Goal: Information Seeking & Learning: Find specific fact

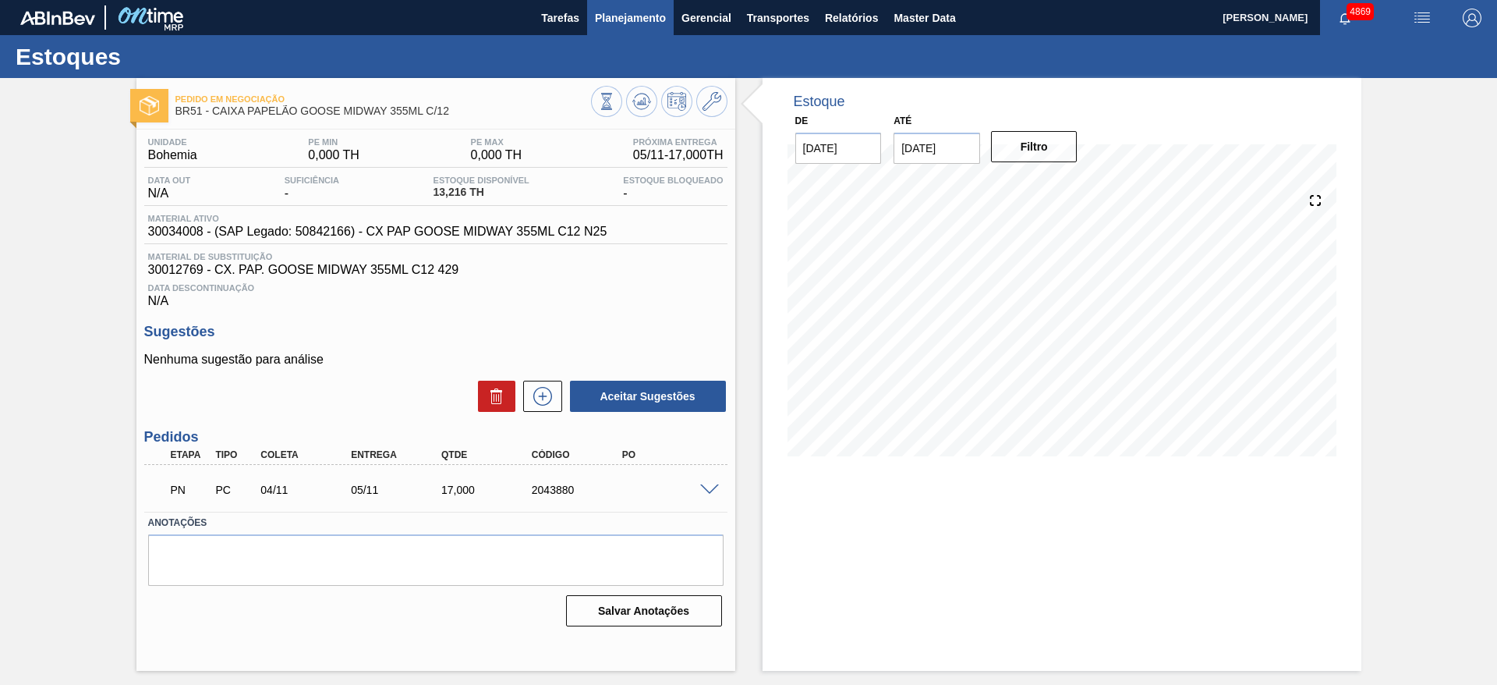
click at [621, 17] on span "Planejamento" at bounding box center [630, 18] width 71 height 19
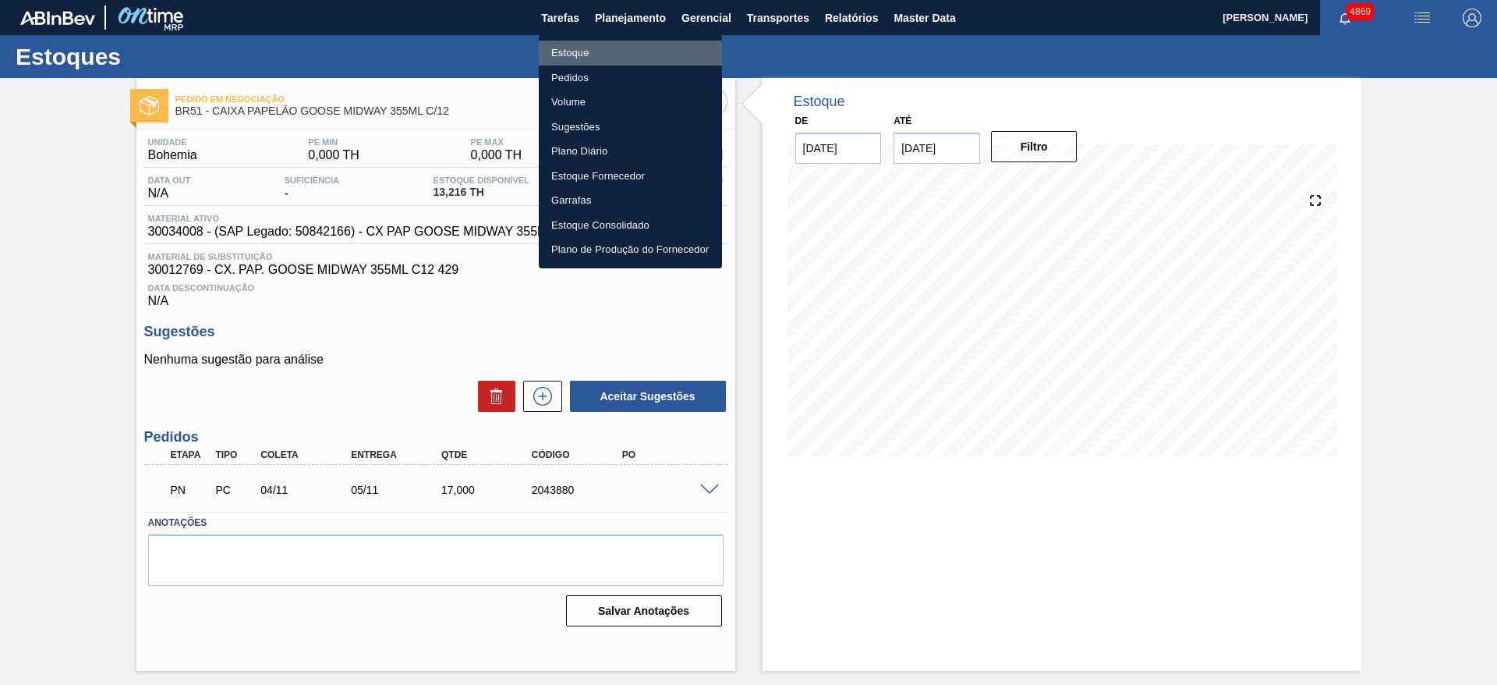
click at [595, 53] on li "Estoque" at bounding box center [630, 53] width 183 height 25
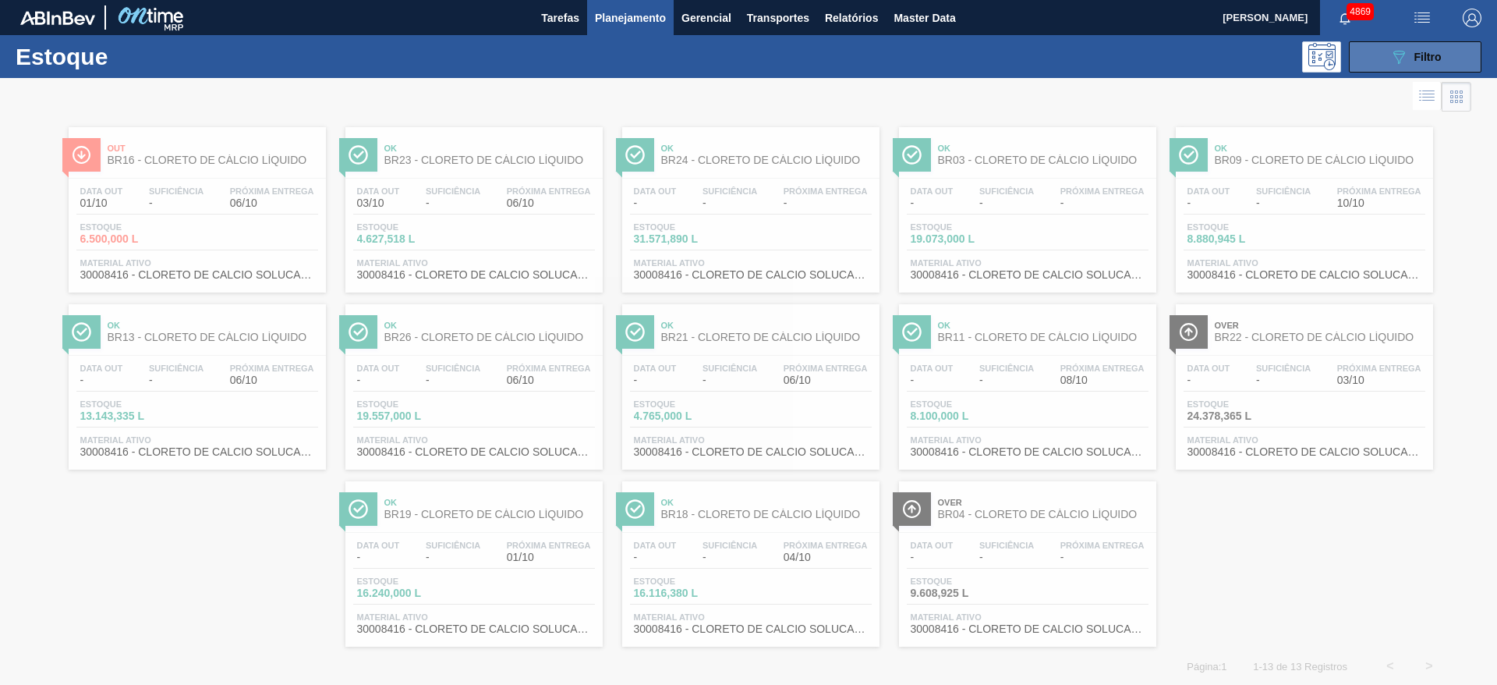
click at [1459, 52] on button "089F7B8B-B2A5-4AFE-B5C0-19BA573D28AC Filtro" at bounding box center [1415, 56] width 133 height 31
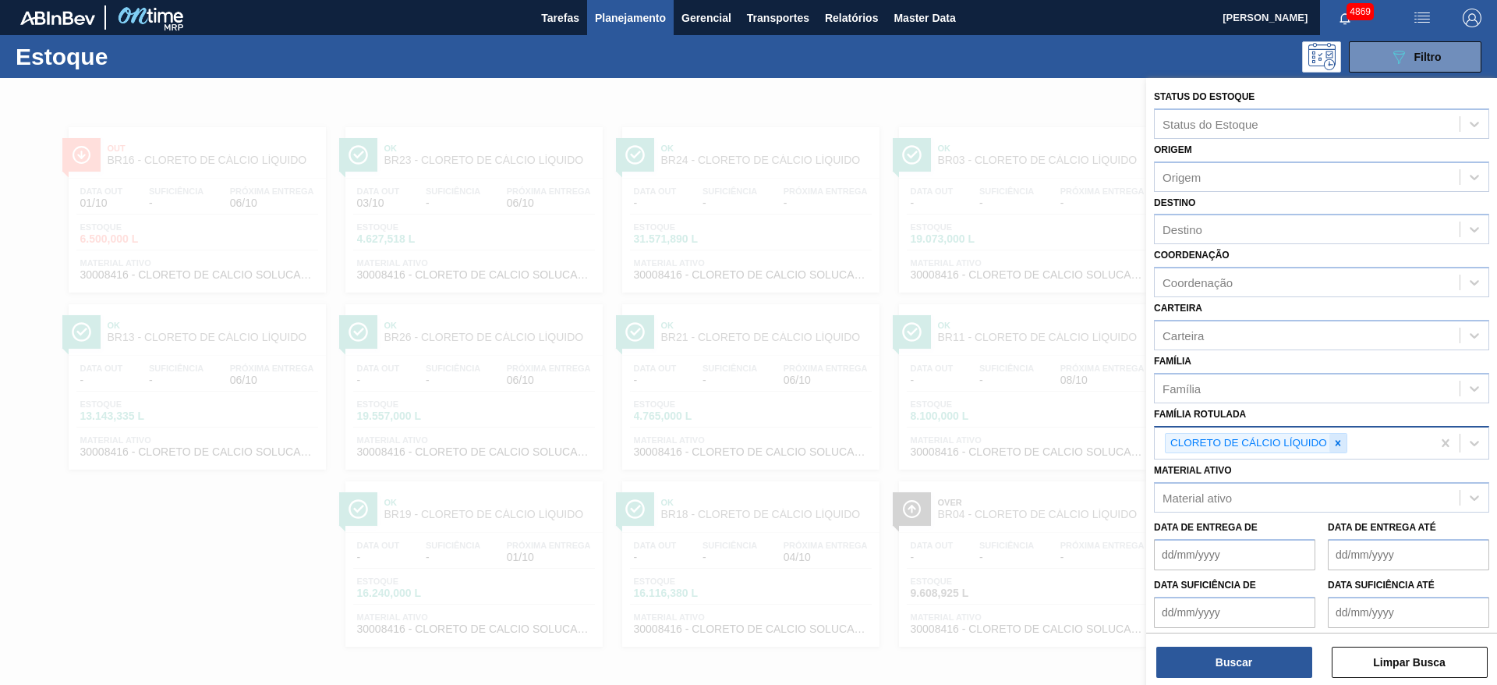
click at [1345, 446] on div at bounding box center [1337, 443] width 17 height 19
click at [1338, 441] on icon at bounding box center [1338, 442] width 11 height 11
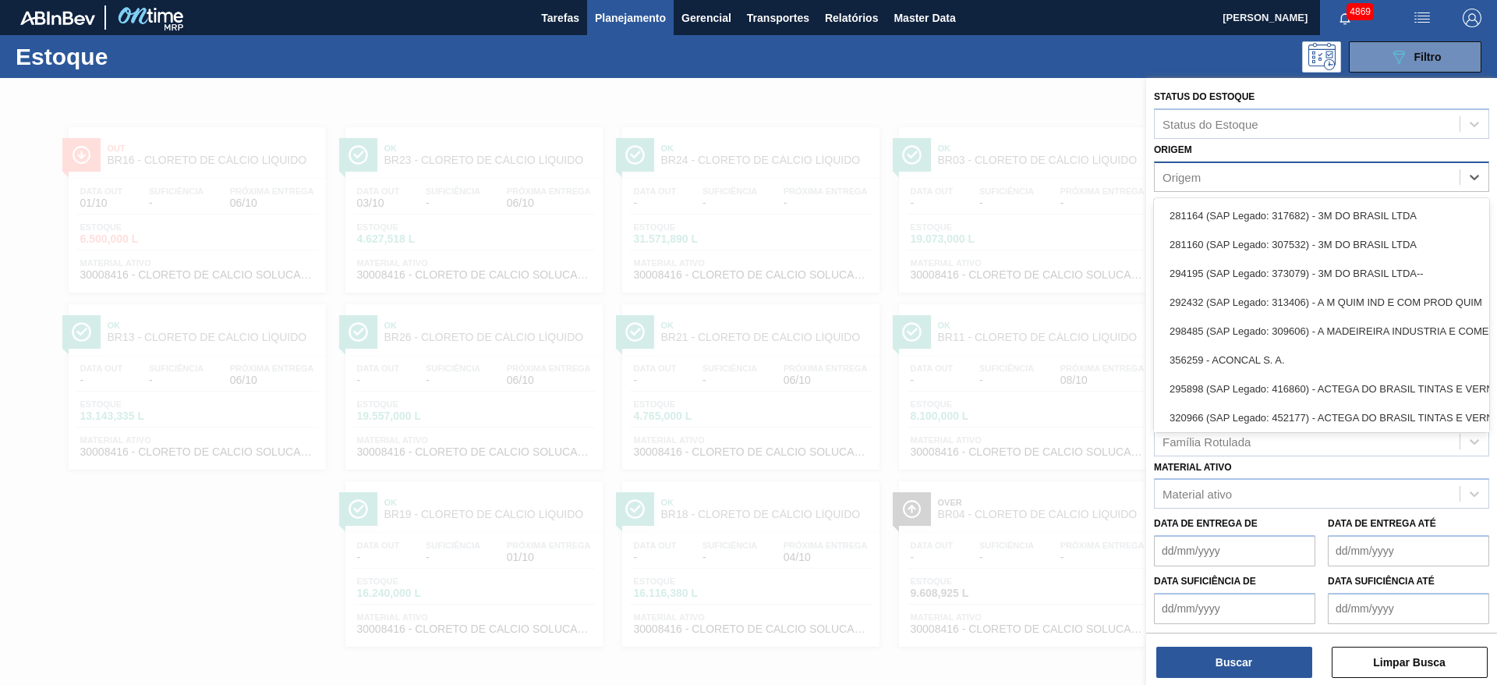
click at [1206, 177] on div "Origem" at bounding box center [1307, 176] width 305 height 23
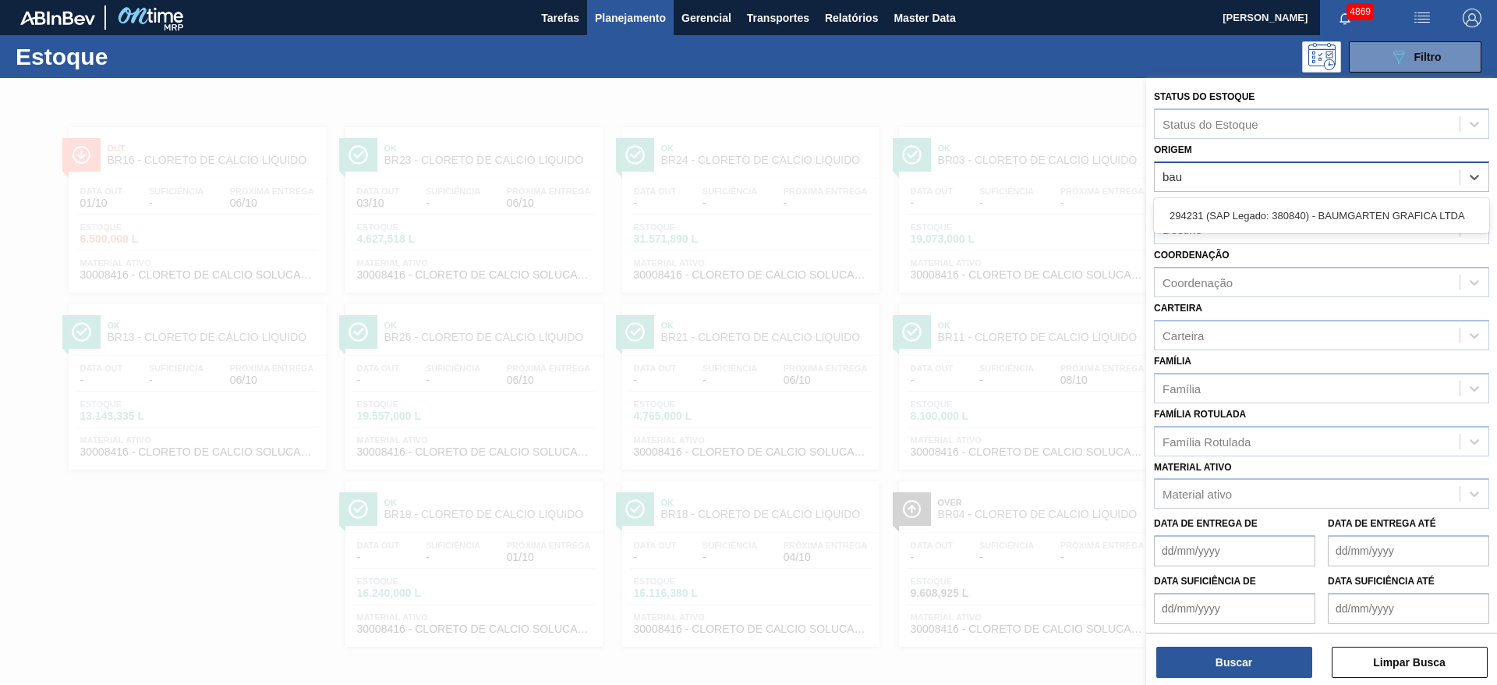
type input "baum"
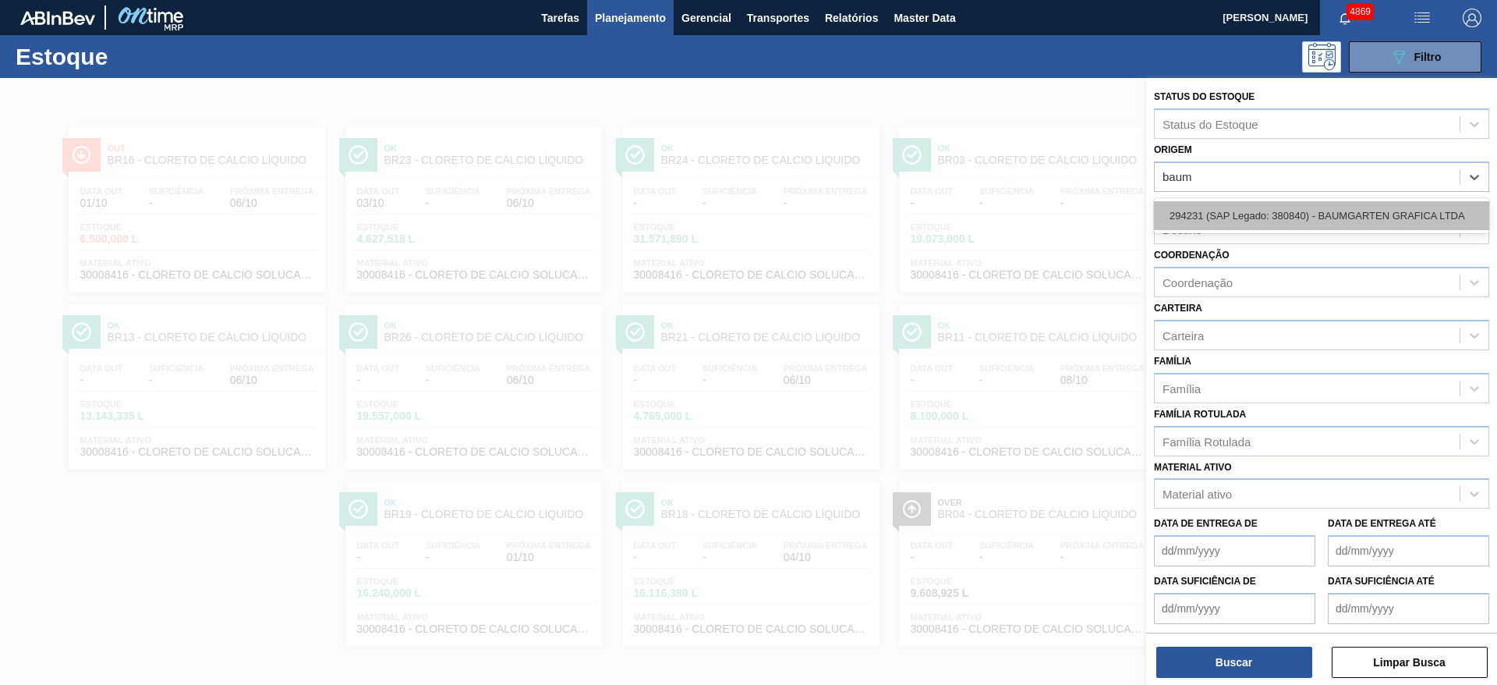
click at [1213, 223] on div "294231 (SAP Legado: 380840) - BAUMGARTEN GRAFICA LTDA" at bounding box center [1321, 215] width 335 height 29
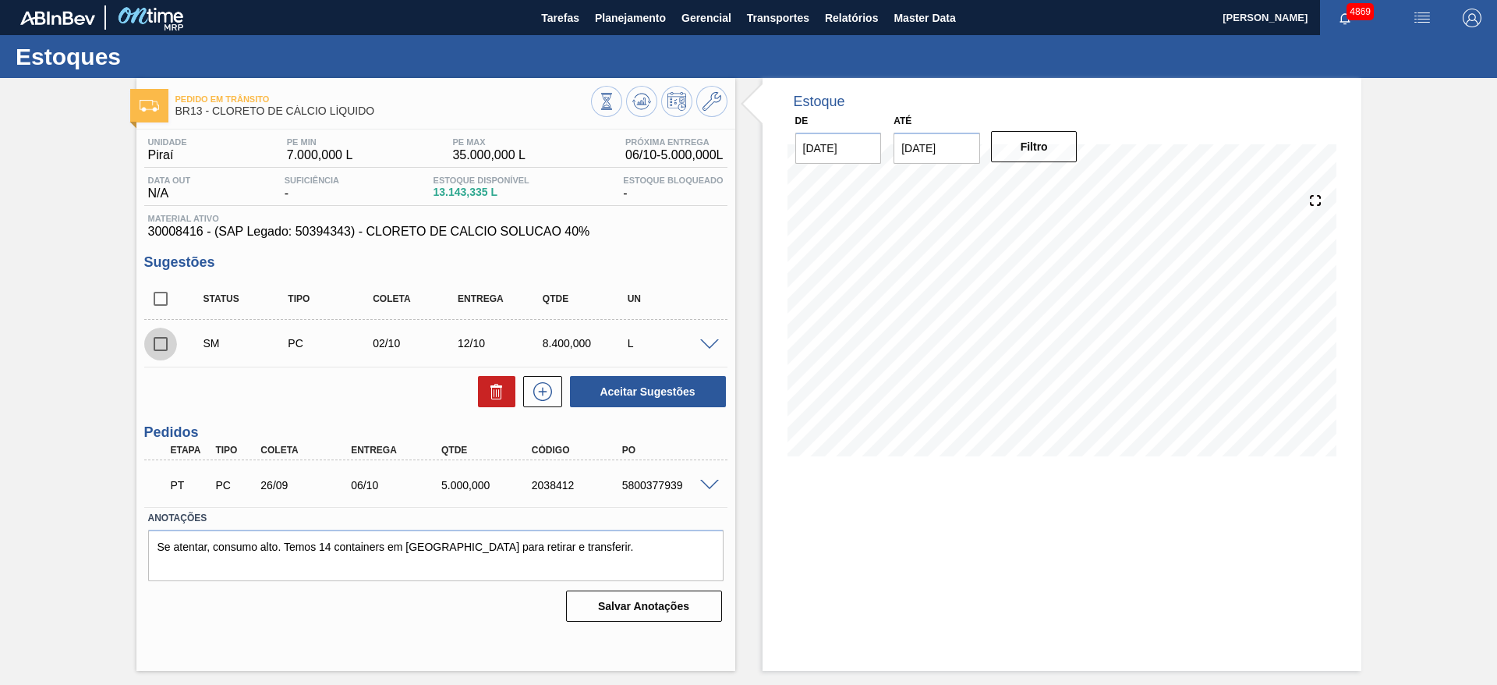
click at [153, 344] on input "checkbox" at bounding box center [160, 343] width 33 height 33
click at [664, 390] on button "Aceitar Sugestões" at bounding box center [648, 391] width 156 height 31
checkbox input "false"
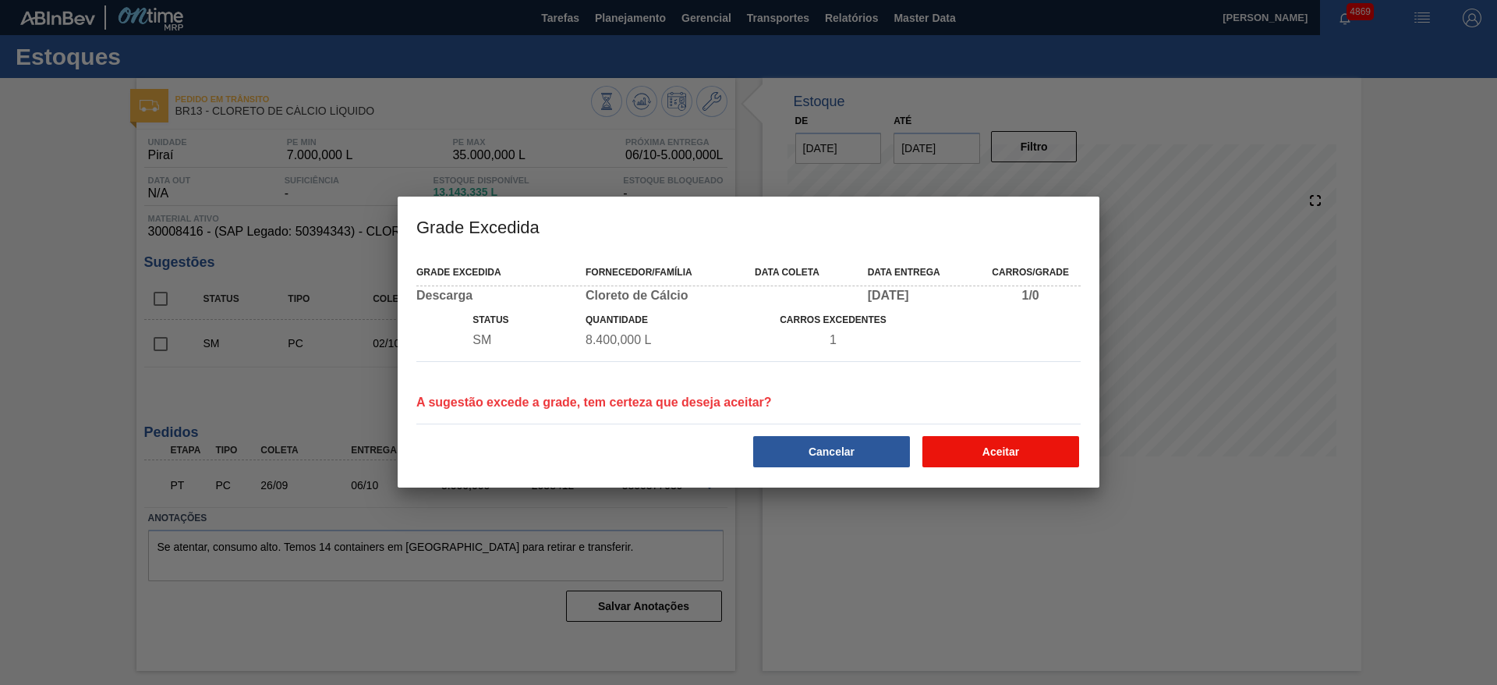
click at [1023, 458] on button "Aceitar" at bounding box center [1000, 451] width 157 height 31
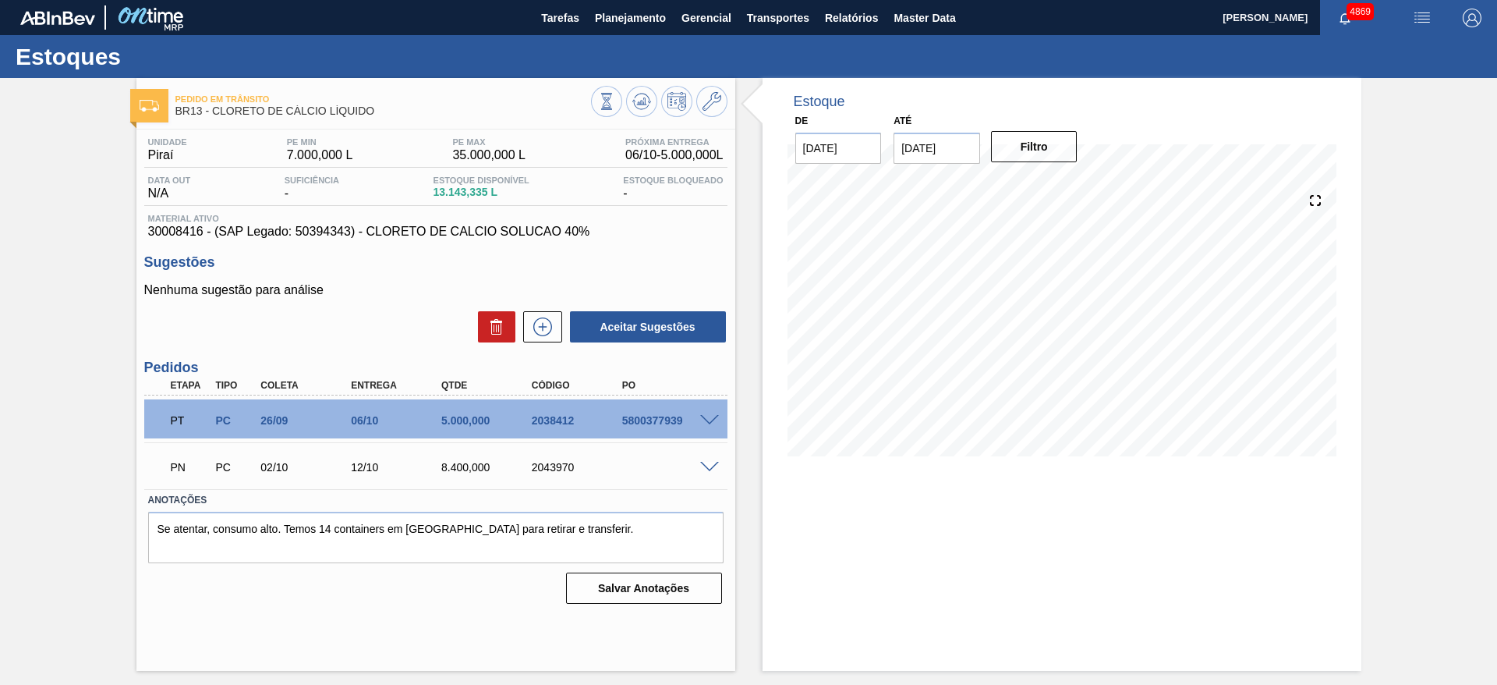
click at [1397, 263] on div "Pedido em Trânsito BR13 - CLORETO DE CÁLCIO LÍQUIDO Unidade Piraí PE MIN 7.000,…" at bounding box center [748, 374] width 1497 height 593
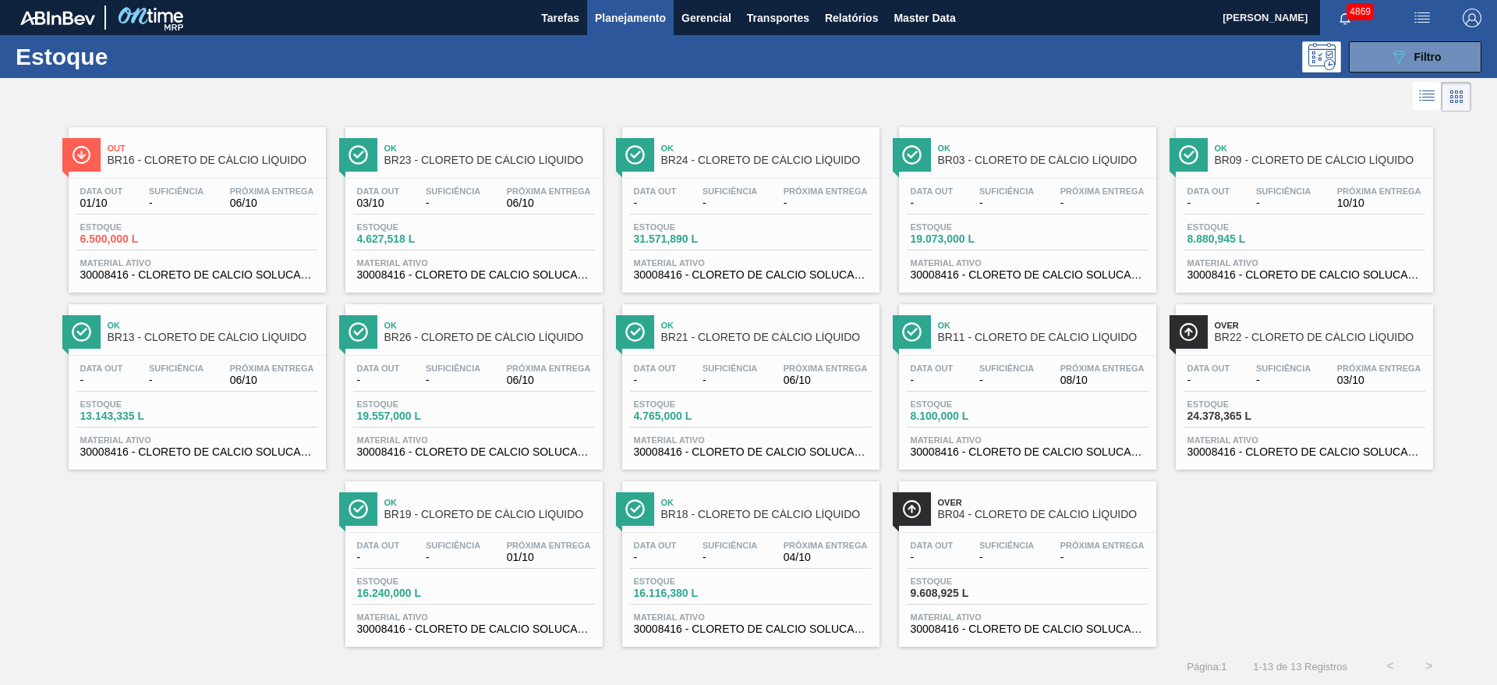
click at [641, 27] on button "Planejamento" at bounding box center [630, 17] width 87 height 35
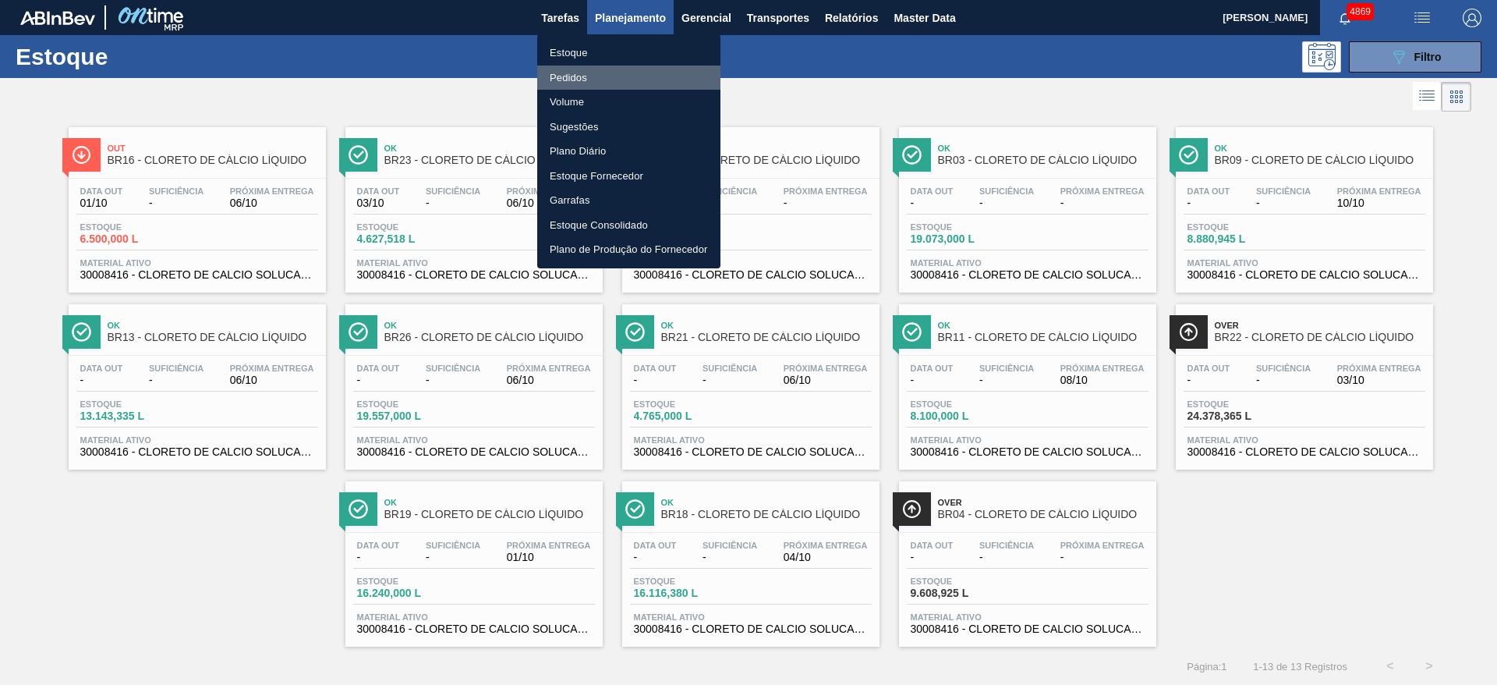
click at [594, 76] on li "Pedidos" at bounding box center [628, 77] width 183 height 25
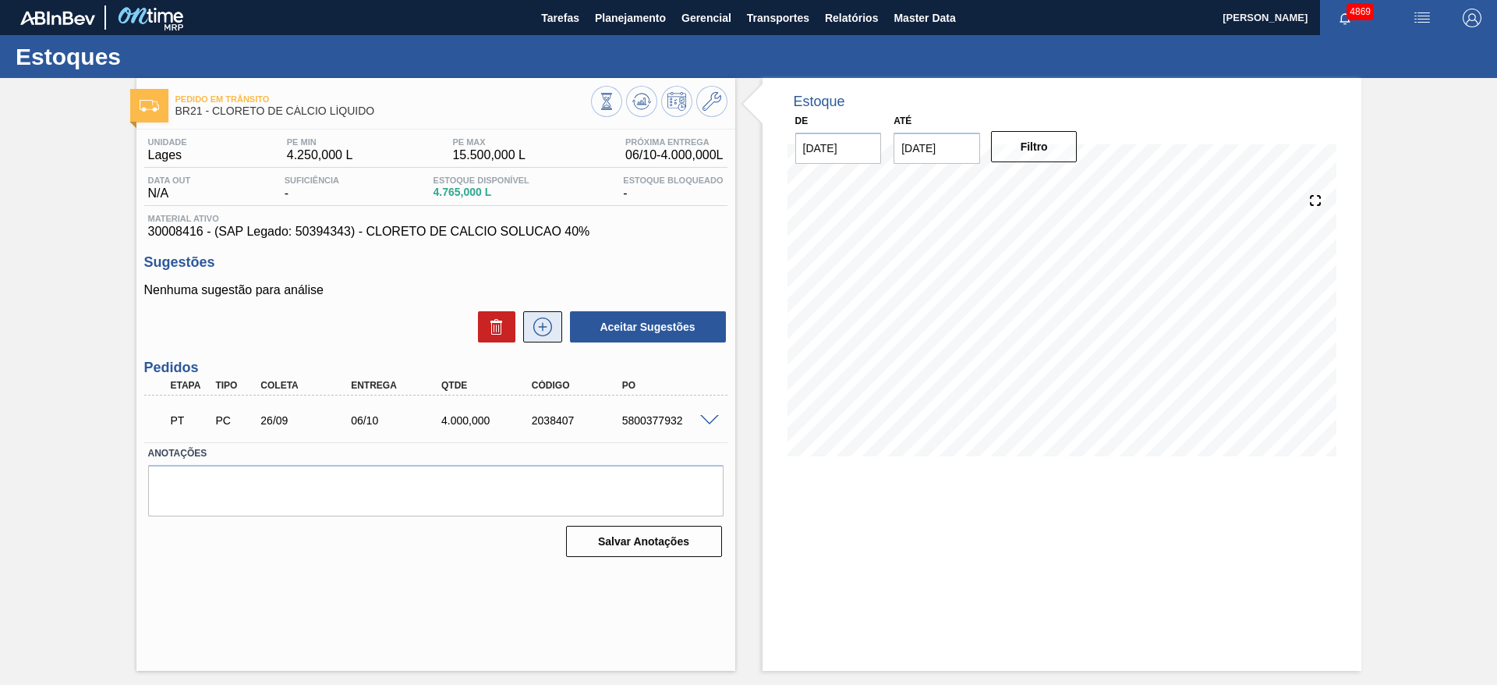
click at [542, 325] on icon at bounding box center [542, 327] width 1 height 9
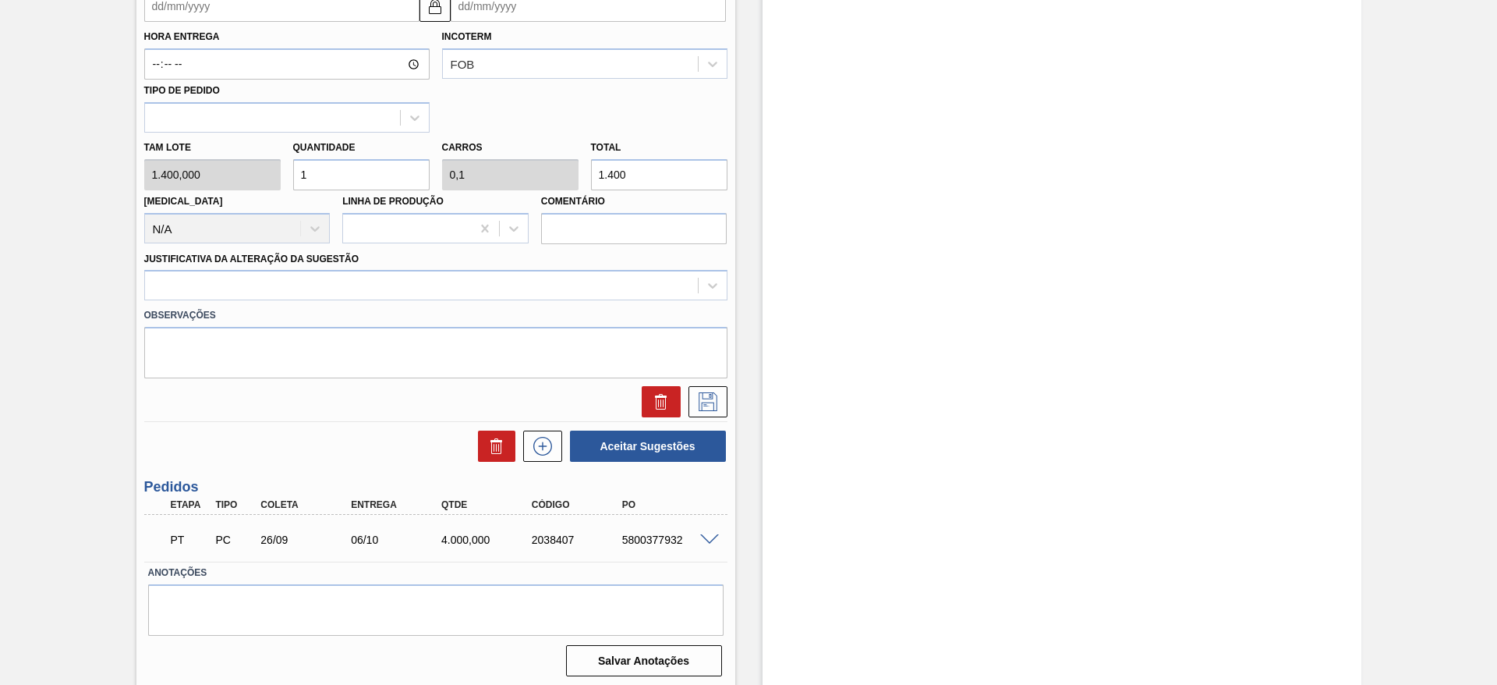
scroll to position [234, 0]
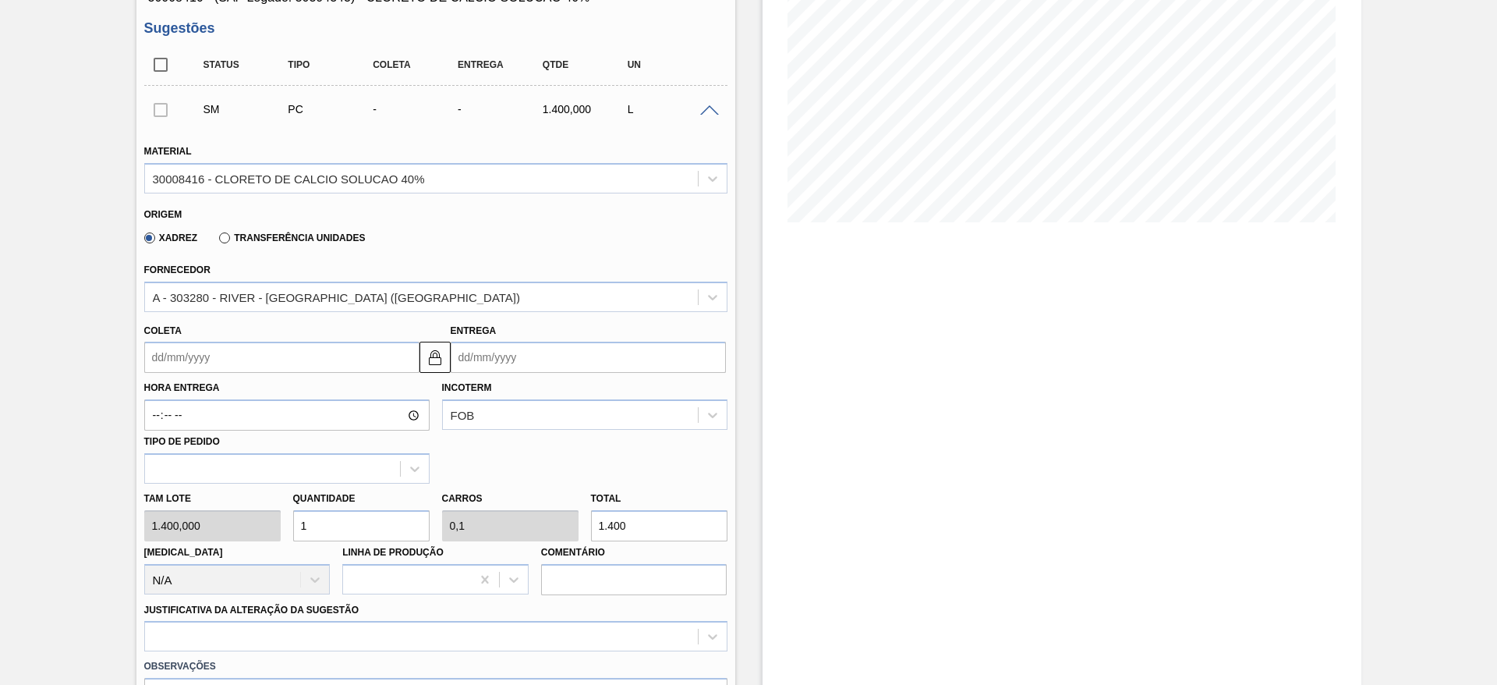
click at [356, 352] on input "Coleta" at bounding box center [281, 357] width 275 height 31
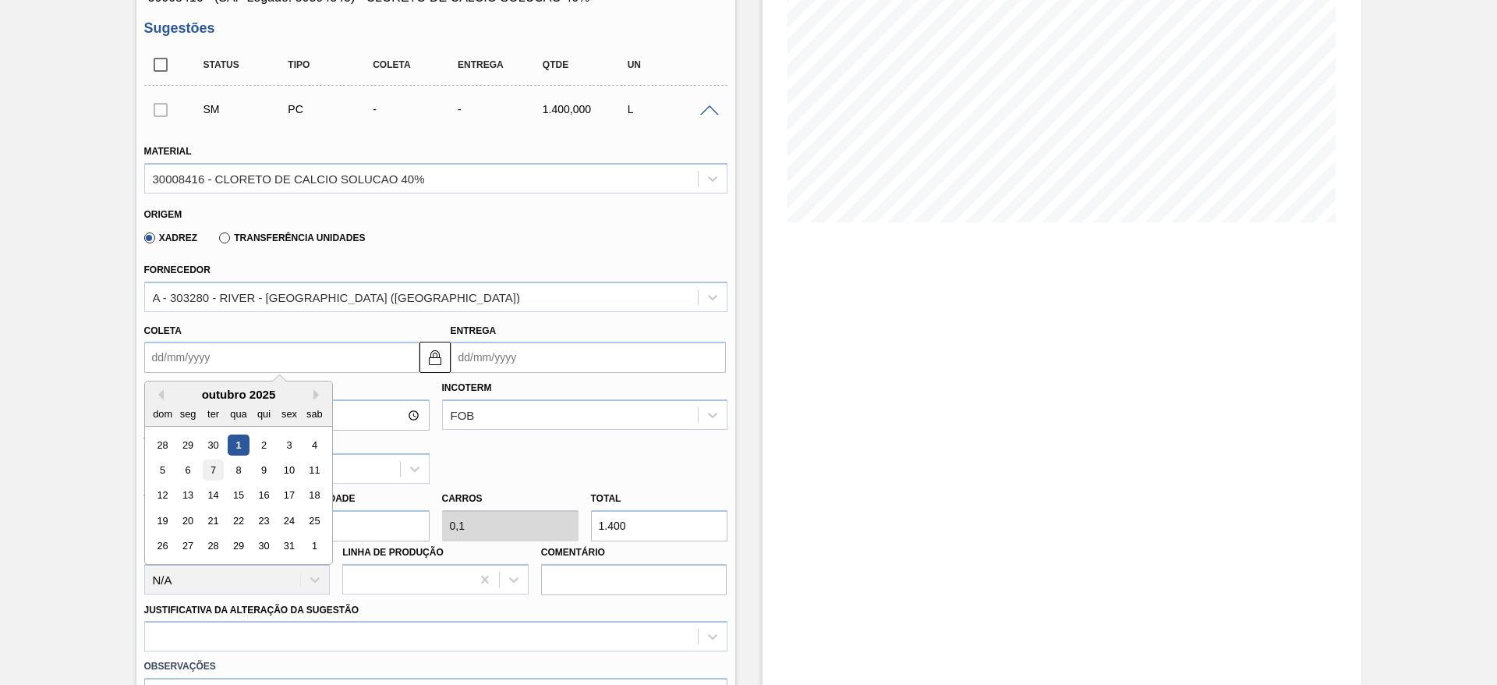
click at [205, 474] on div "7" at bounding box center [212, 469] width 21 height 21
type input "07/10/2025"
type input "17/10/2025"
click at [202, 360] on input "07/10/2025" at bounding box center [281, 357] width 275 height 31
click at [270, 476] on div "9" at bounding box center [263, 469] width 21 height 21
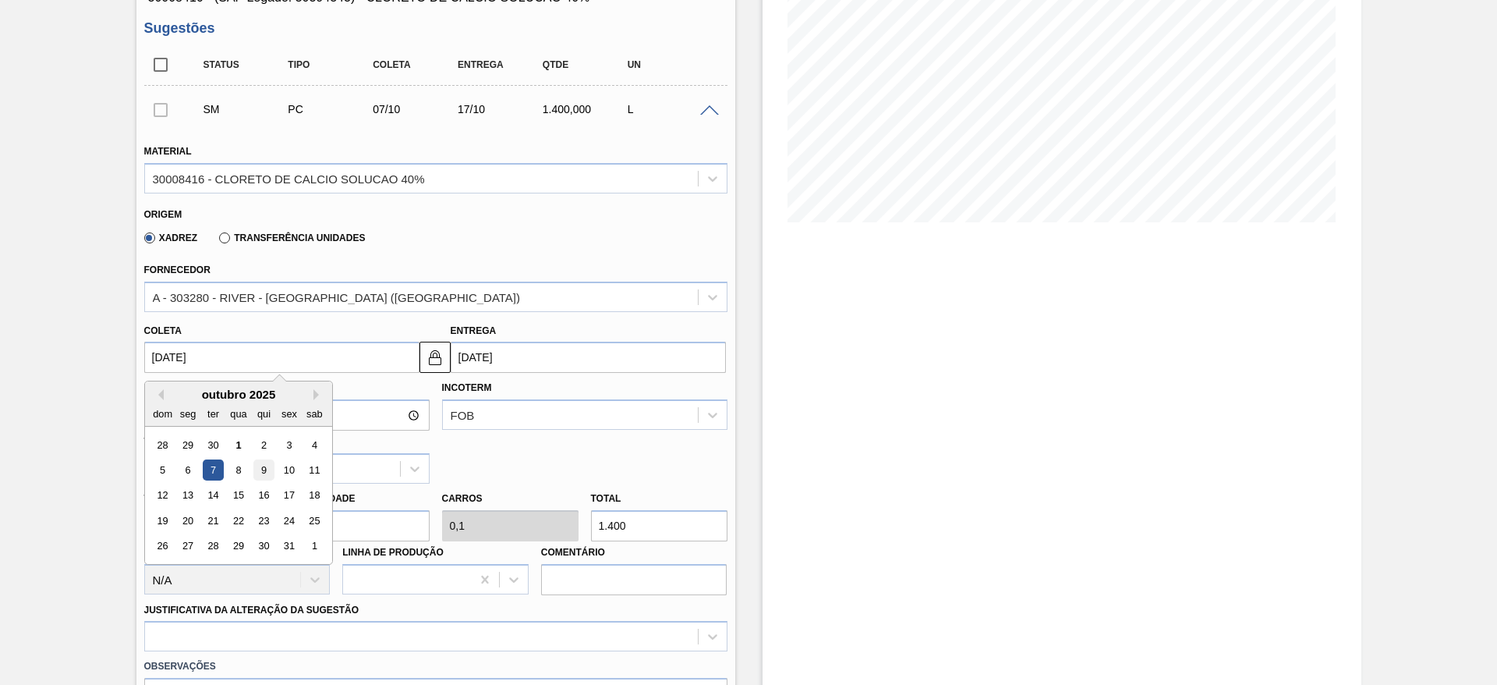
type input "09/10/2025"
type input "19/10/2025"
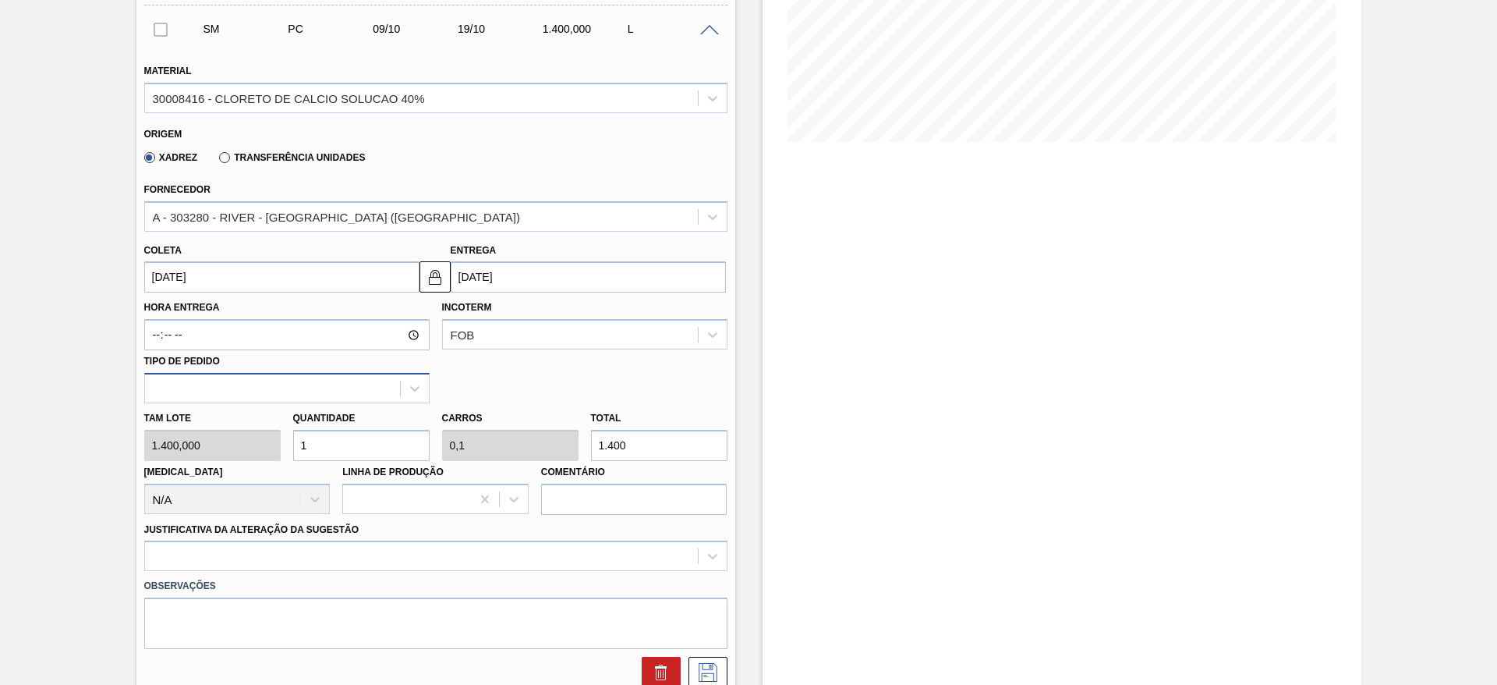
scroll to position [351, 0]
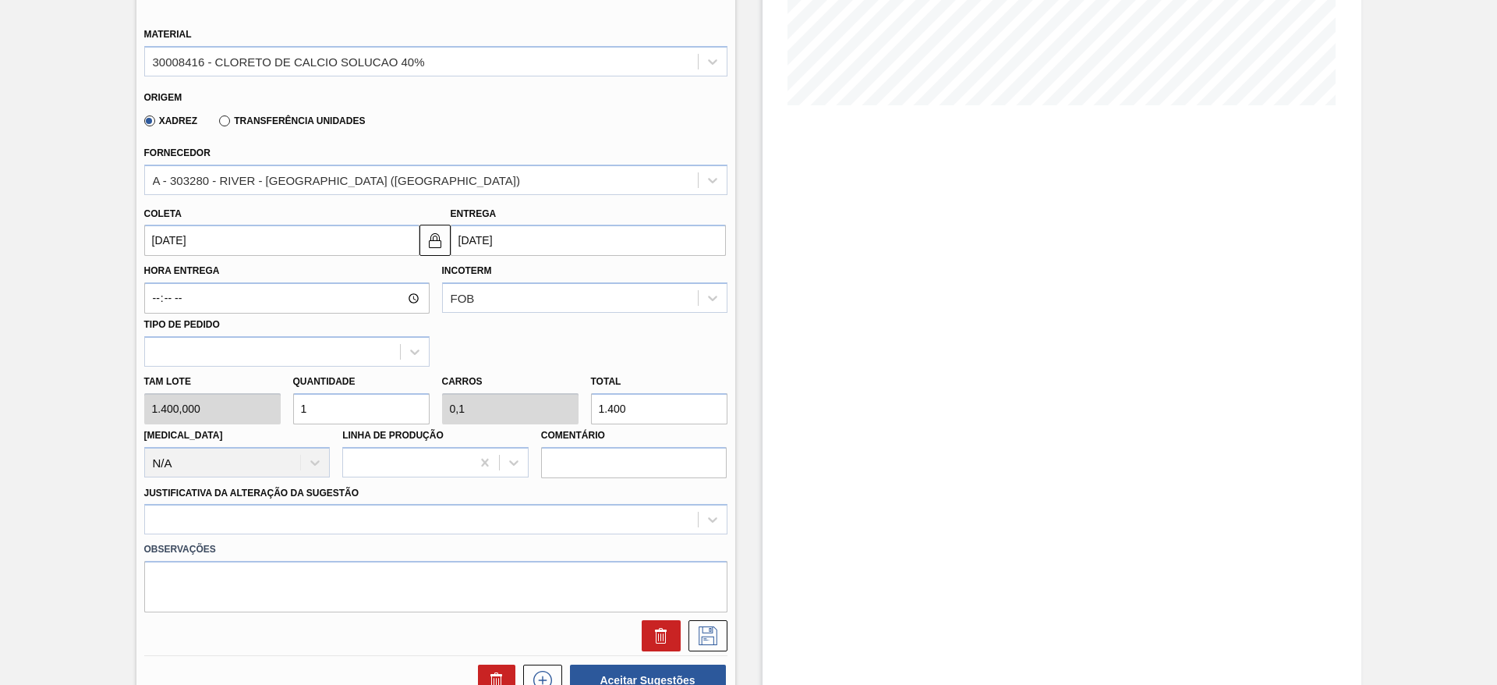
drag, startPoint x: 335, startPoint y: 405, endPoint x: 292, endPoint y: 406, distance: 42.9
click at [293, 406] on input "1" at bounding box center [361, 408] width 136 height 31
type input "5"
type input "0,5"
type input "7.000"
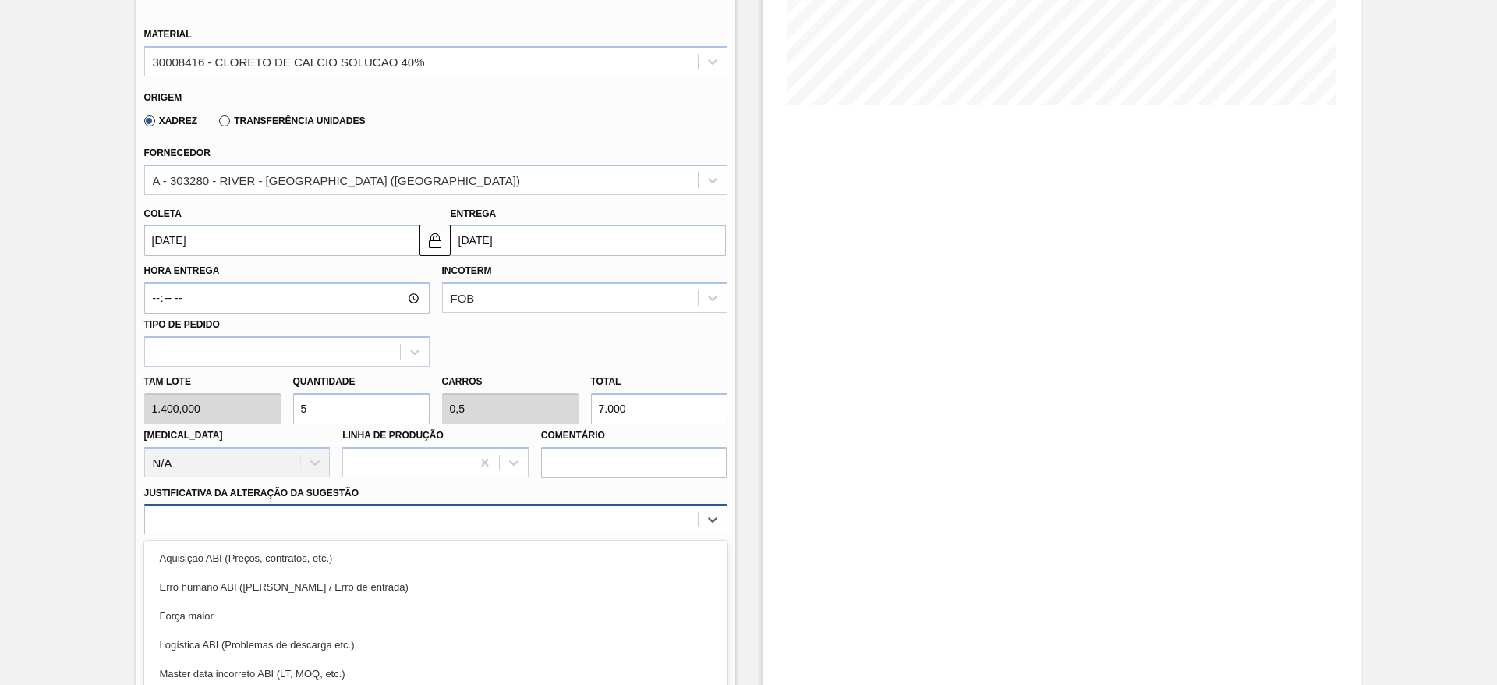
click at [433, 516] on div "option Força maior focused, 3 of 18. 18 results available. Use Up and Down to c…" at bounding box center [435, 519] width 583 height 30
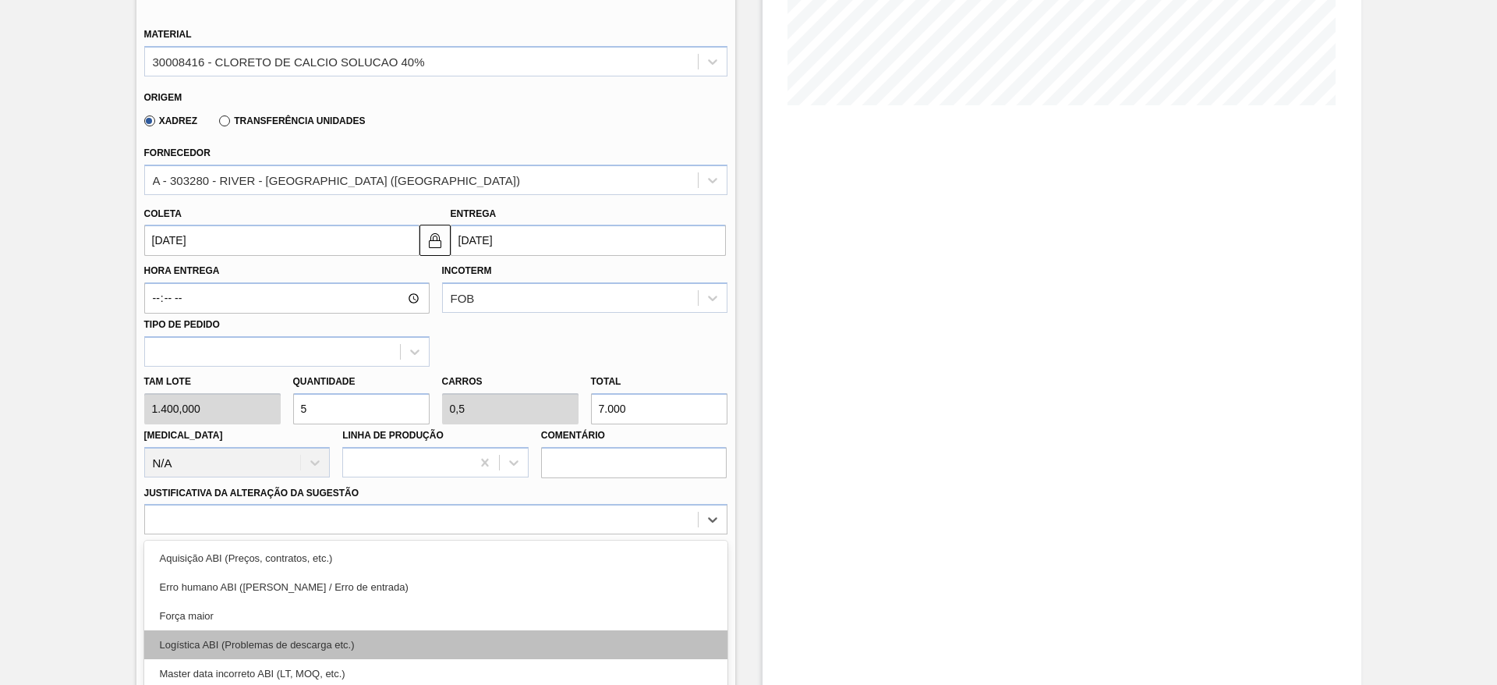
scroll to position [447, 0]
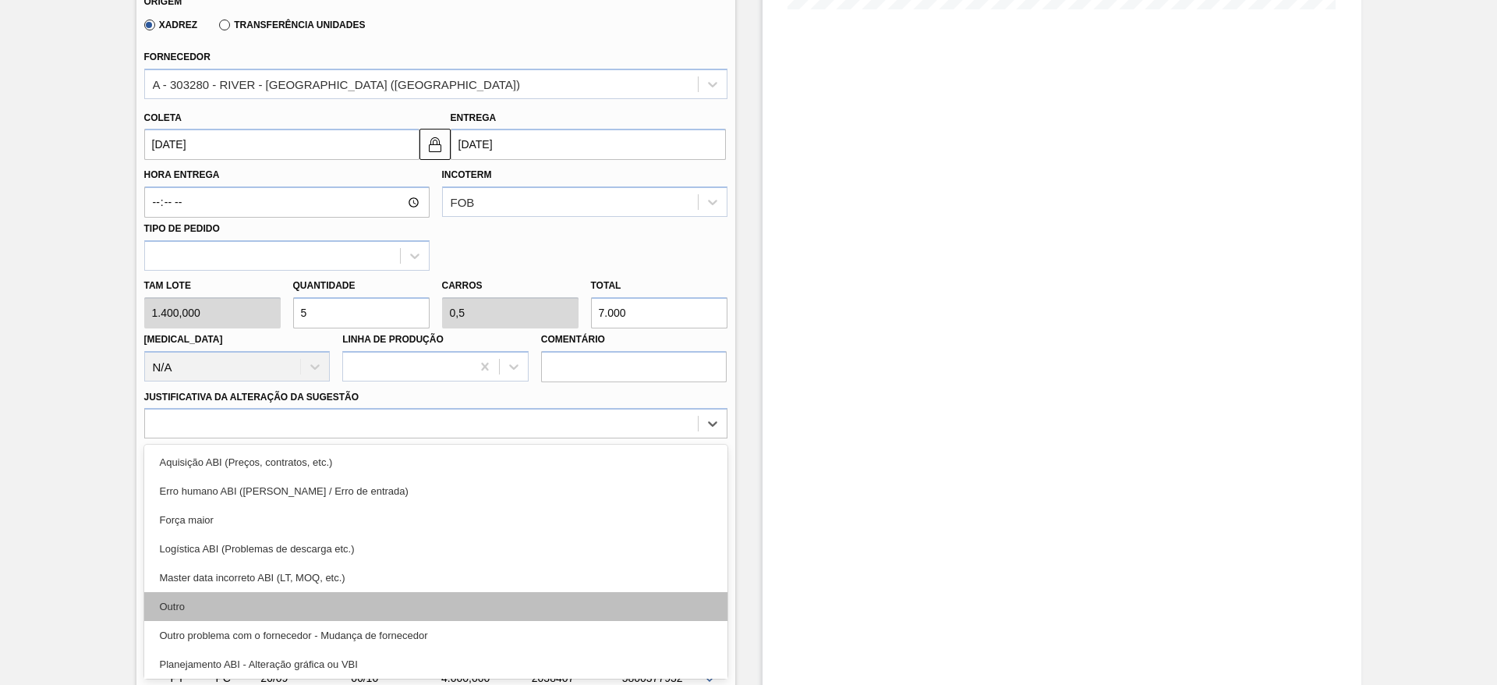
click at [394, 604] on div "Outro" at bounding box center [435, 606] width 583 height 29
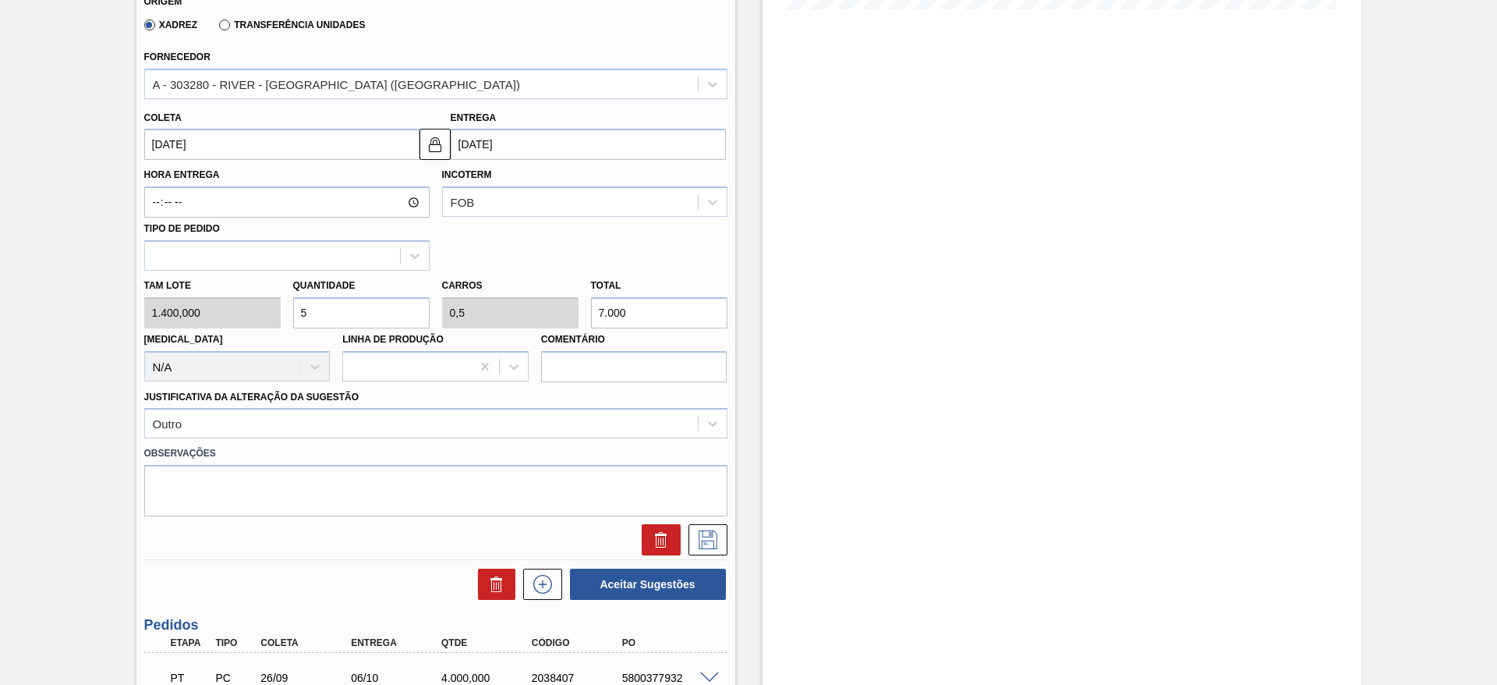
click at [266, 316] on div "Tam lote 1.400,000 Quantidade 5 Carros 0,5 Total 7.000 Doca N/A Linha de Produç…" at bounding box center [436, 327] width 596 height 112
type input "6"
type input "0,6"
type input "8.400"
drag, startPoint x: 303, startPoint y: 316, endPoint x: 286, endPoint y: 319, distance: 17.4
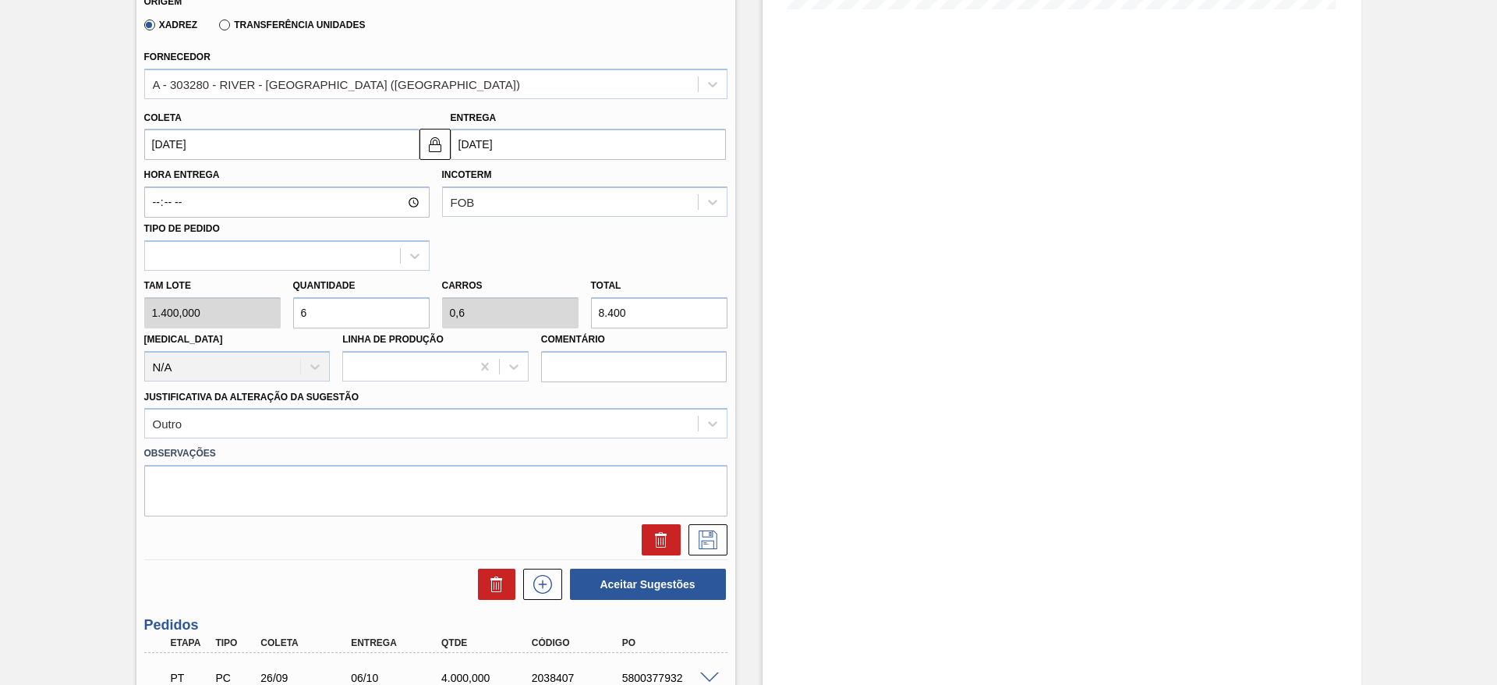
click at [287, 319] on div "Quantidade 6" at bounding box center [361, 301] width 149 height 54
type input "4"
type input "0,4"
type input "5.600"
type input "4"
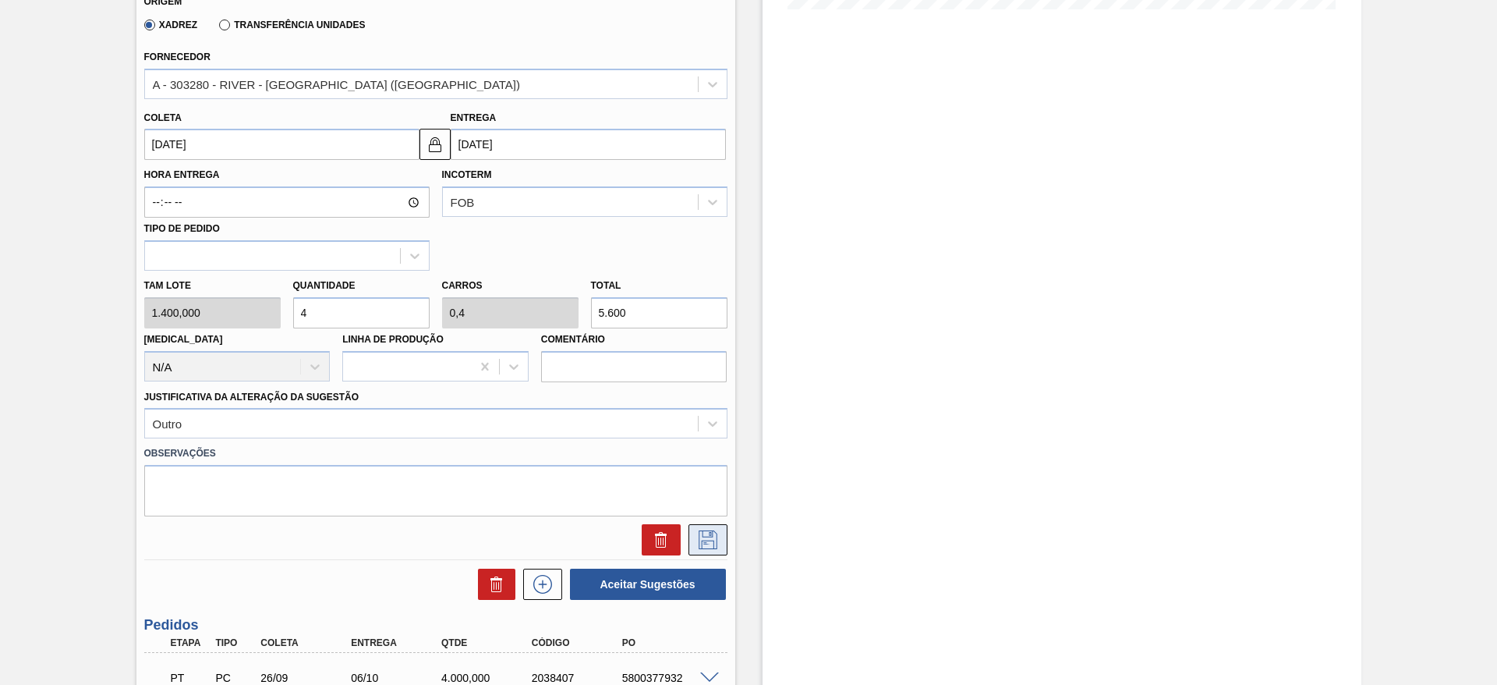
click at [714, 549] on button at bounding box center [708, 539] width 39 height 31
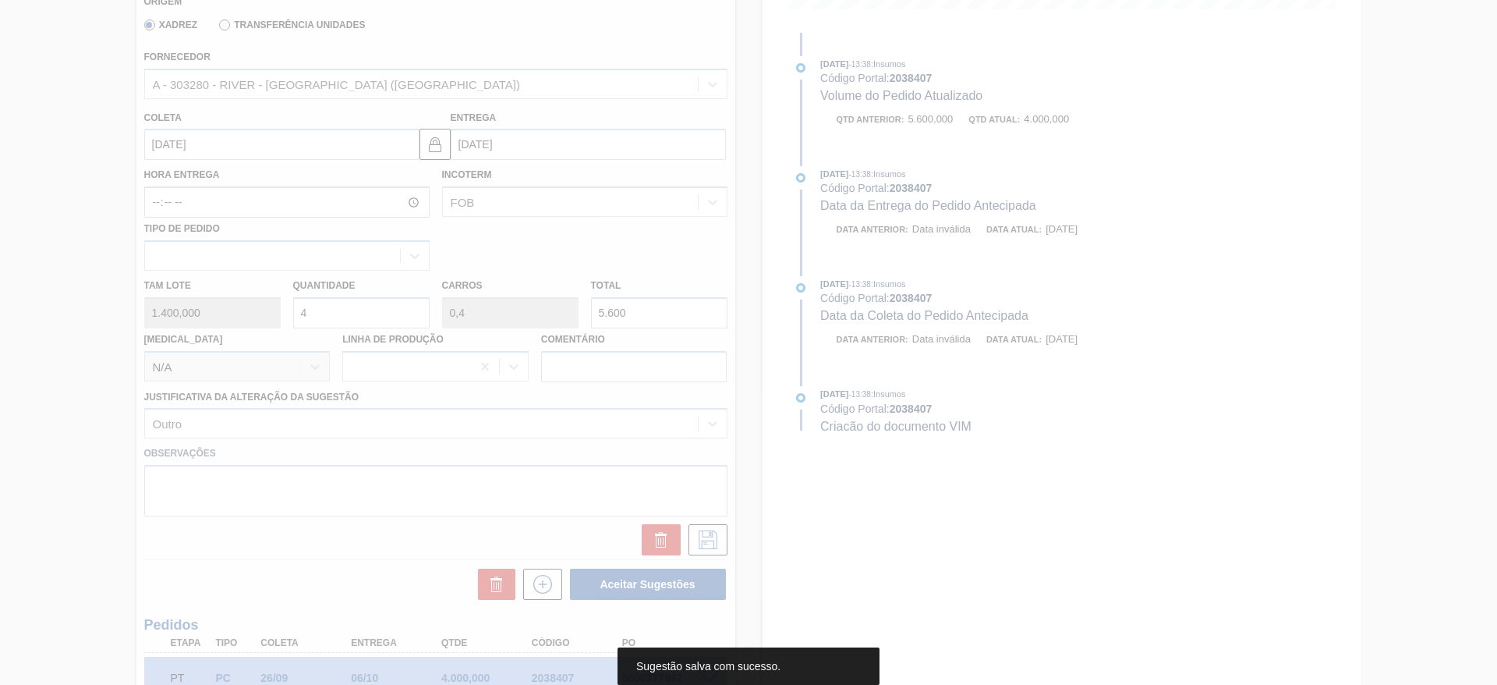
scroll to position [0, 0]
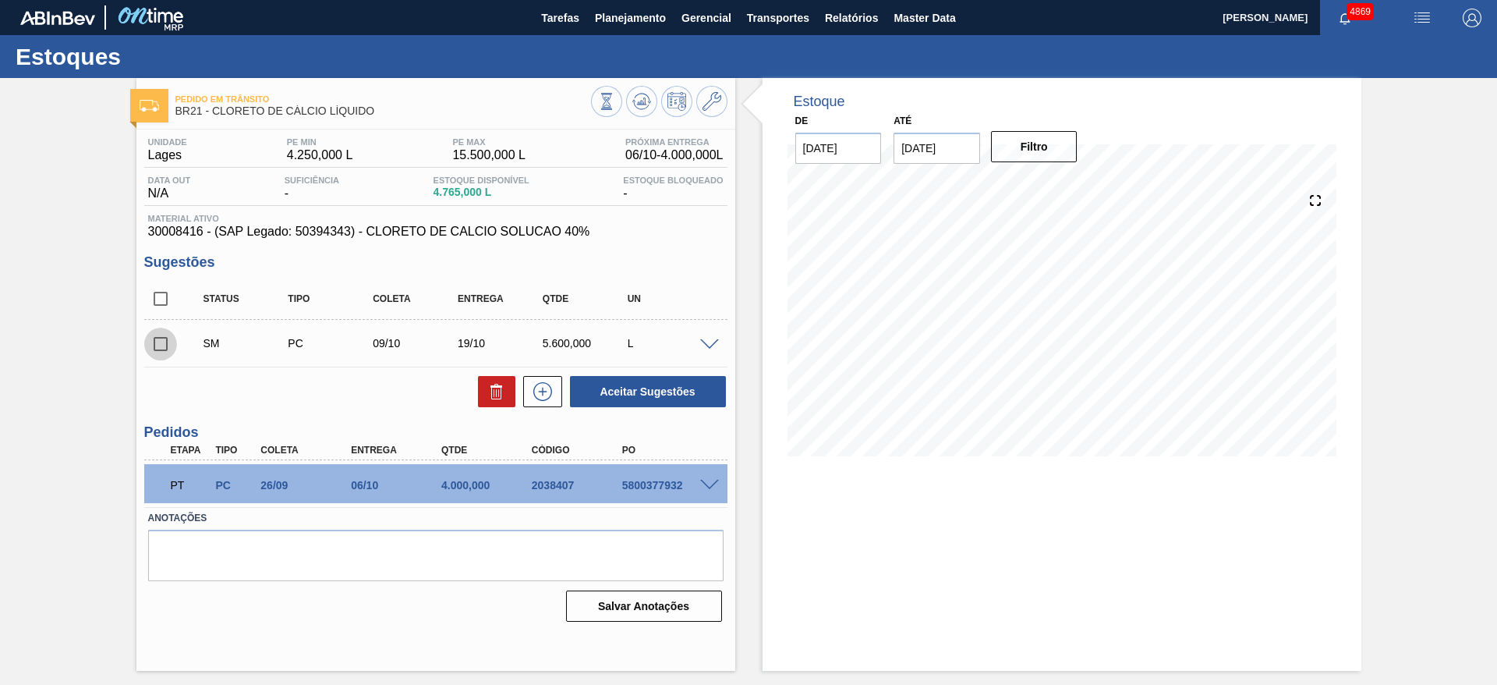
click at [167, 345] on input "checkbox" at bounding box center [160, 343] width 33 height 33
click at [660, 391] on button "Aceitar Sugestões" at bounding box center [648, 391] width 156 height 31
checkbox input "false"
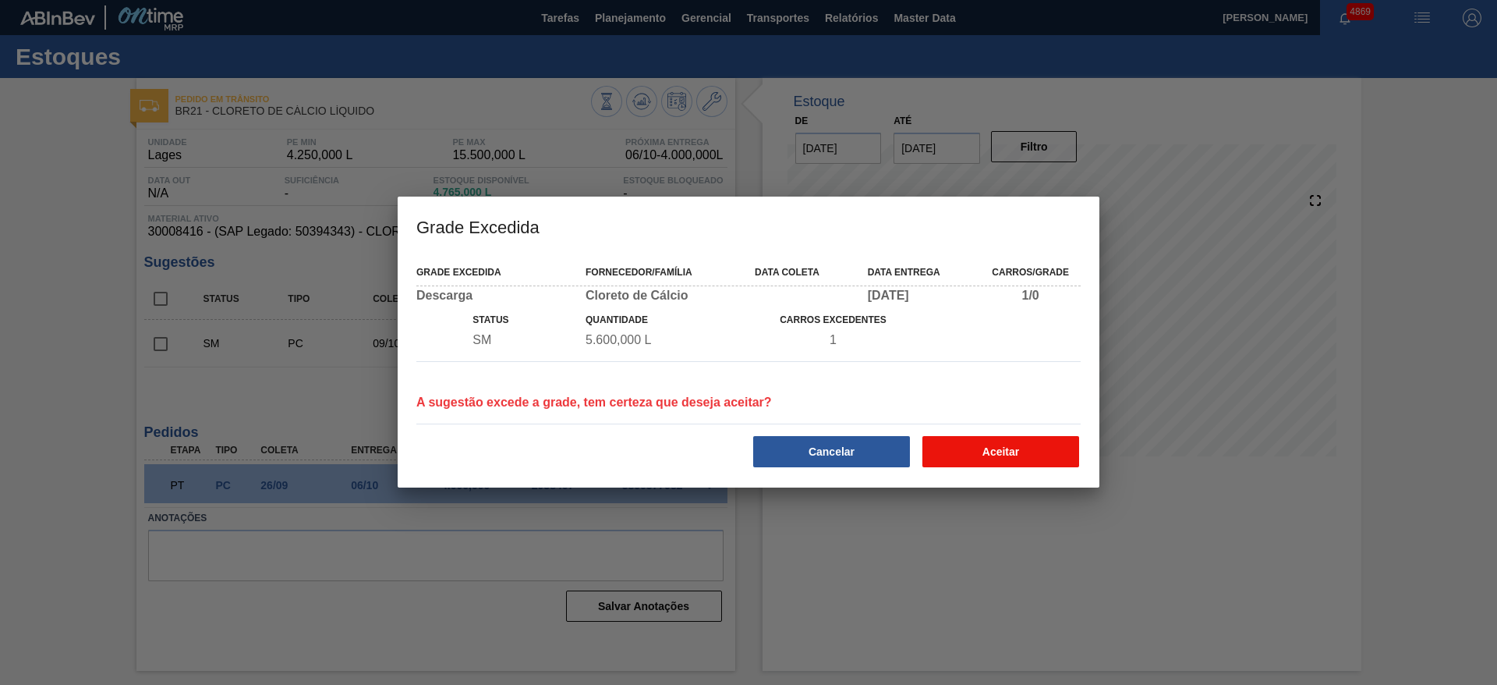
click at [975, 449] on button "Aceitar" at bounding box center [1000, 451] width 157 height 31
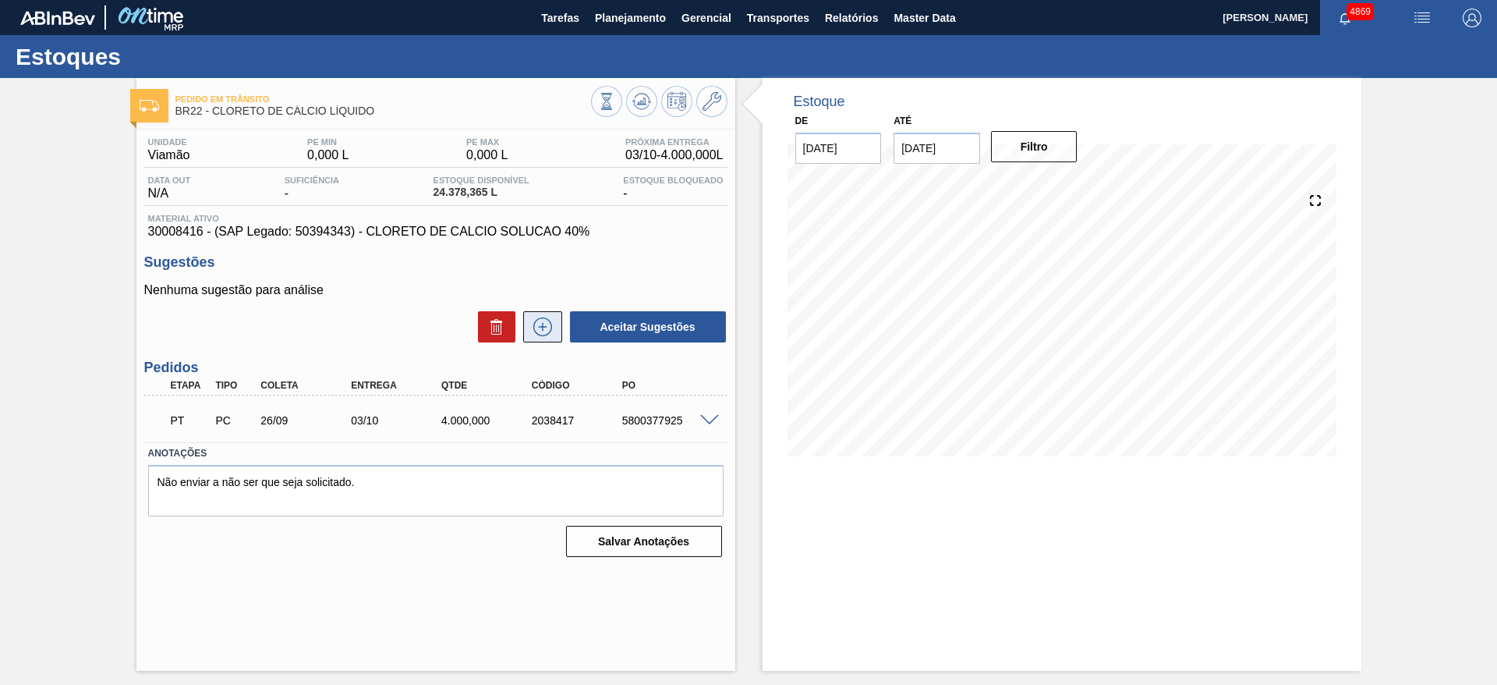
click at [536, 331] on icon at bounding box center [542, 326] width 25 height 19
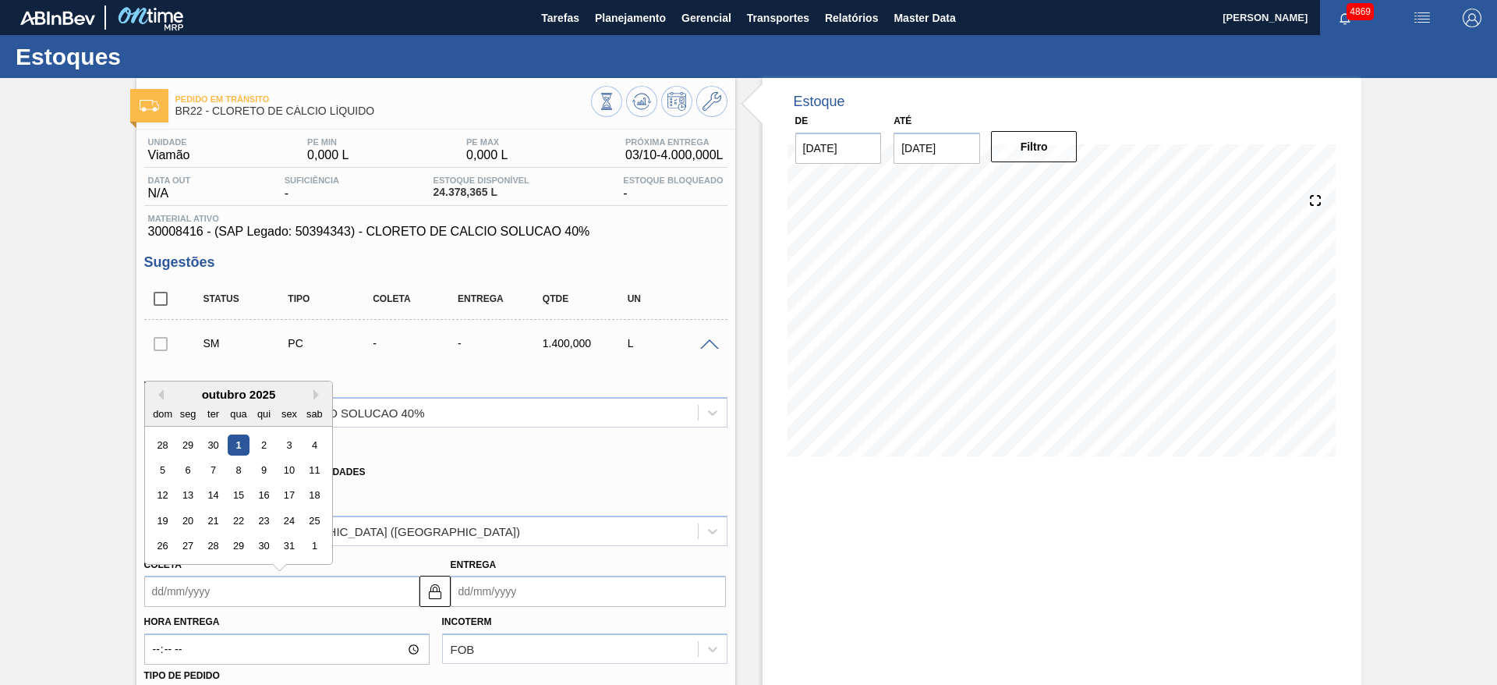
click at [268, 593] on input "Coleta" at bounding box center [281, 590] width 275 height 31
click at [257, 468] on div "9" at bounding box center [263, 469] width 21 height 21
type input "09/10/2025"
type input "14/10/2025"
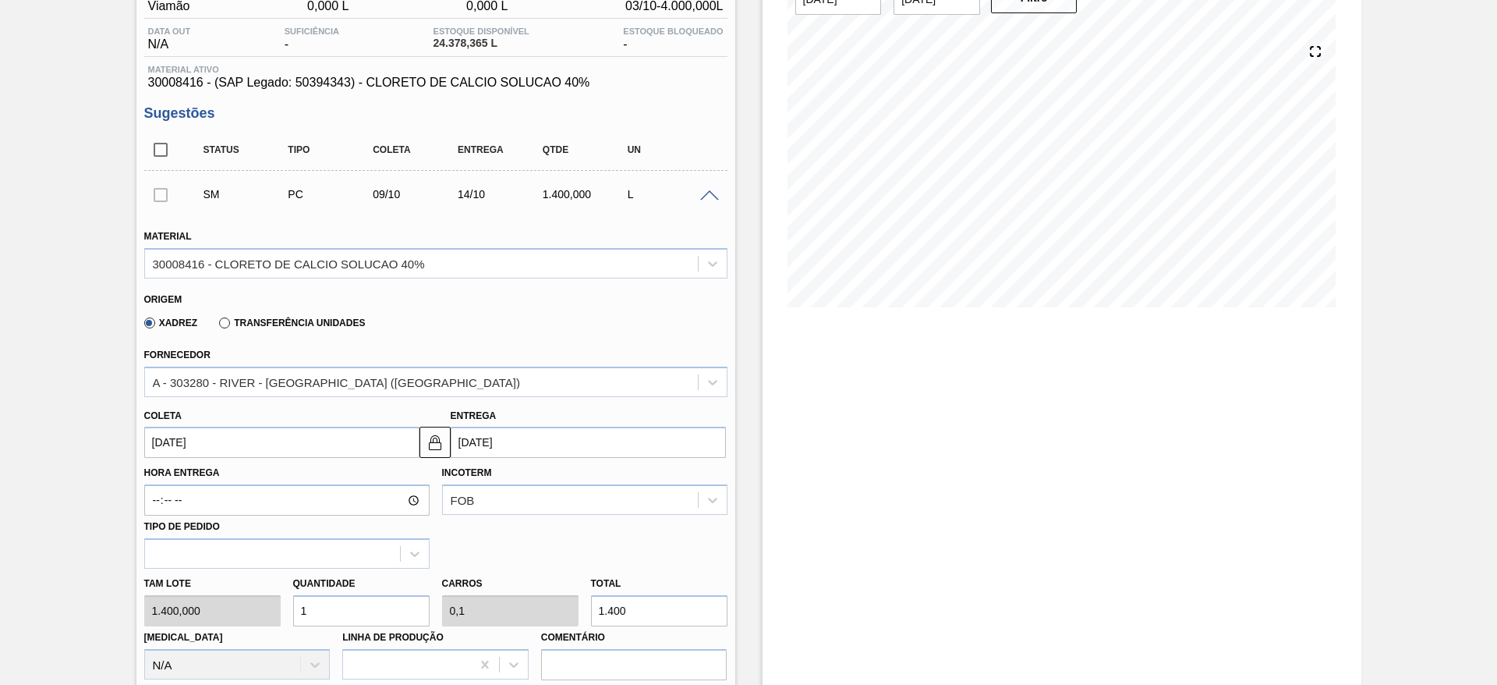
scroll to position [234, 0]
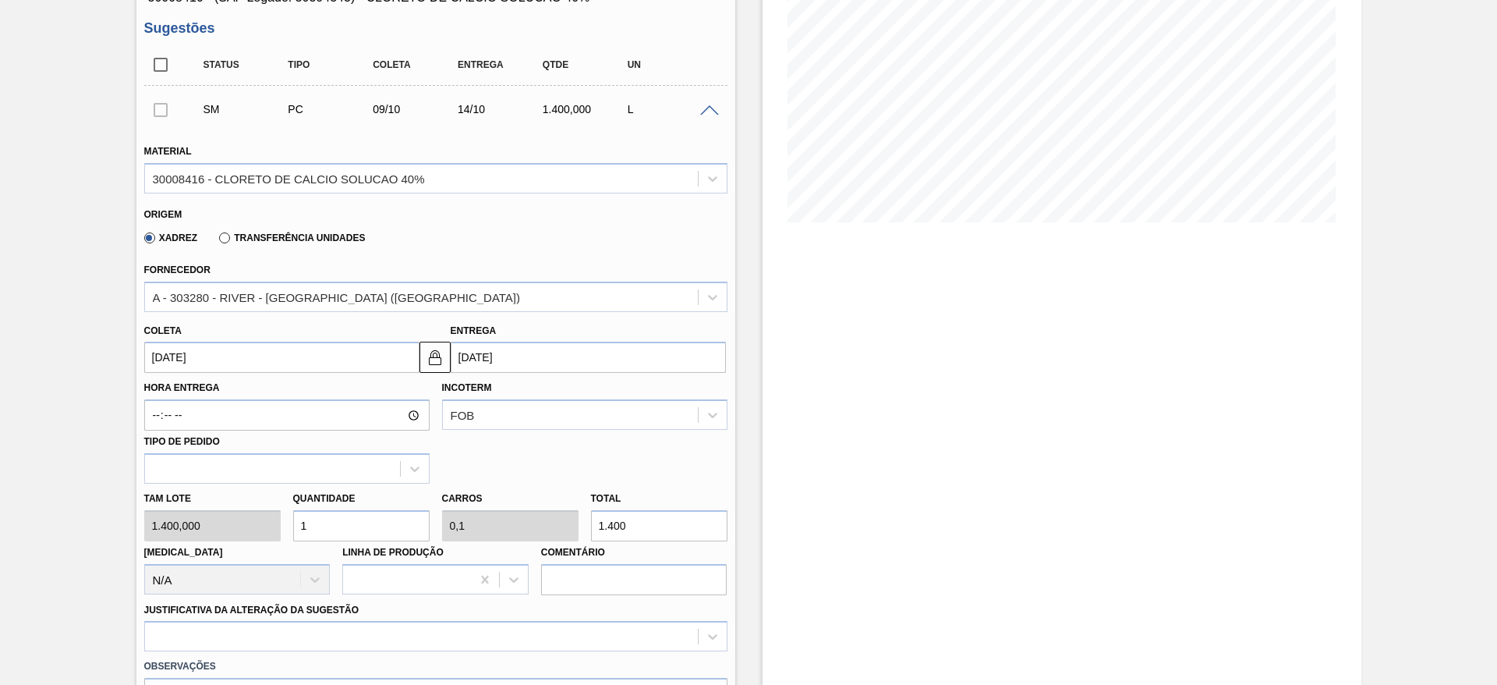
click at [278, 529] on div "Tam lote 1.400,000 Quantidade 1 Carros 0,1 Total 1.400 Doca N/A Linha de Produç…" at bounding box center [436, 539] width 596 height 112
type input "3"
type input "0,3"
type input "4.200"
type input "3"
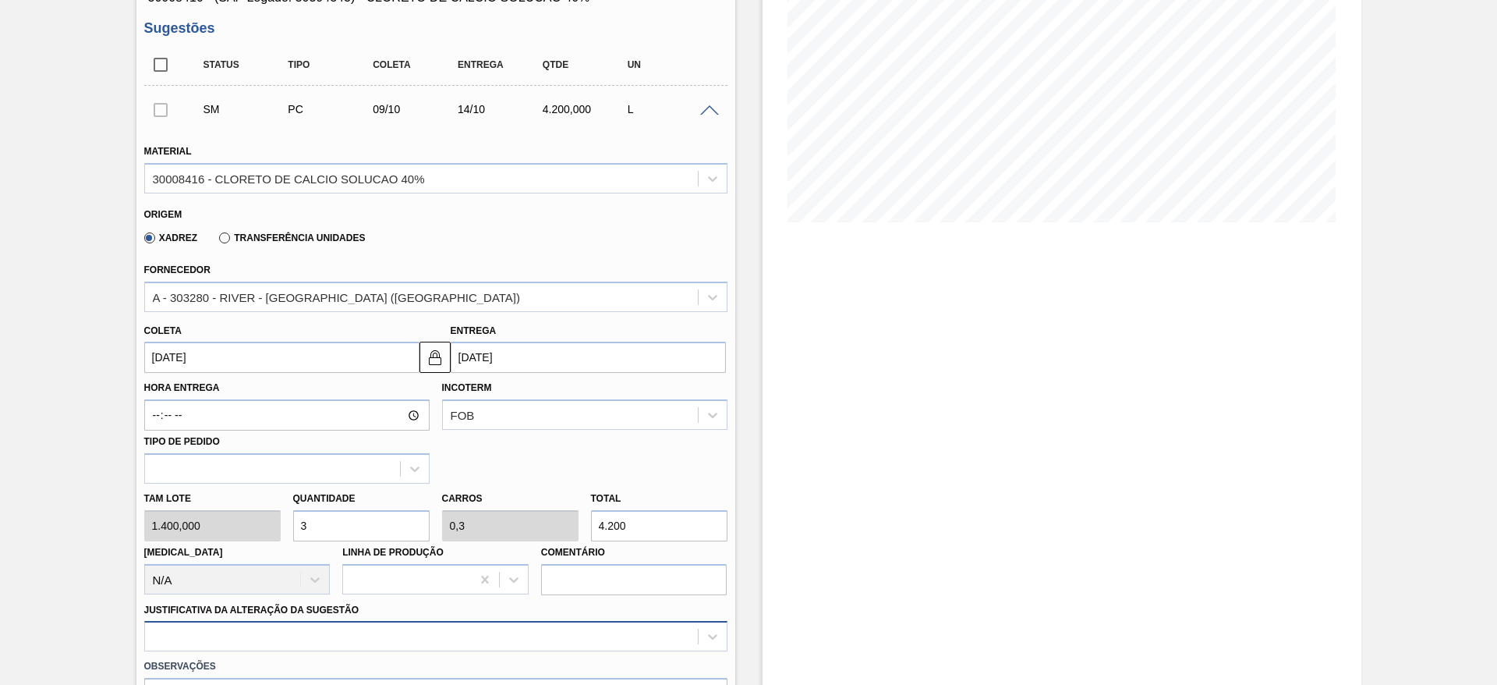
click at [253, 633] on div at bounding box center [435, 636] width 583 height 30
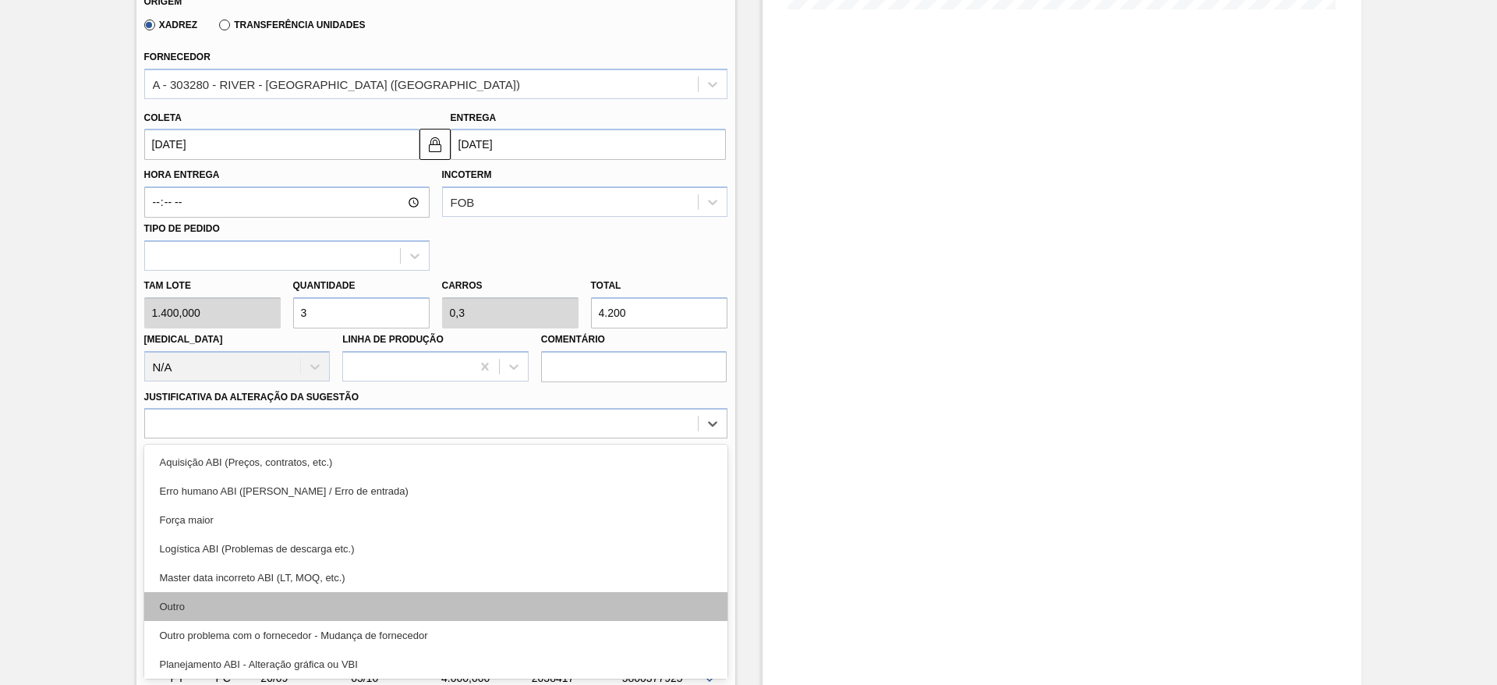
click at [241, 607] on div "Outro" at bounding box center [435, 606] width 583 height 29
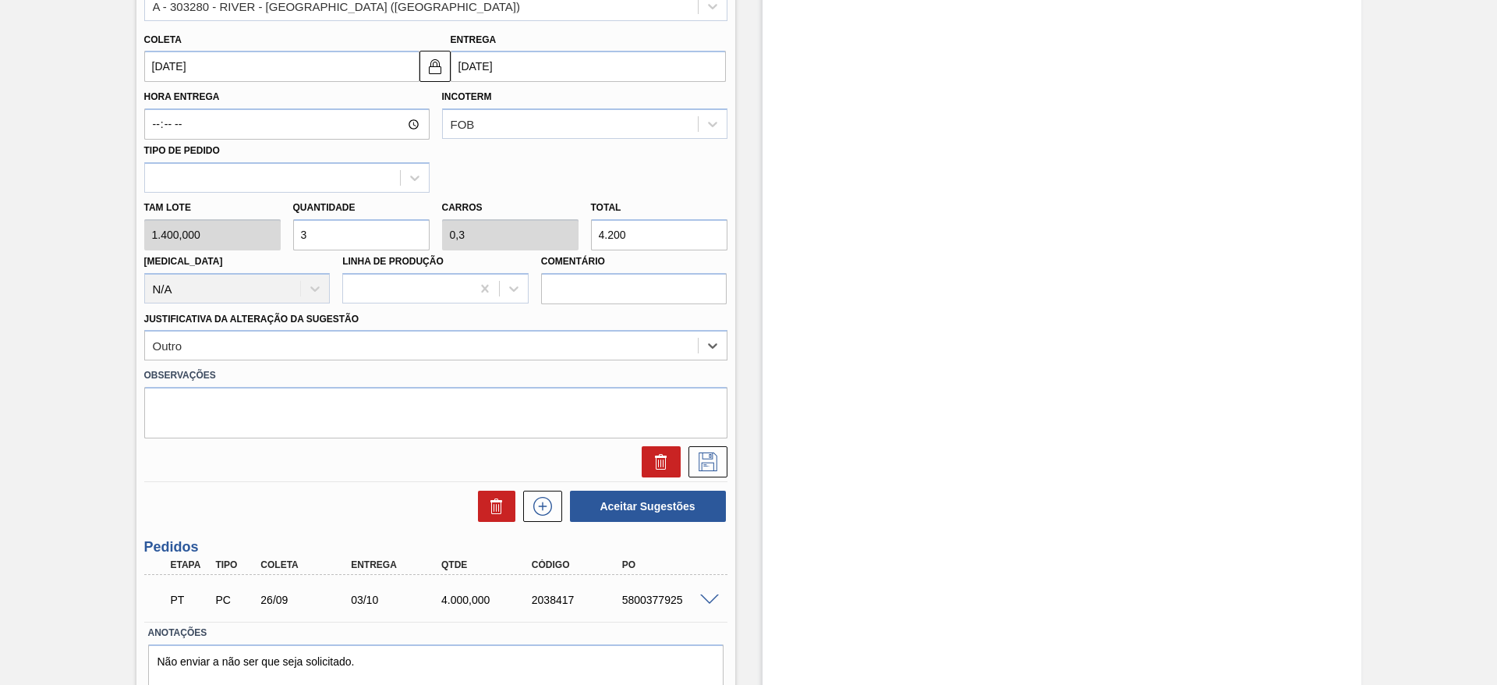
scroll to position [589, 0]
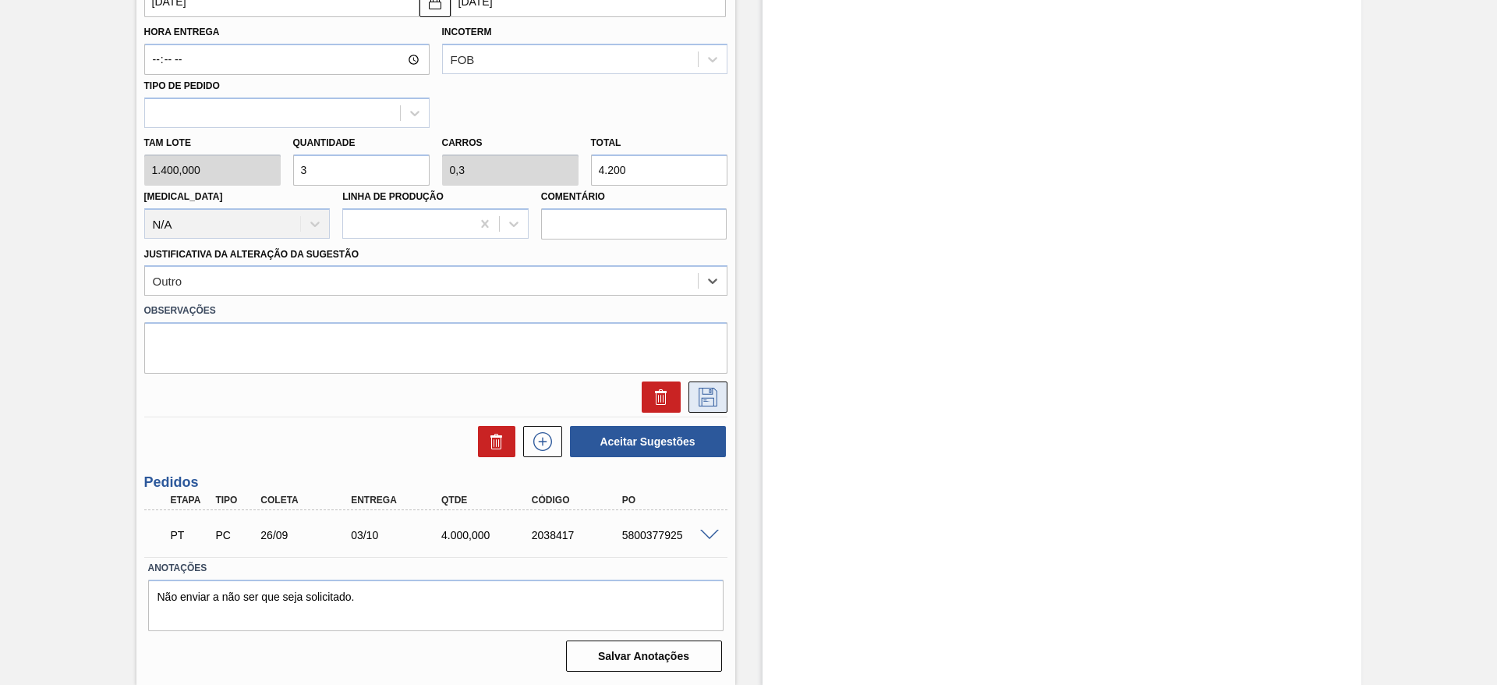
click at [714, 395] on icon at bounding box center [708, 397] width 25 height 19
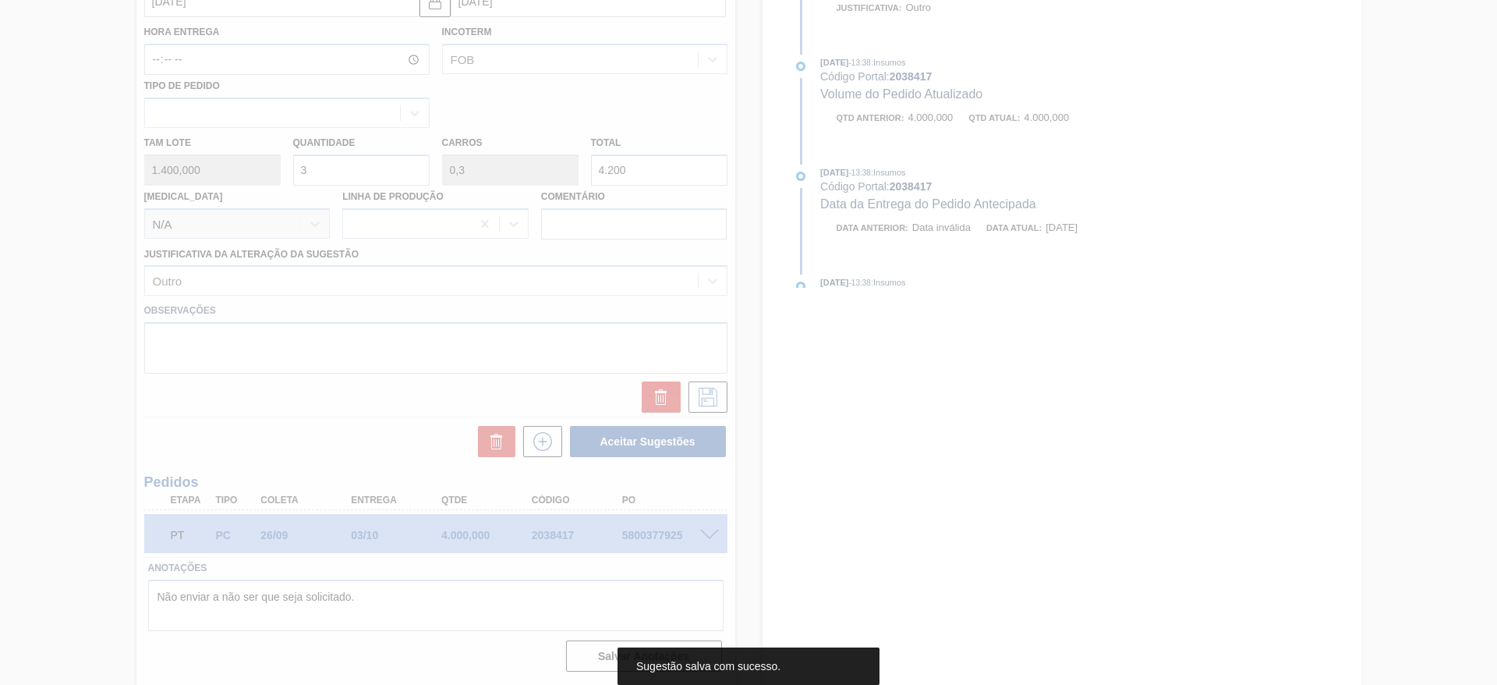
scroll to position [0, 0]
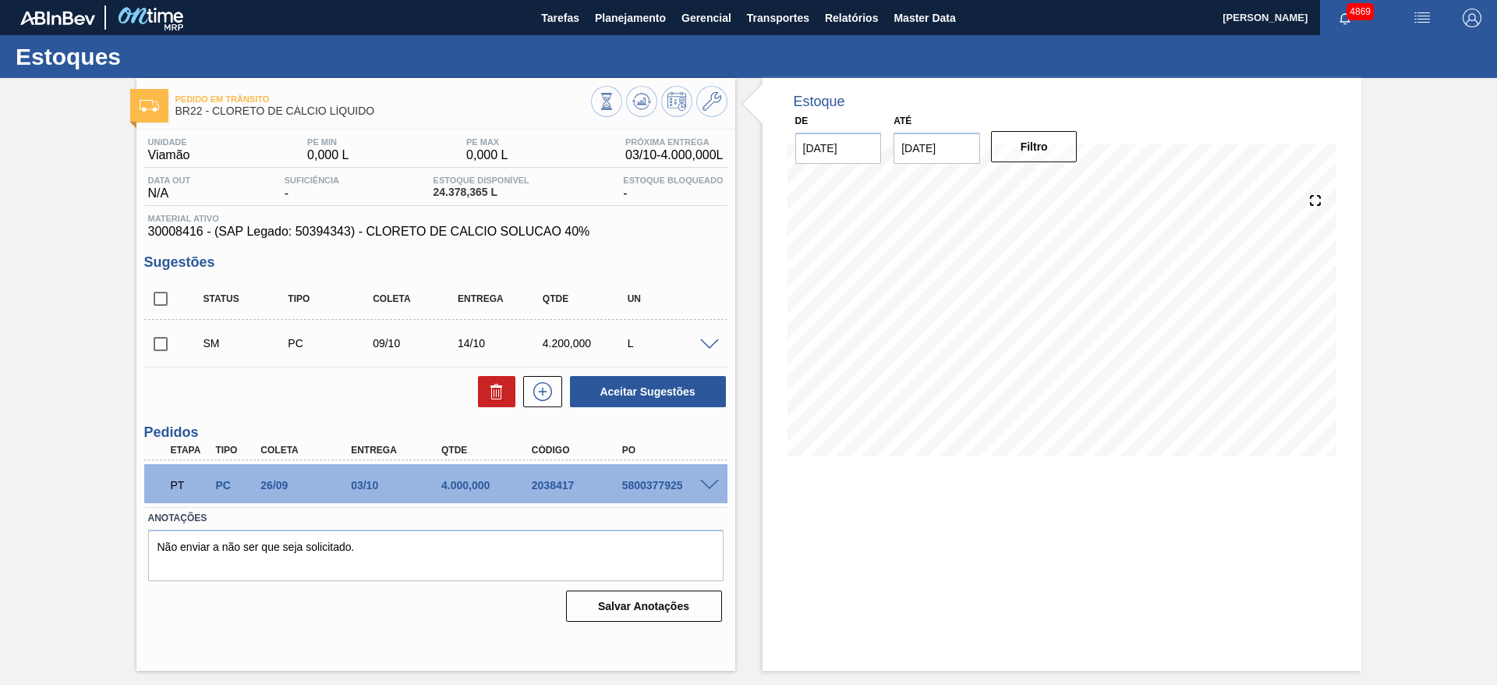
click at [158, 342] on input "checkbox" at bounding box center [160, 343] width 33 height 33
click at [655, 384] on button "Aceitar Sugestões" at bounding box center [648, 391] width 156 height 31
checkbox input "false"
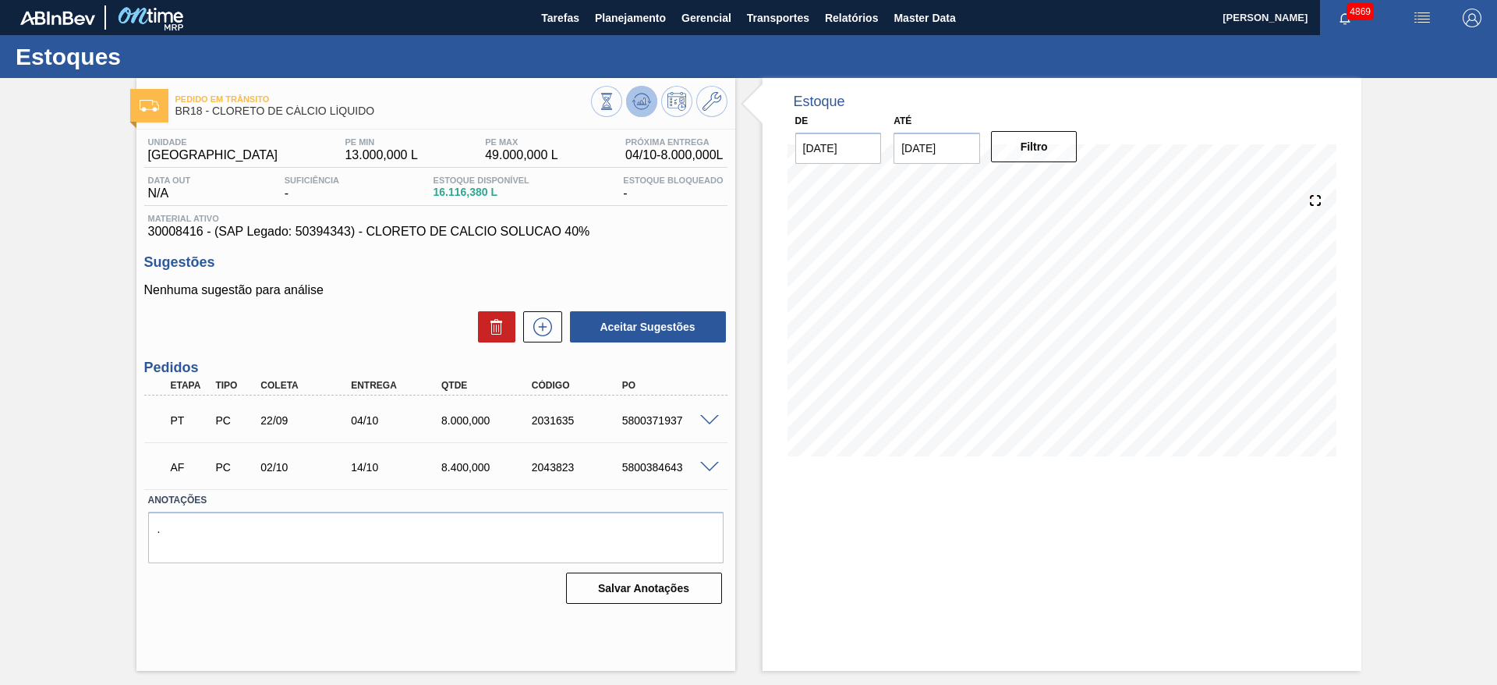
click at [639, 102] on icon at bounding box center [639, 103] width 2 height 2
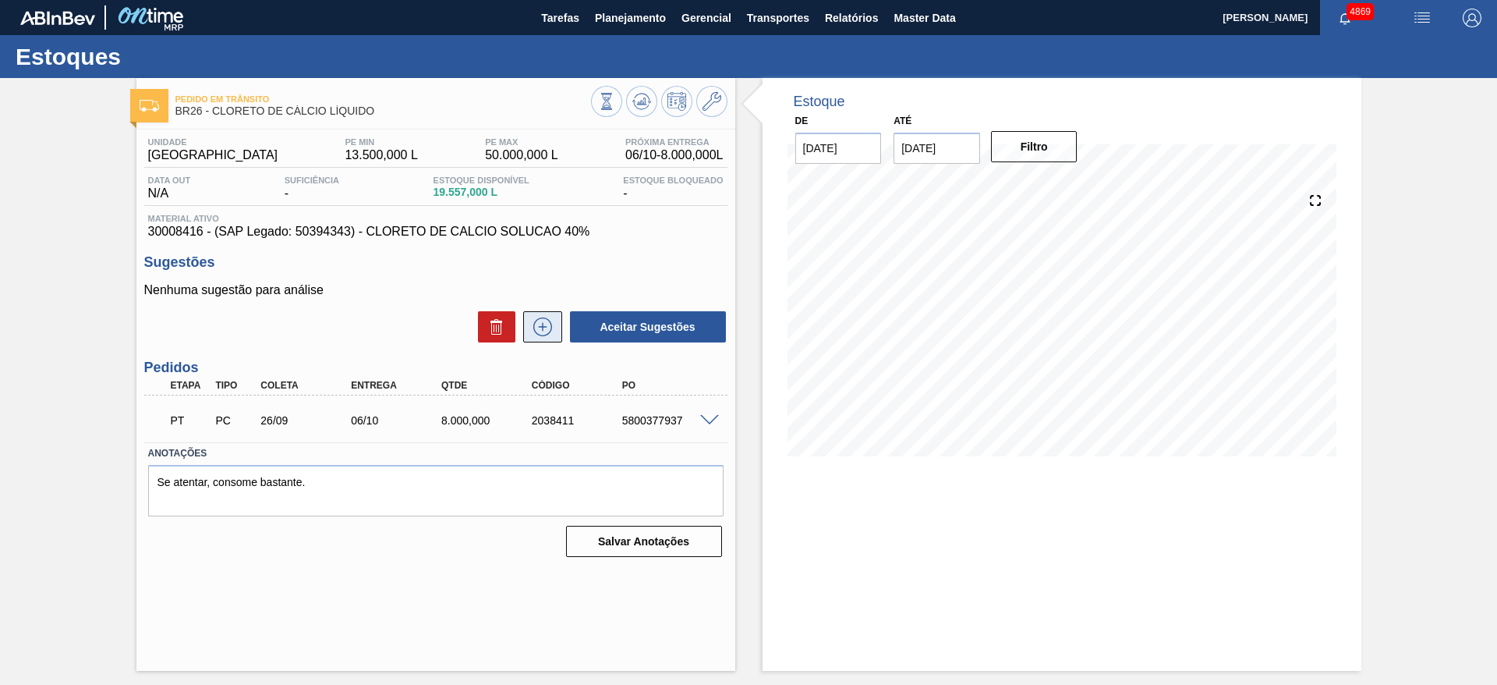
click at [547, 330] on icon at bounding box center [542, 326] width 25 height 19
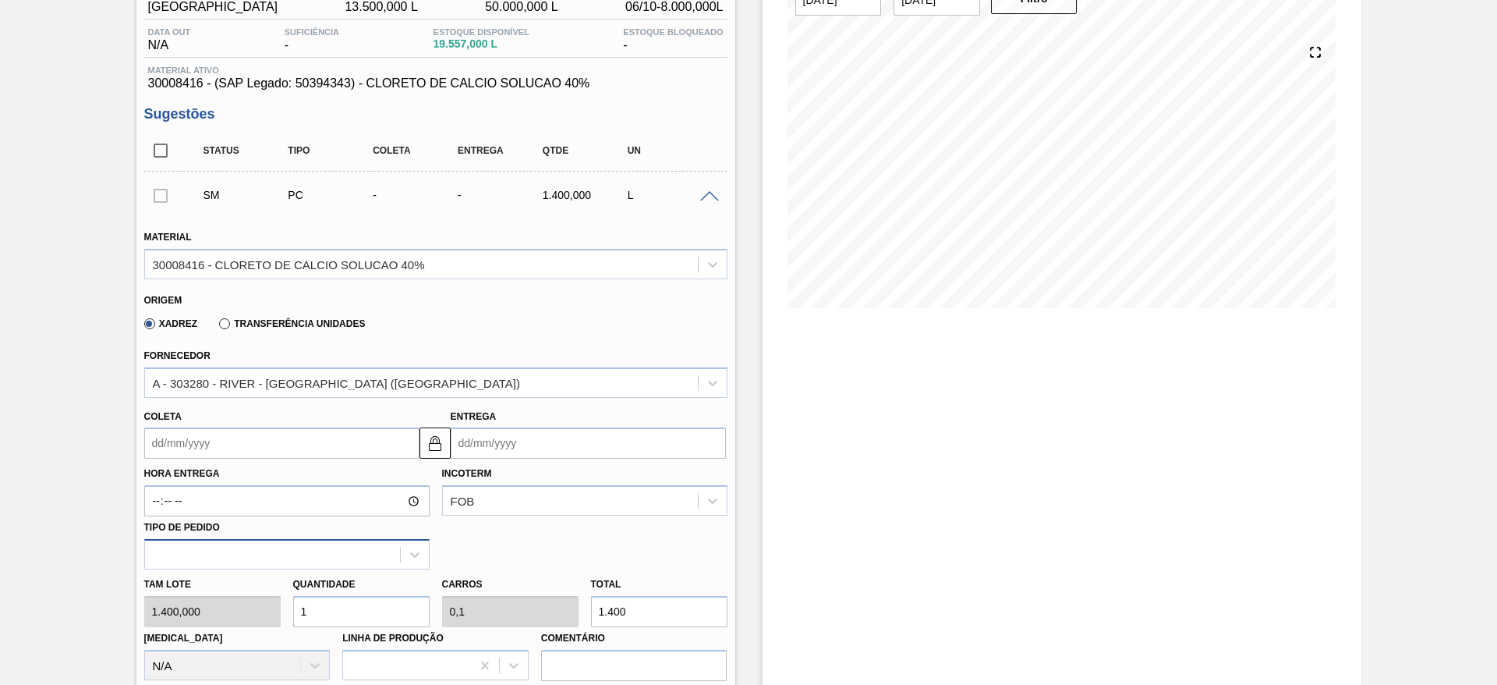
scroll to position [234, 0]
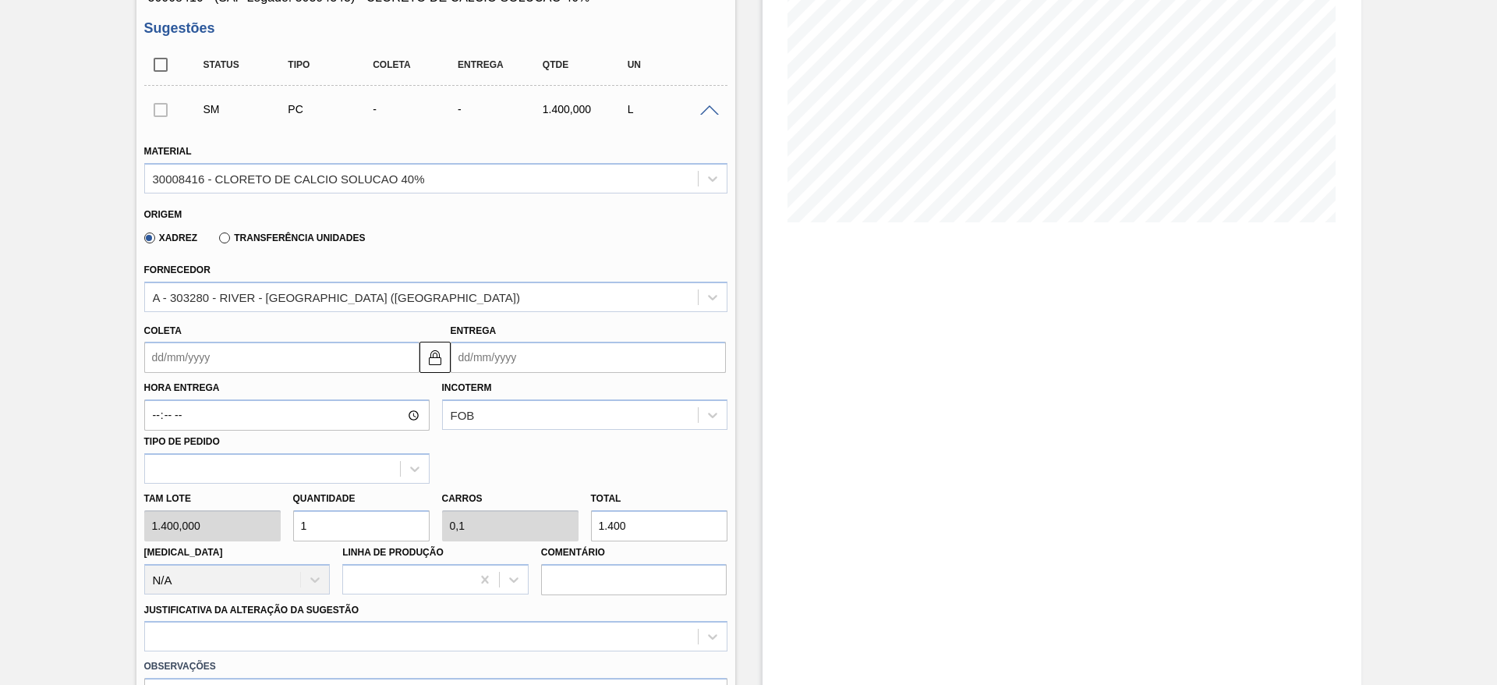
click at [232, 362] on input "Coleta" at bounding box center [281, 357] width 275 height 31
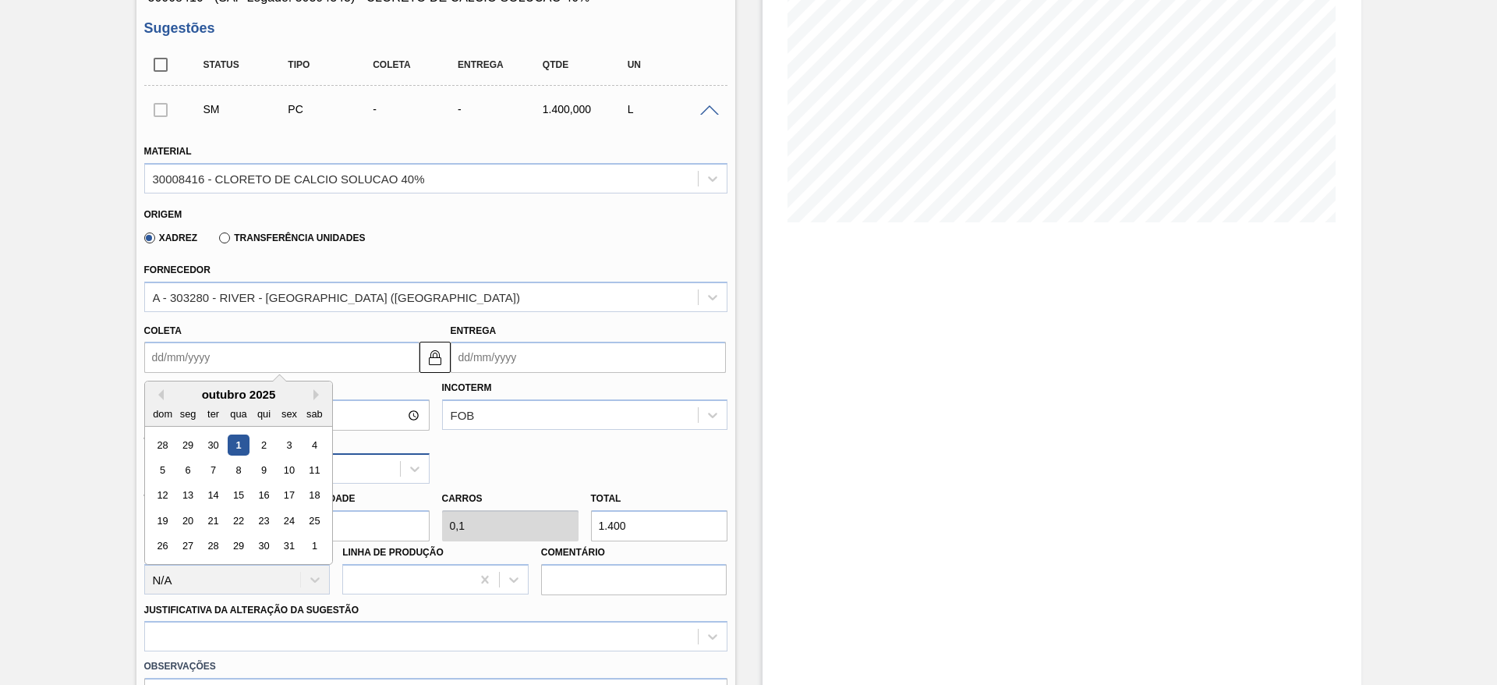
click at [258, 471] on div "9" at bounding box center [263, 469] width 21 height 21
type input "09/10/2025"
type input "19/10/2025"
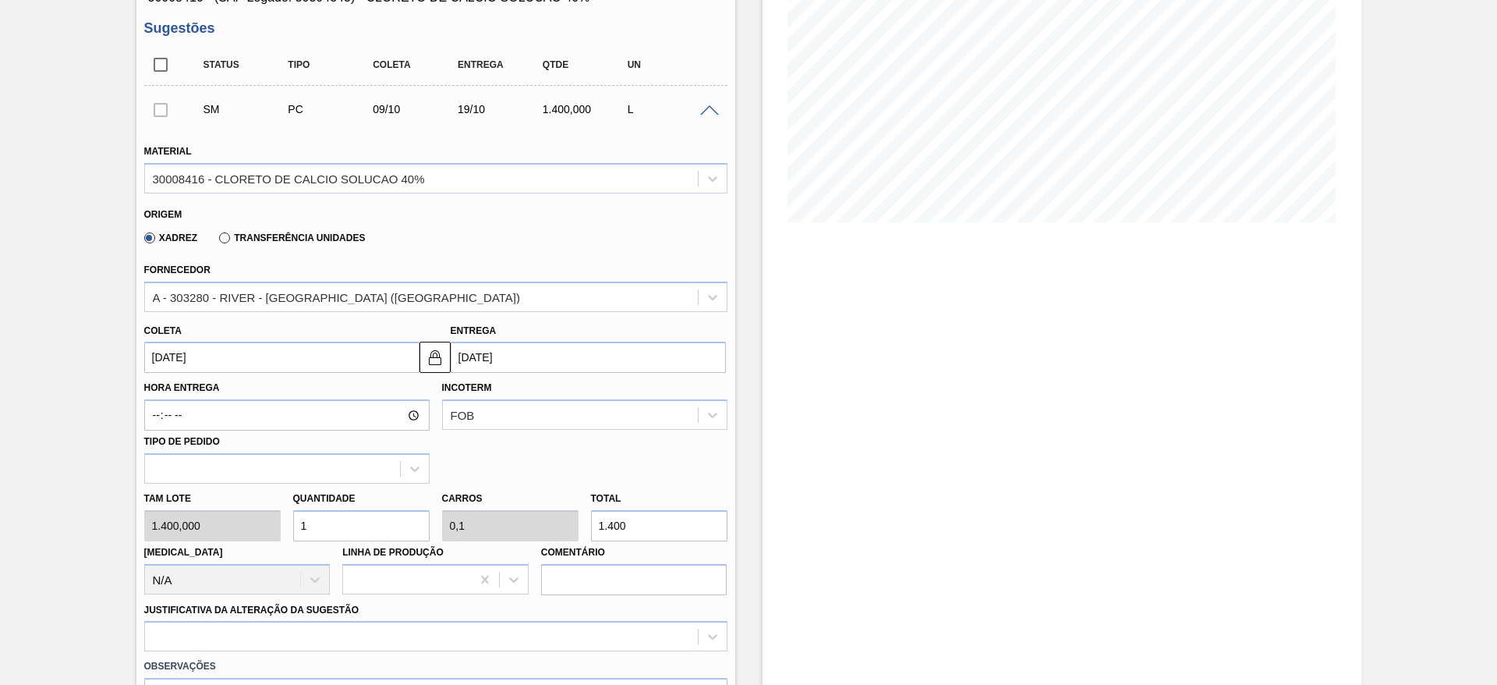
drag, startPoint x: 317, startPoint y: 529, endPoint x: 284, endPoint y: 526, distance: 32.8
click at [284, 526] on div "Tam lote 1.400,000 Quantidade 1 Carros 0,1 Total 1.400 Doca N/A Linha de Produç…" at bounding box center [436, 539] width 596 height 112
type input "7"
type input "0,7"
type input "9.800"
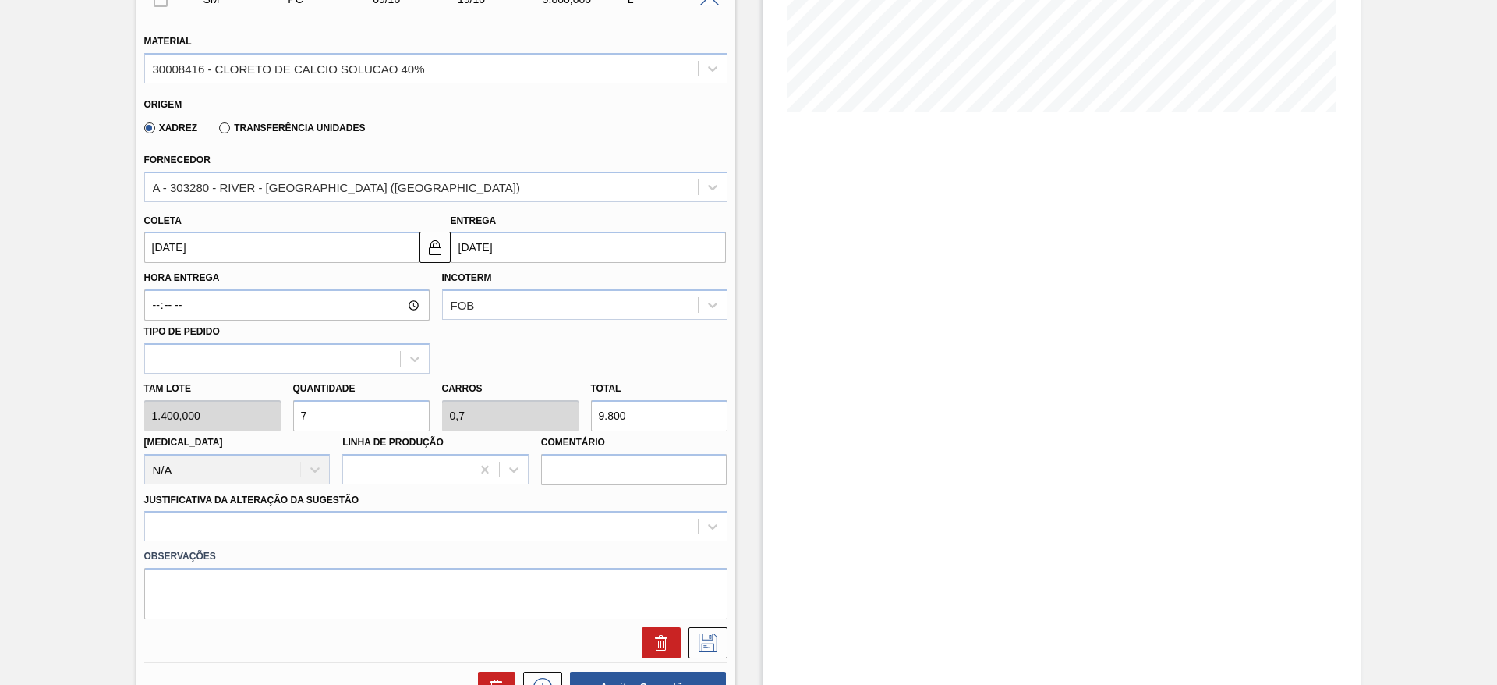
scroll to position [468, 0]
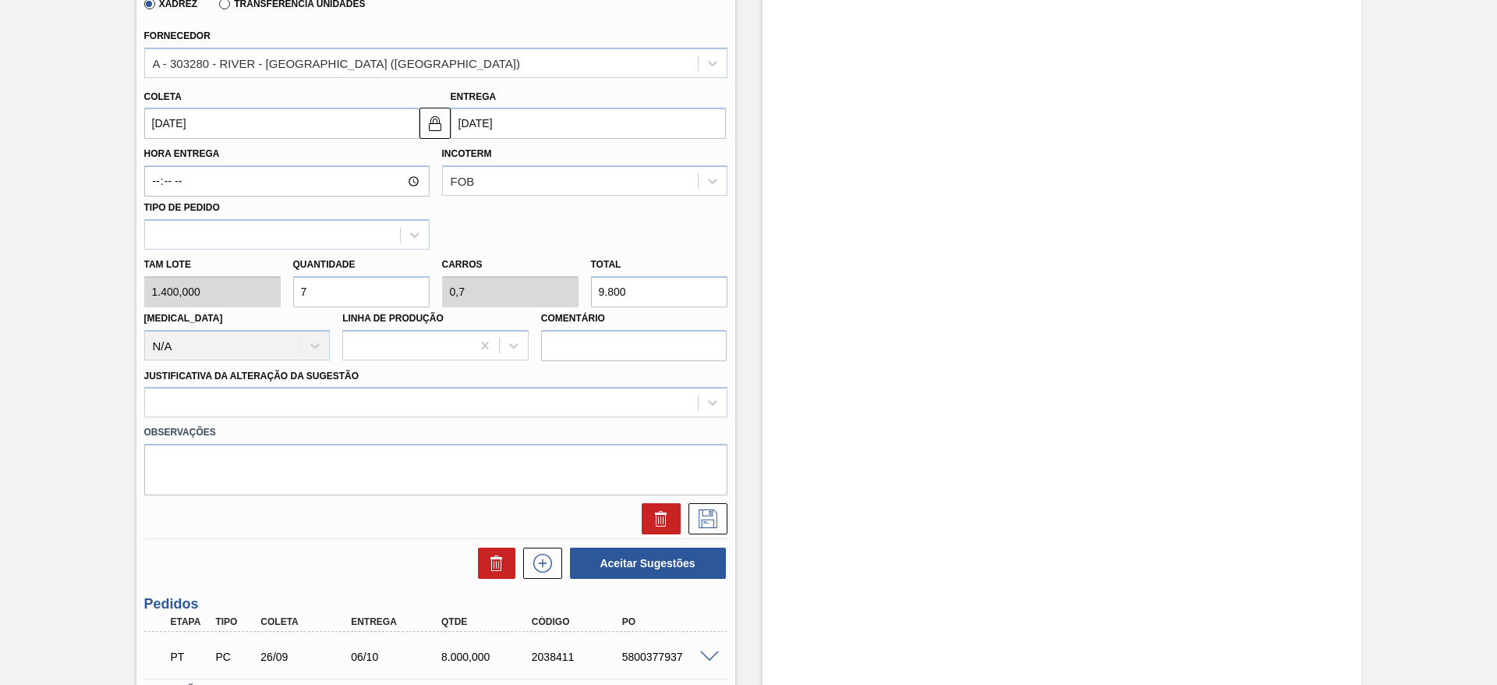
drag, startPoint x: 317, startPoint y: 295, endPoint x: 293, endPoint y: 292, distance: 24.3
click at [293, 292] on input "7" at bounding box center [361, 291] width 136 height 31
type input "8"
type input "0,8"
type input "11.200"
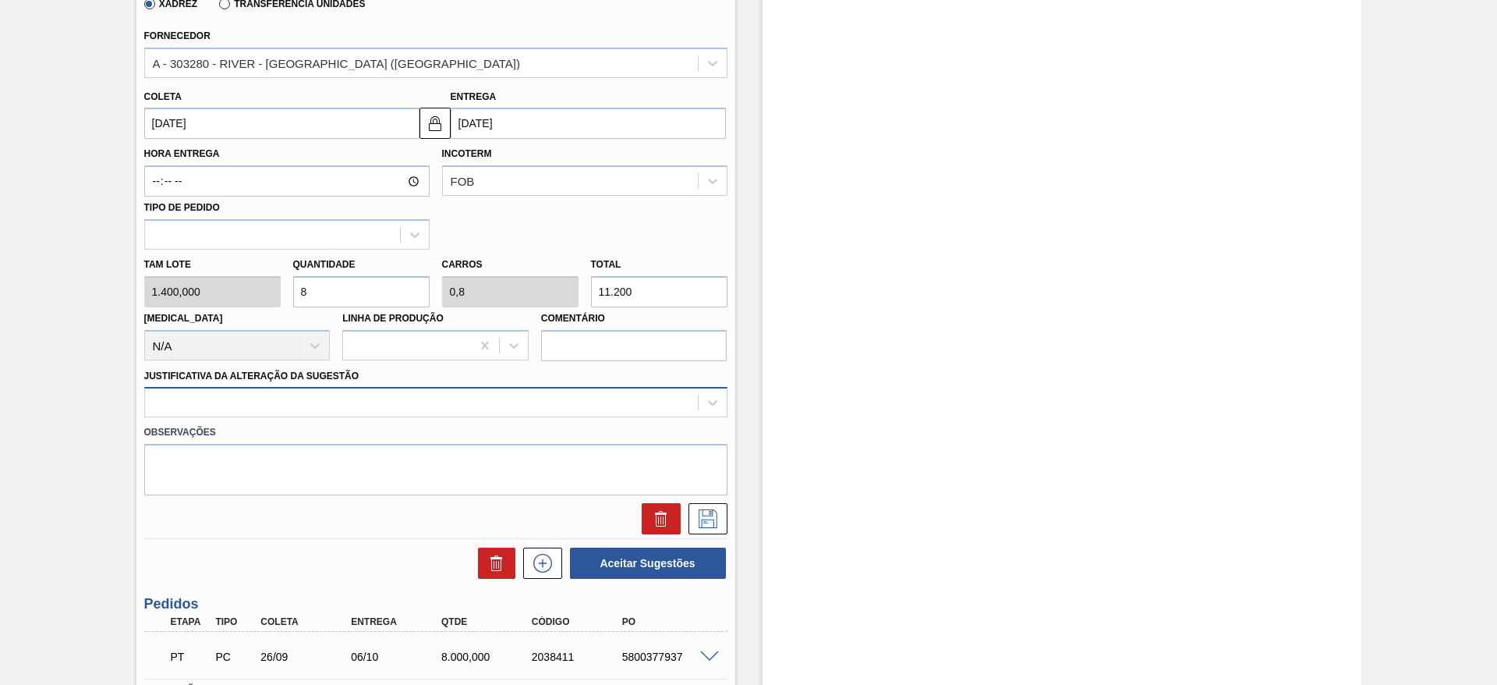
type input "8"
drag, startPoint x: 431, startPoint y: 402, endPoint x: 430, endPoint y: 417, distance: 15.7
click at [431, 409] on div at bounding box center [421, 402] width 553 height 23
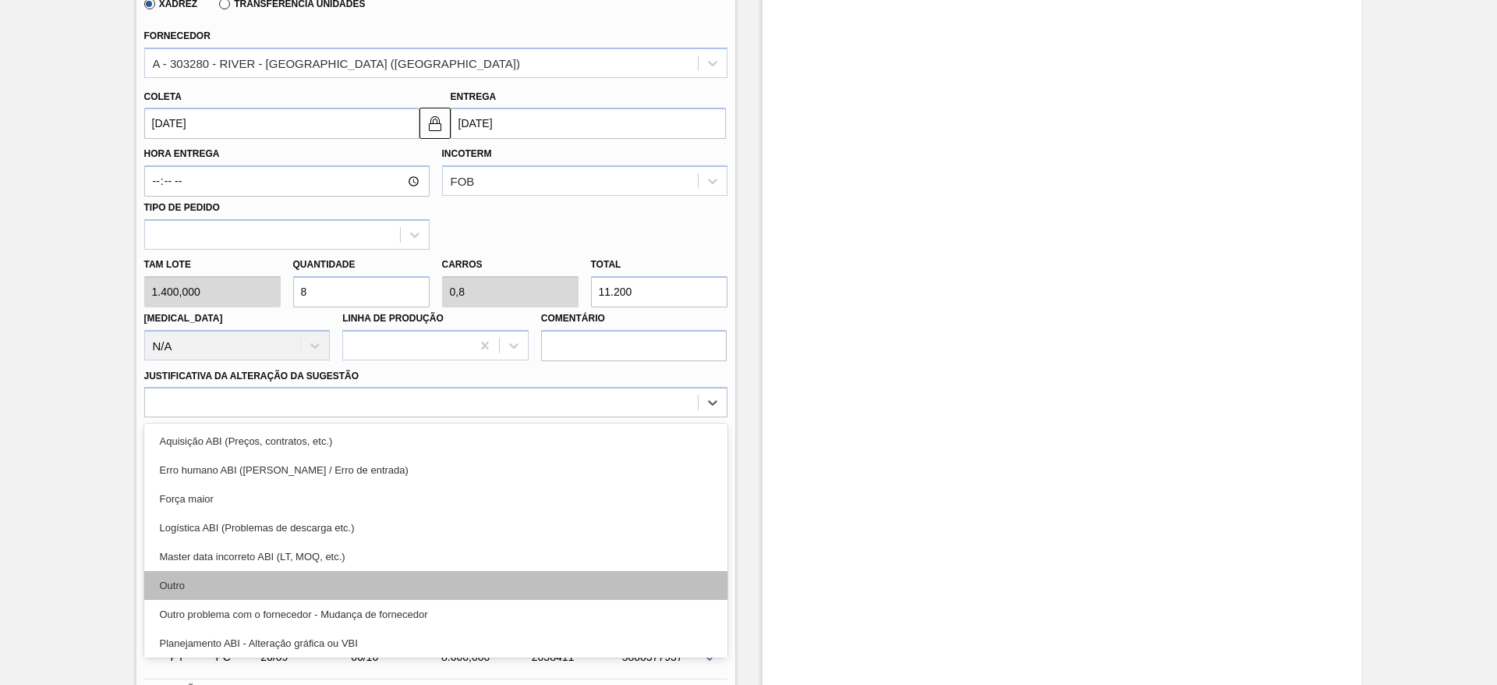
click at [339, 581] on div "Outro" at bounding box center [435, 585] width 583 height 29
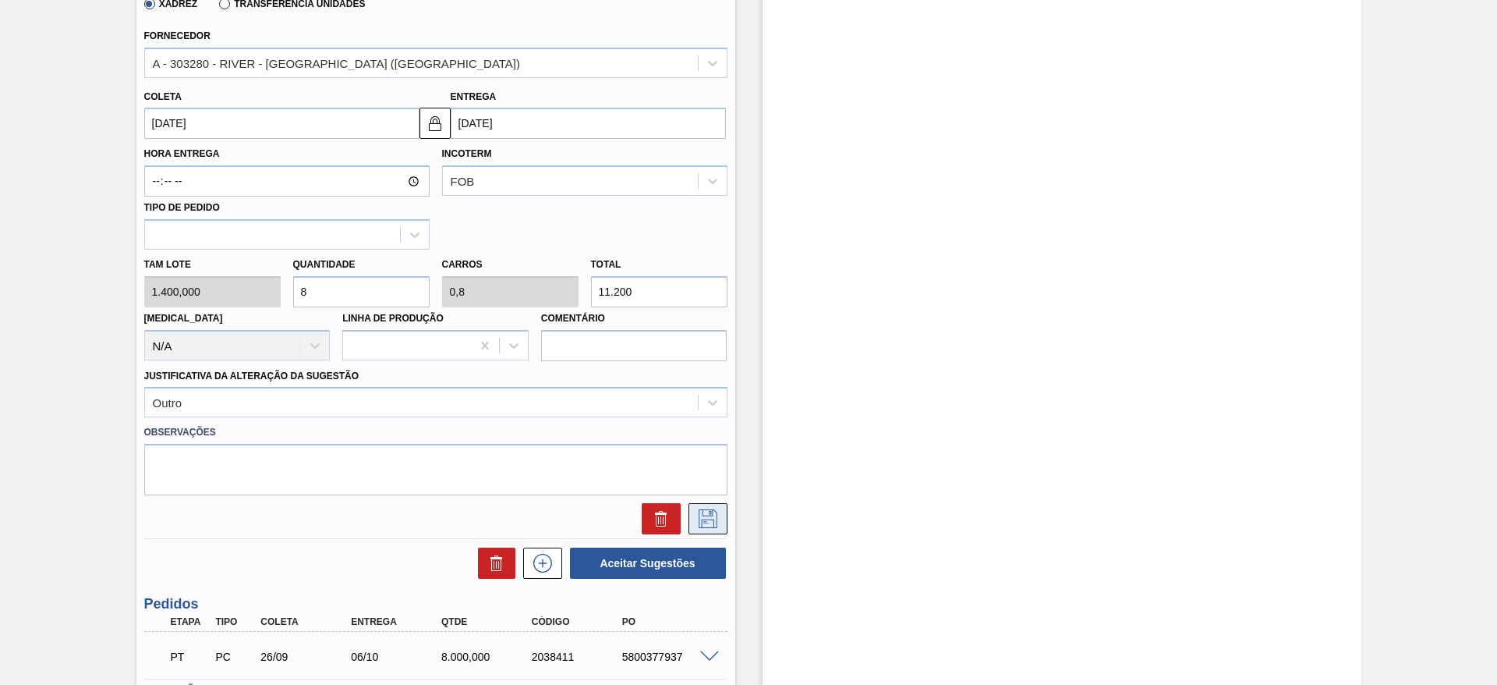
click at [708, 508] on button at bounding box center [708, 518] width 39 height 31
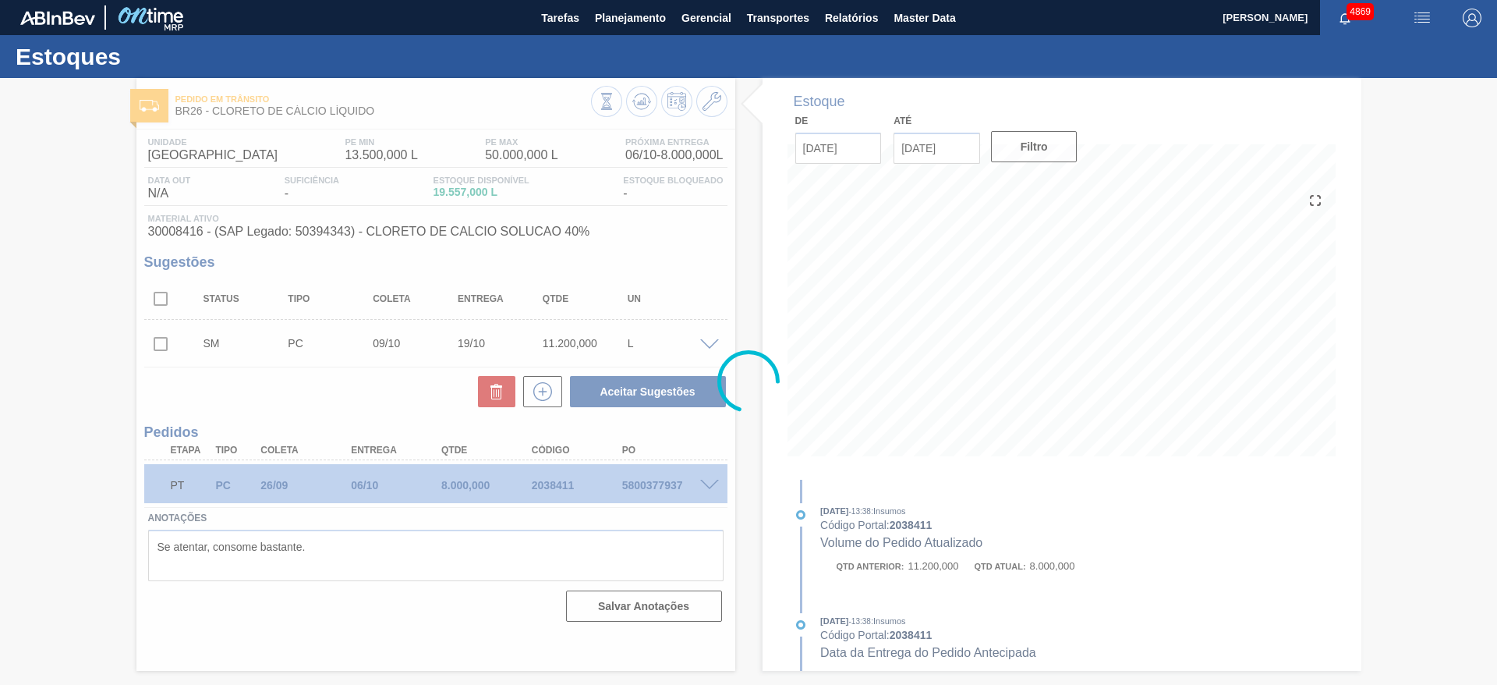
scroll to position [0, 0]
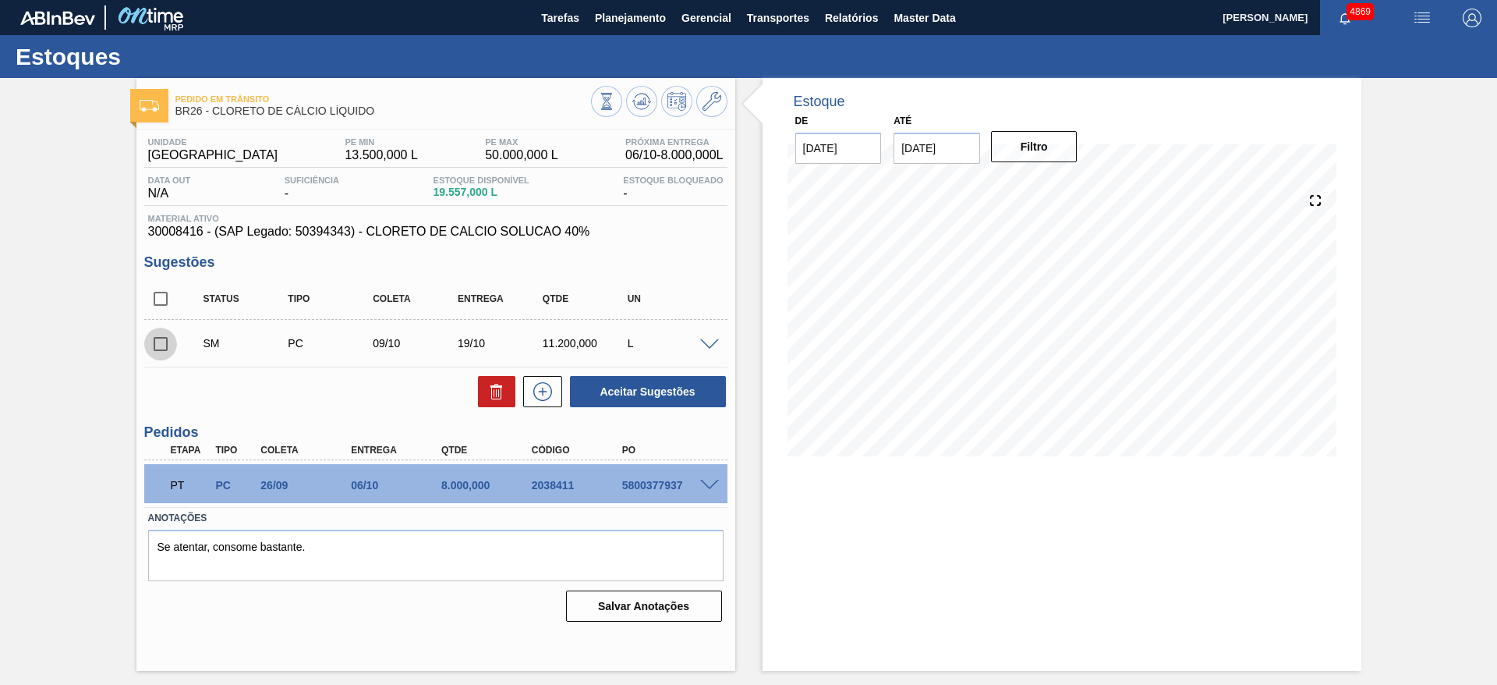
drag, startPoint x: 162, startPoint y: 343, endPoint x: 229, endPoint y: 325, distance: 69.4
click at [162, 343] on input "checkbox" at bounding box center [160, 343] width 33 height 33
click at [632, 409] on div "Unidade Uberlândia PE MIN 13.500,000 L PE MAX 50.000,000 L Próxima Entrega 06/1…" at bounding box center [435, 377] width 599 height 497
click at [624, 390] on button "Aceitar Sugestões" at bounding box center [648, 391] width 156 height 31
checkbox input "false"
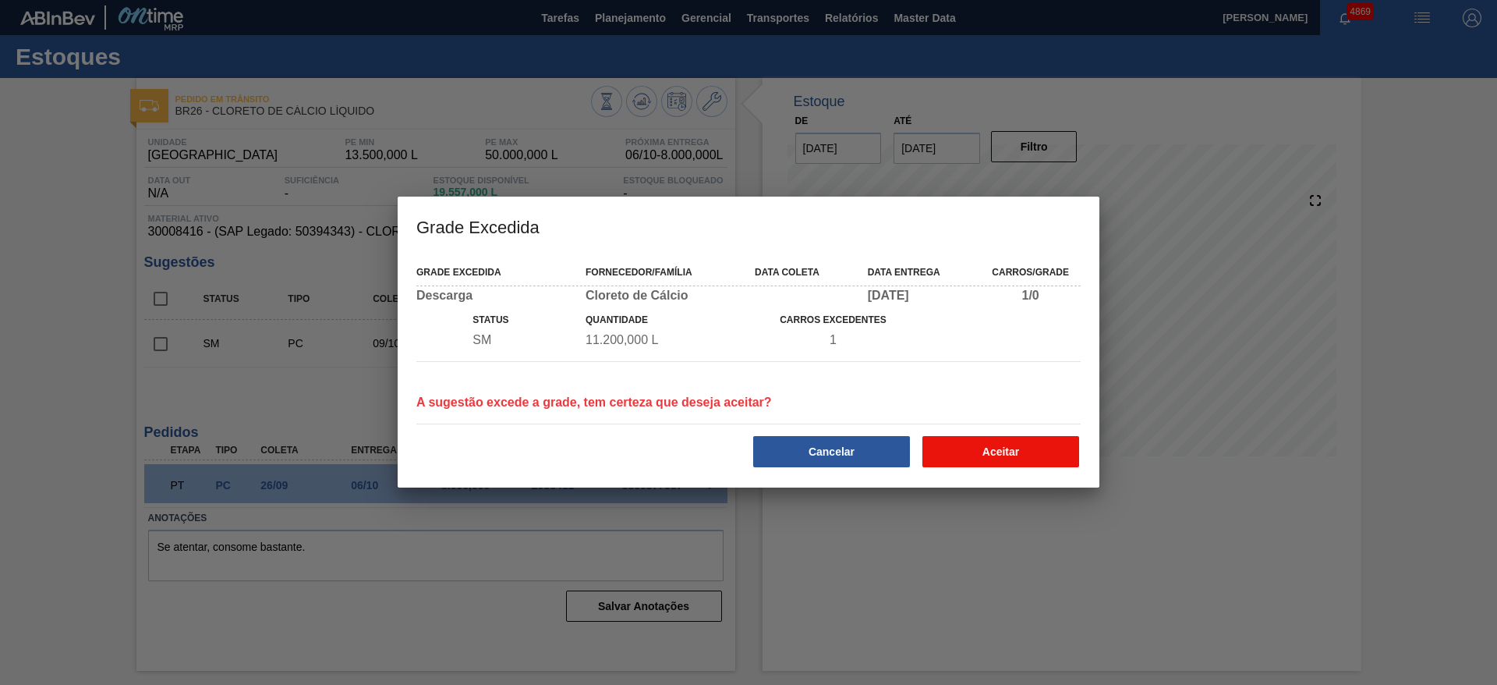
click at [1022, 455] on button "Aceitar" at bounding box center [1000, 451] width 157 height 31
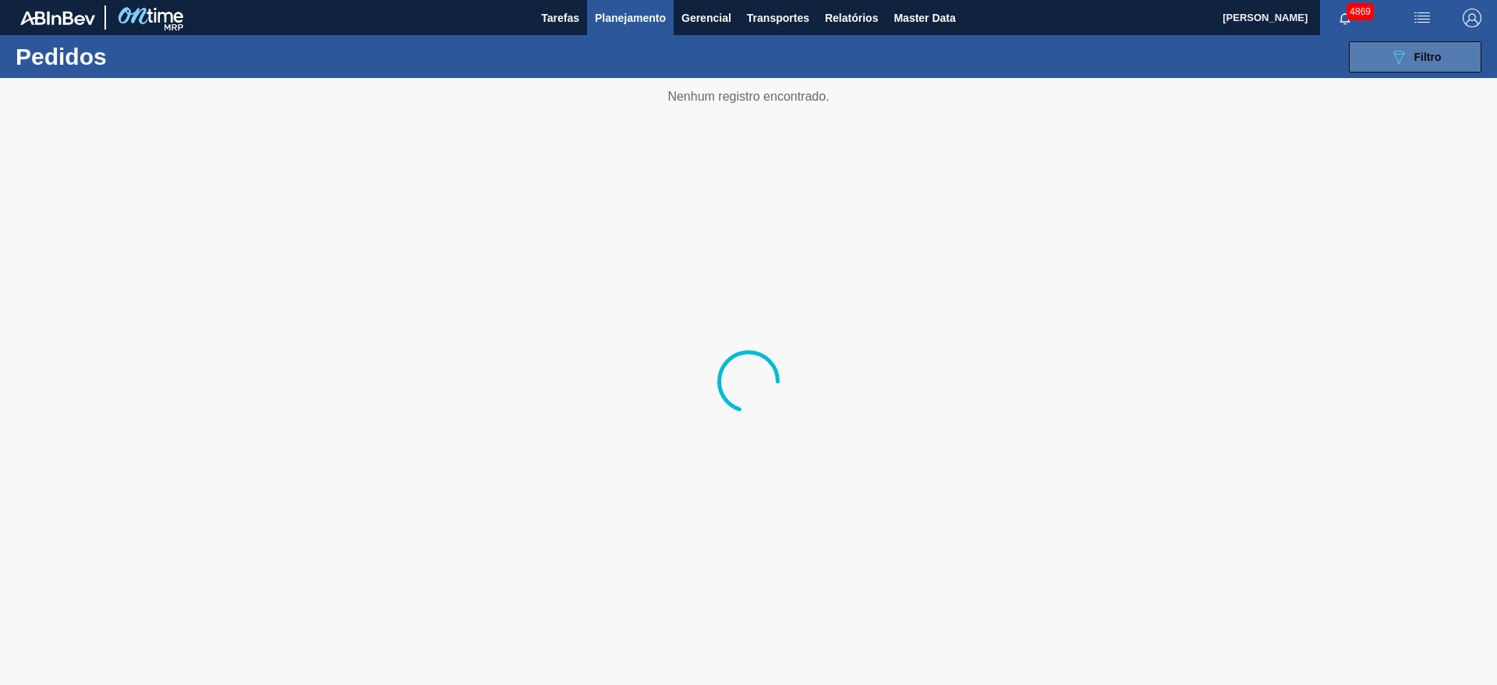
click at [1421, 56] on span "Filtro" at bounding box center [1427, 57] width 27 height 12
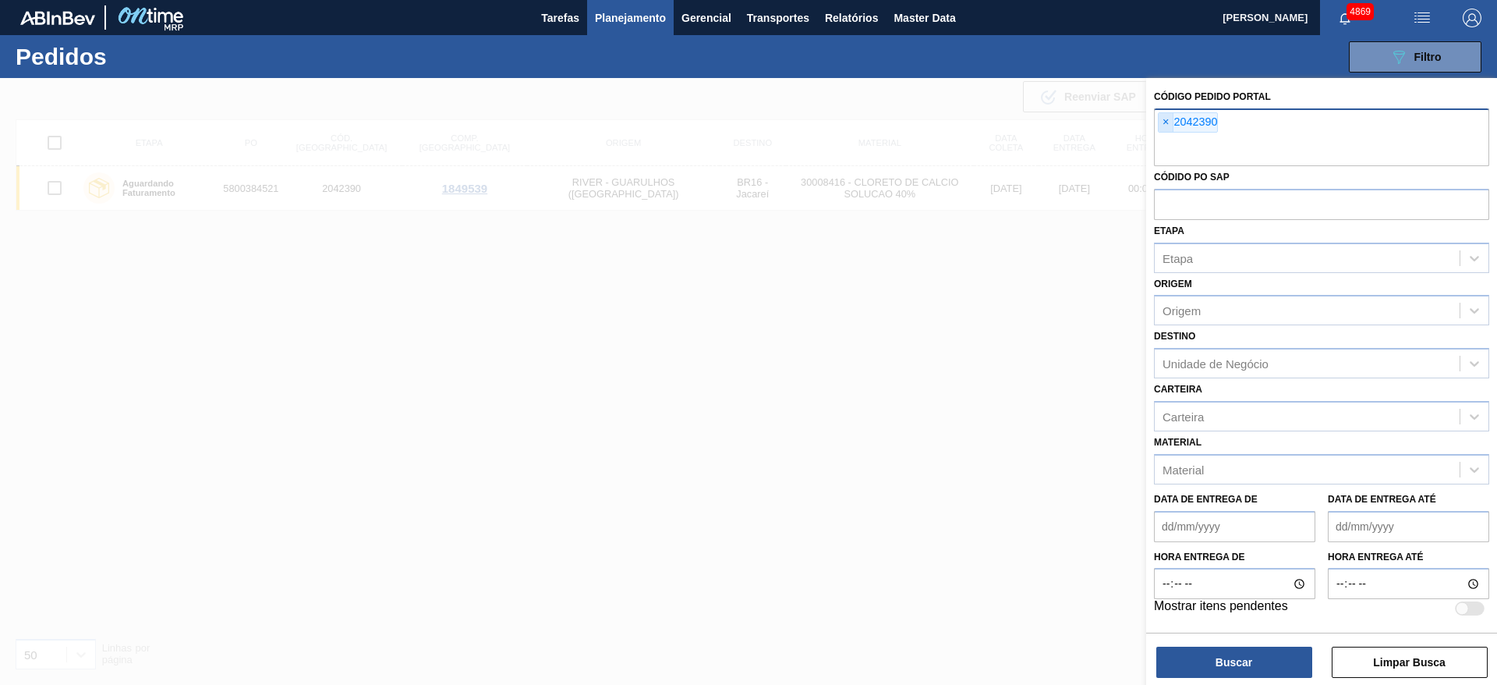
click at [1162, 121] on span "×" at bounding box center [1166, 122] width 15 height 19
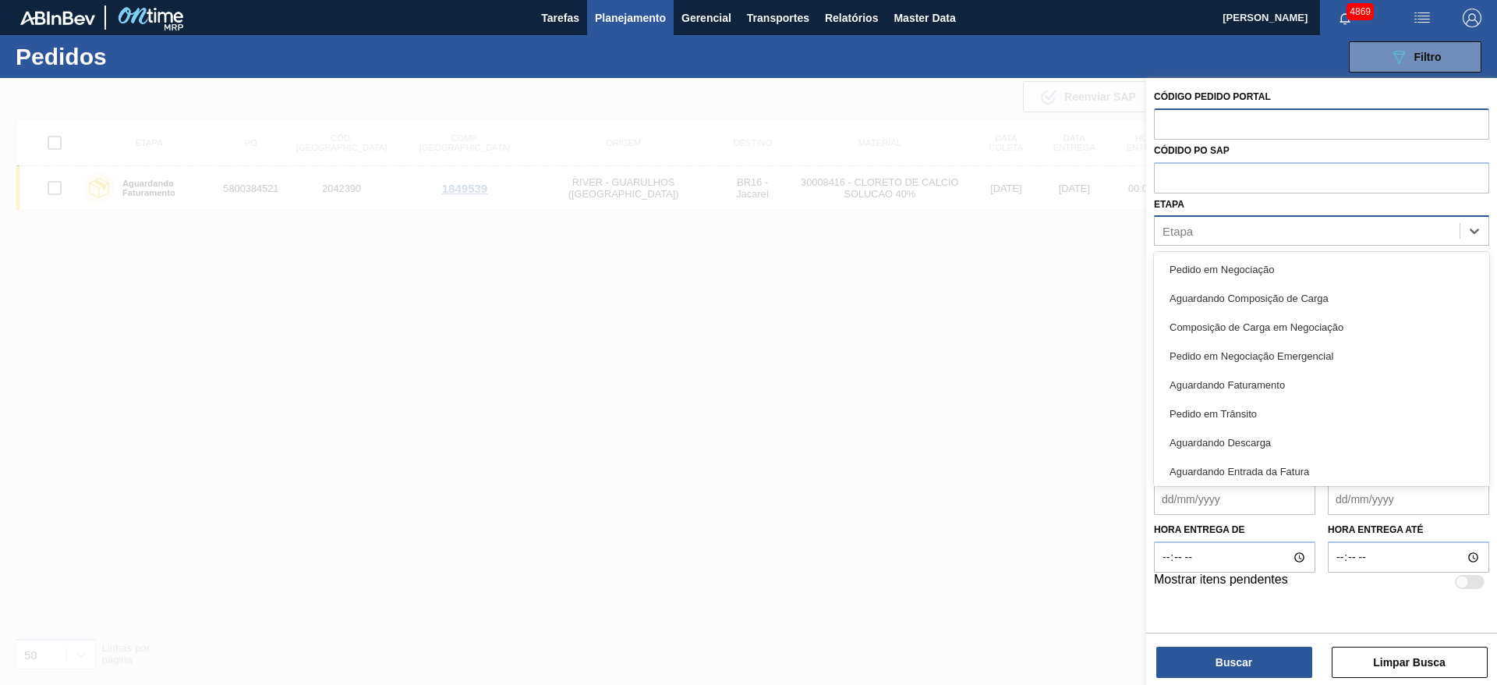
click at [1216, 235] on div "Etapa" at bounding box center [1307, 231] width 305 height 23
type input "pc"
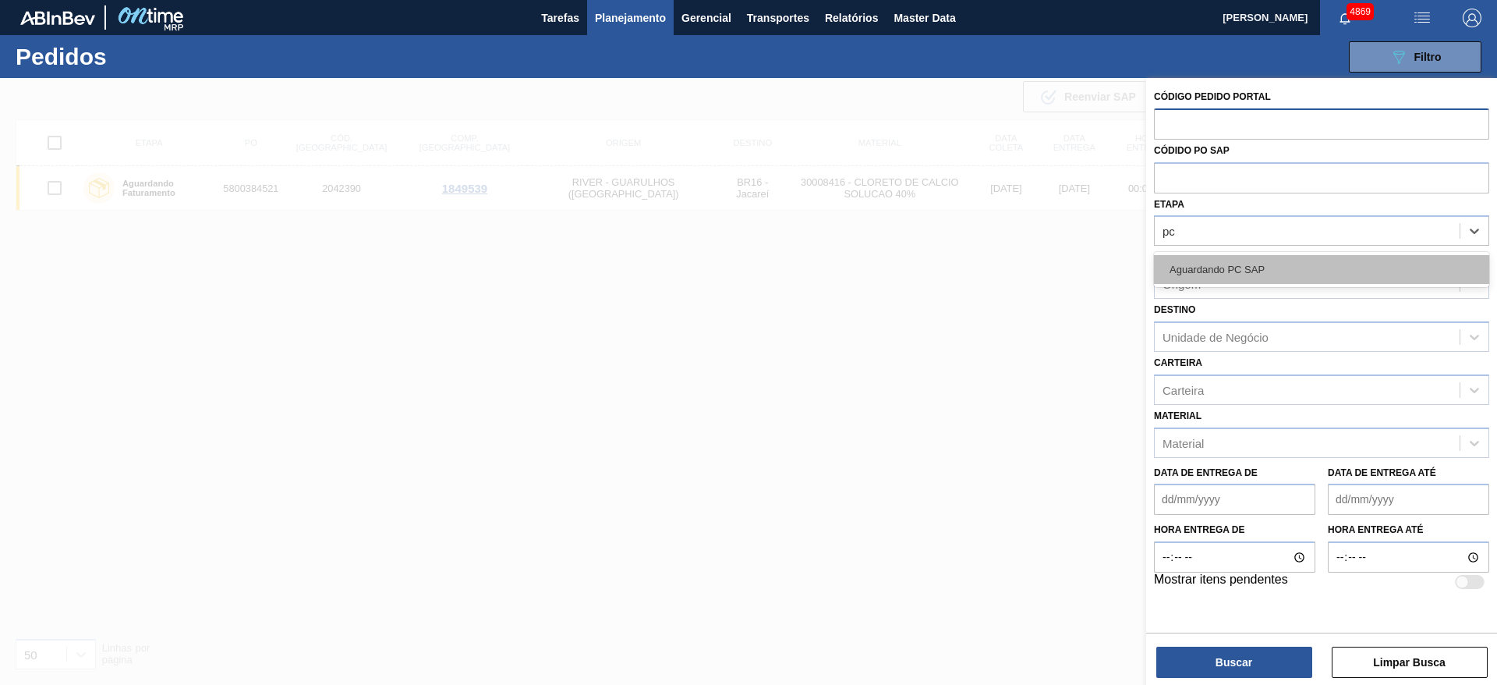
click at [1204, 262] on div "Aguardando PC SAP" at bounding box center [1321, 269] width 335 height 29
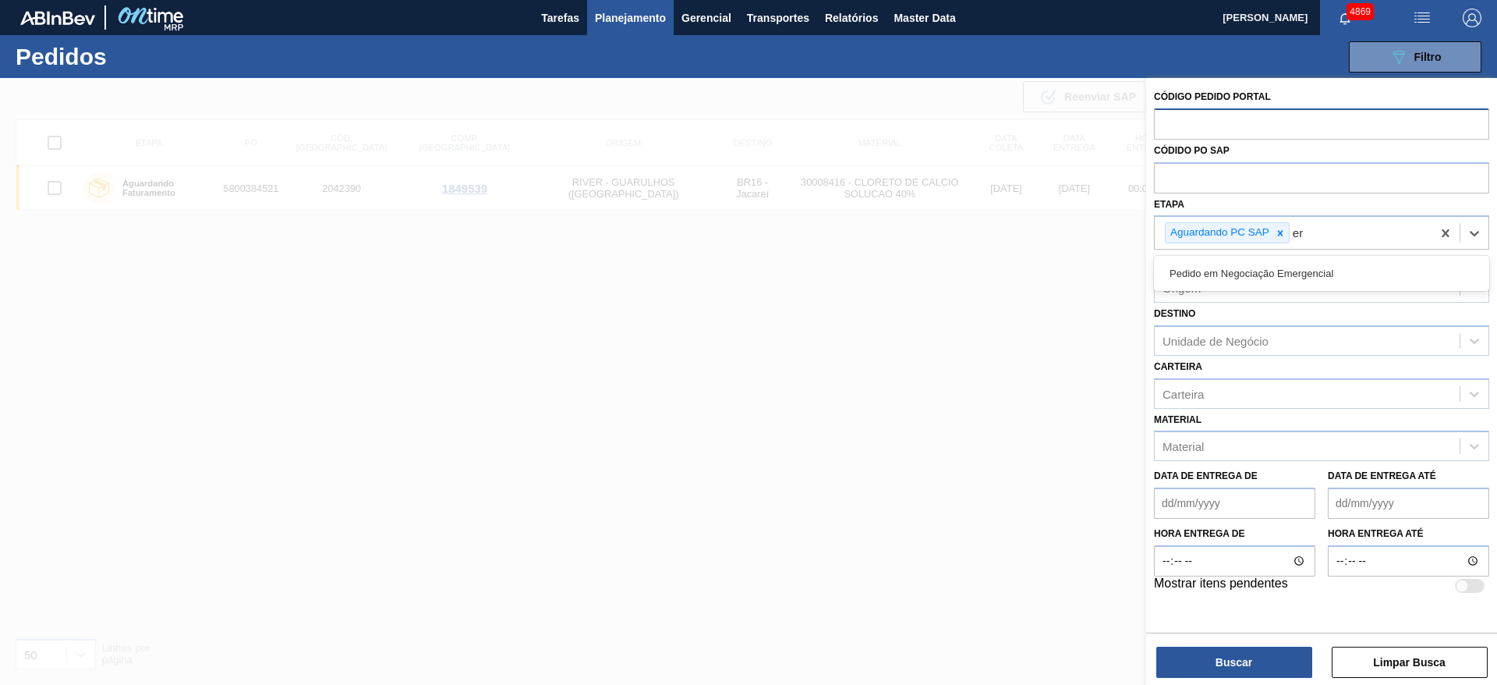
type input "e"
type input "a"
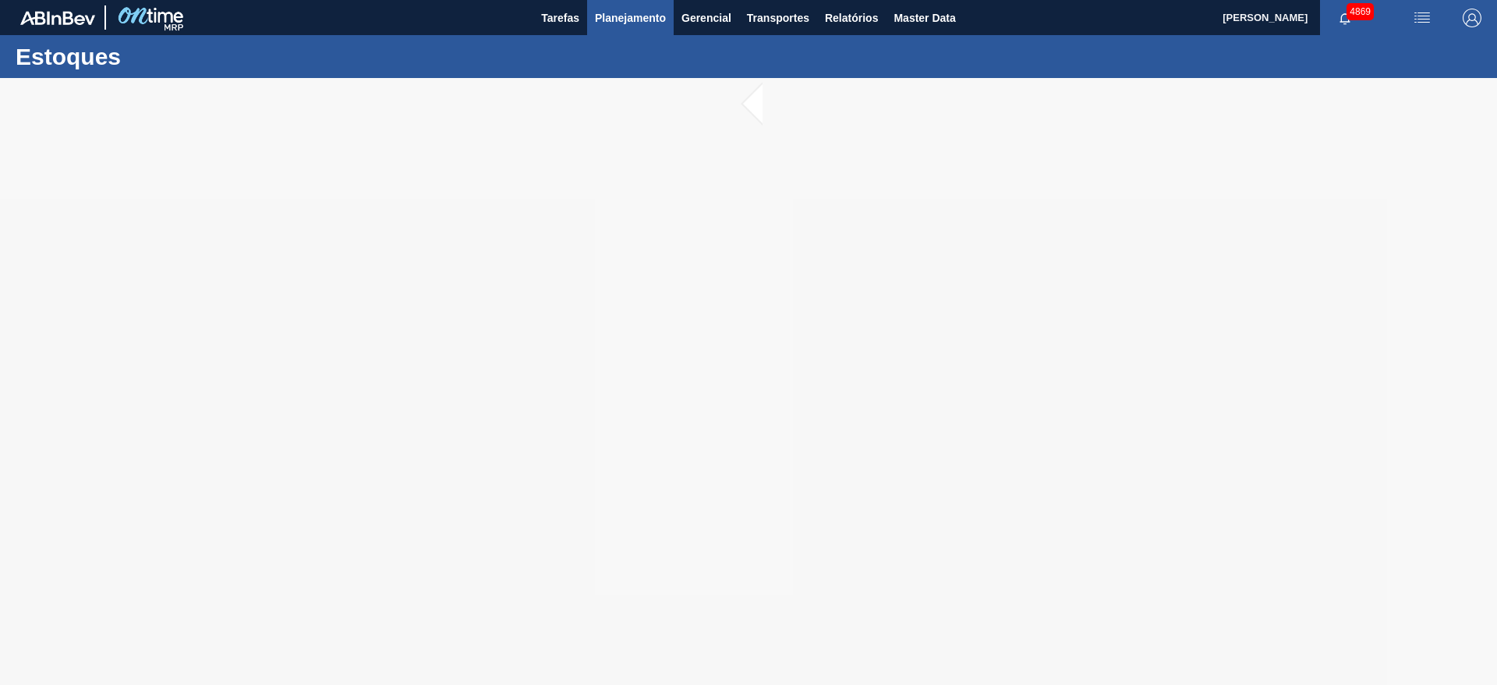
click at [634, 19] on span "Planejamento" at bounding box center [630, 18] width 71 height 19
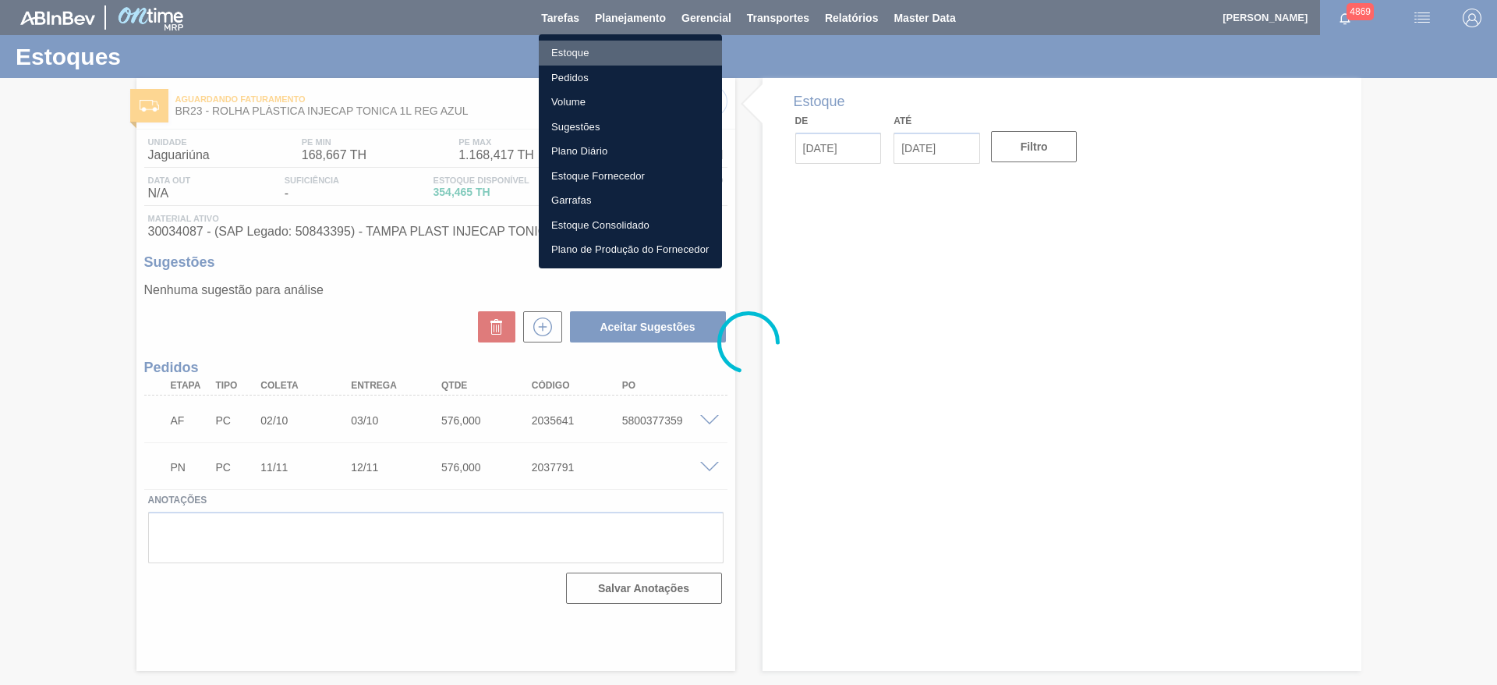
click at [622, 52] on li "Estoque" at bounding box center [630, 53] width 183 height 25
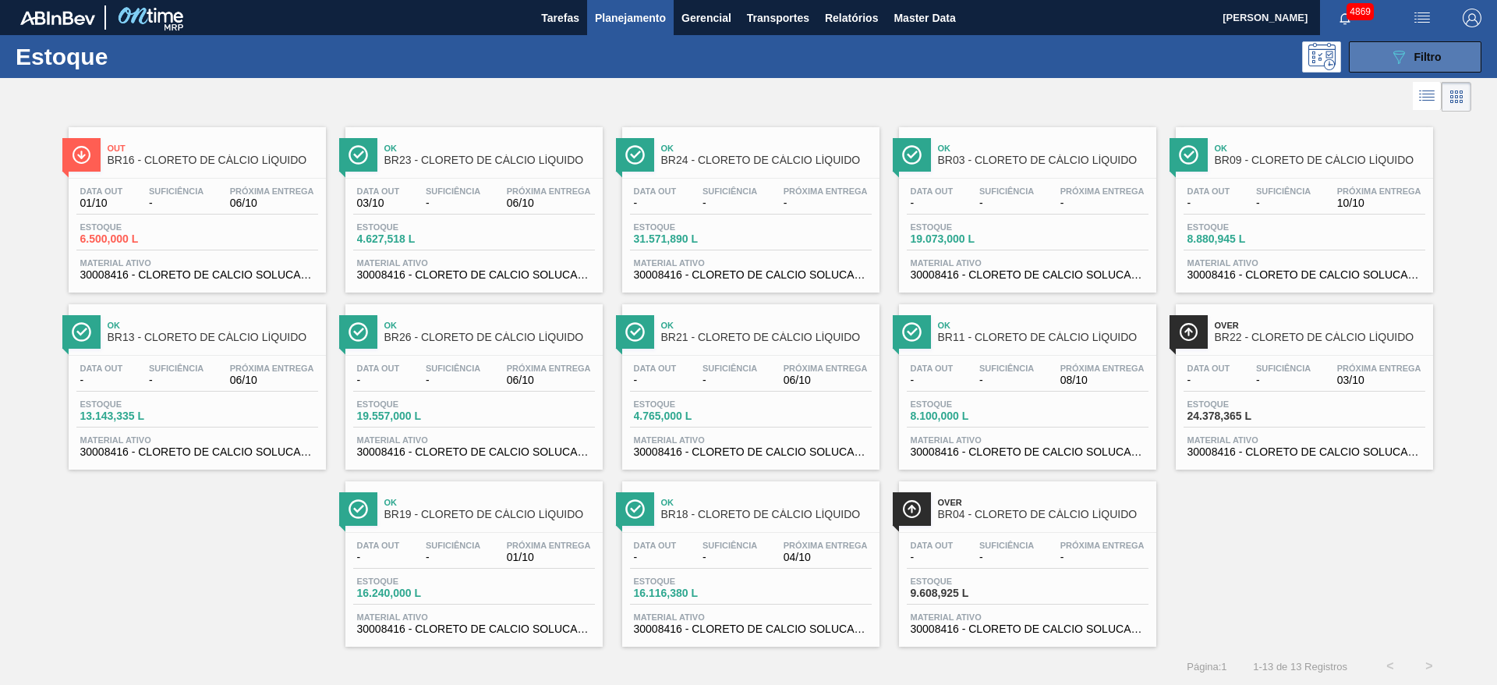
click at [1433, 49] on div "089F7B8B-B2A5-4AFE-B5C0-19BA573D28AC Filtro" at bounding box center [1416, 57] width 52 height 19
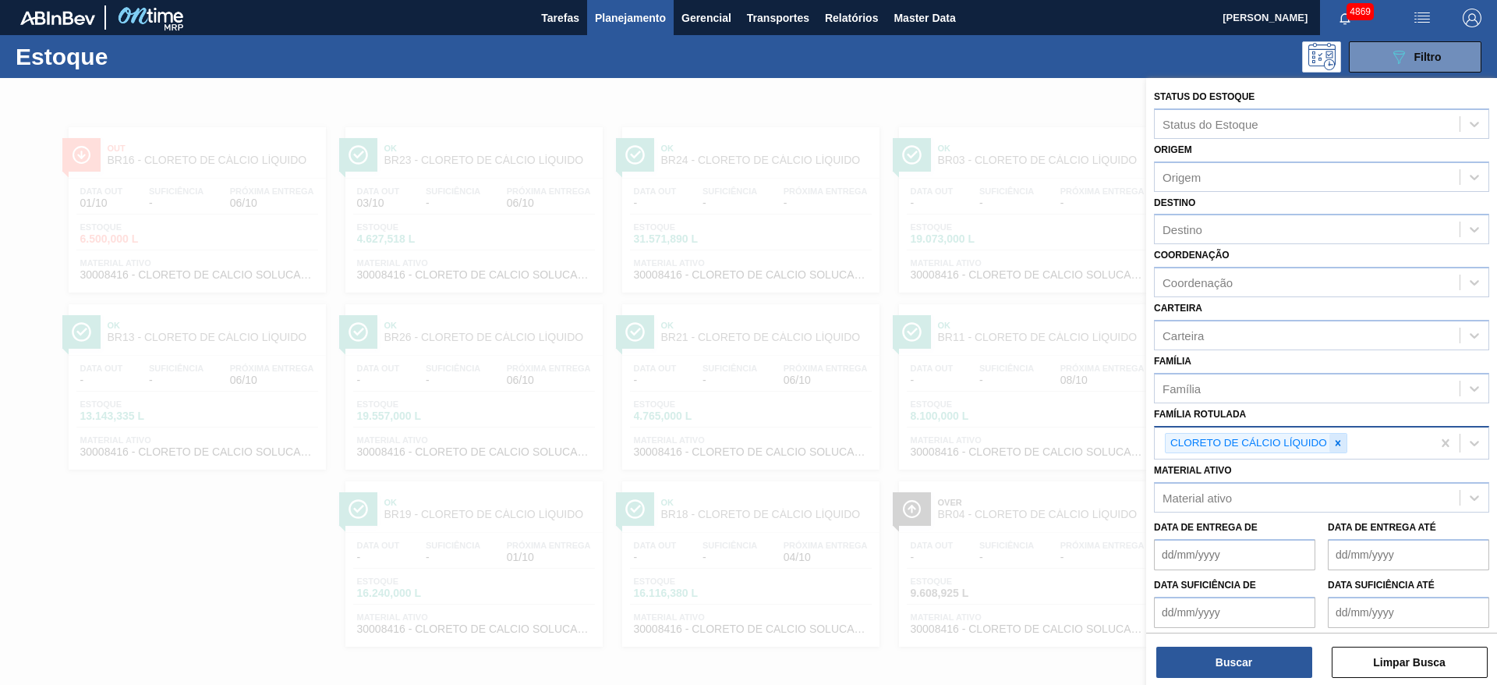
click at [1337, 445] on icon at bounding box center [1338, 442] width 11 height 11
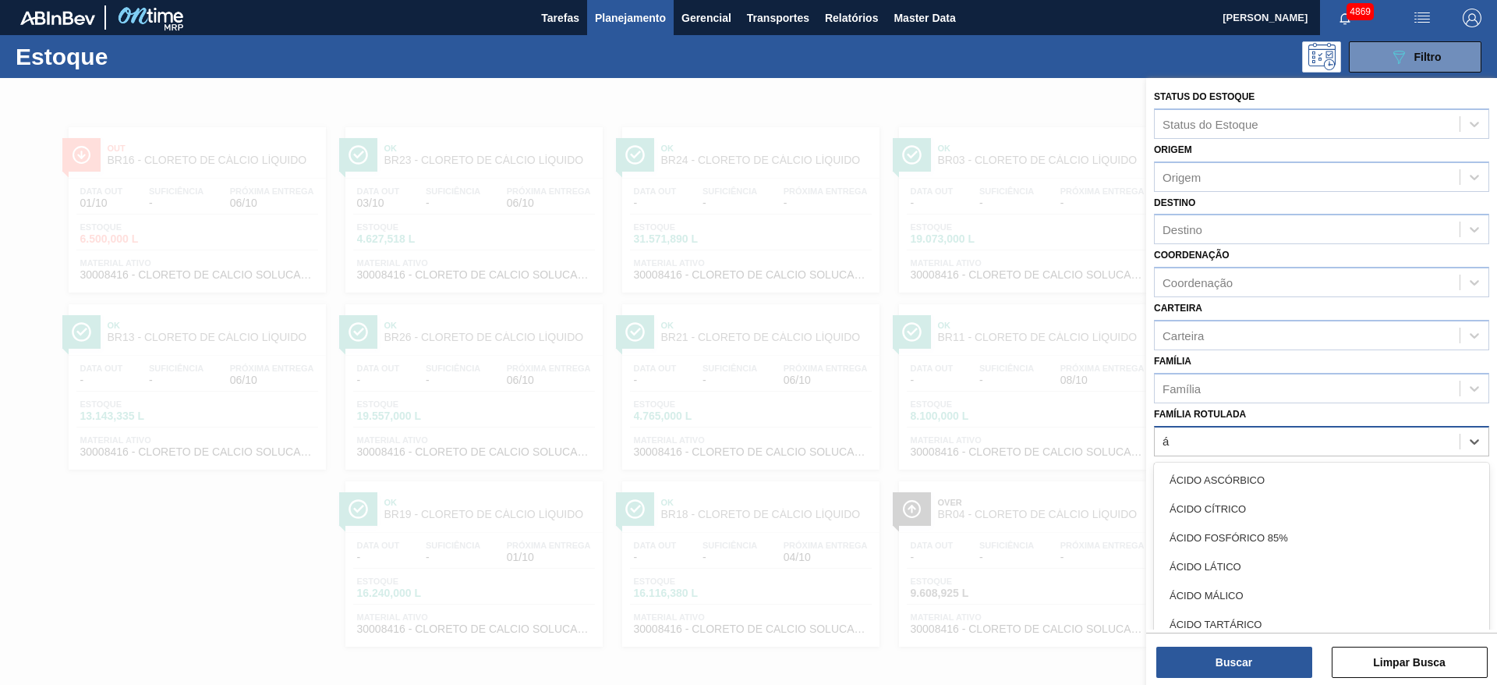
scroll to position [1, 0]
type Rotulada "ácido"
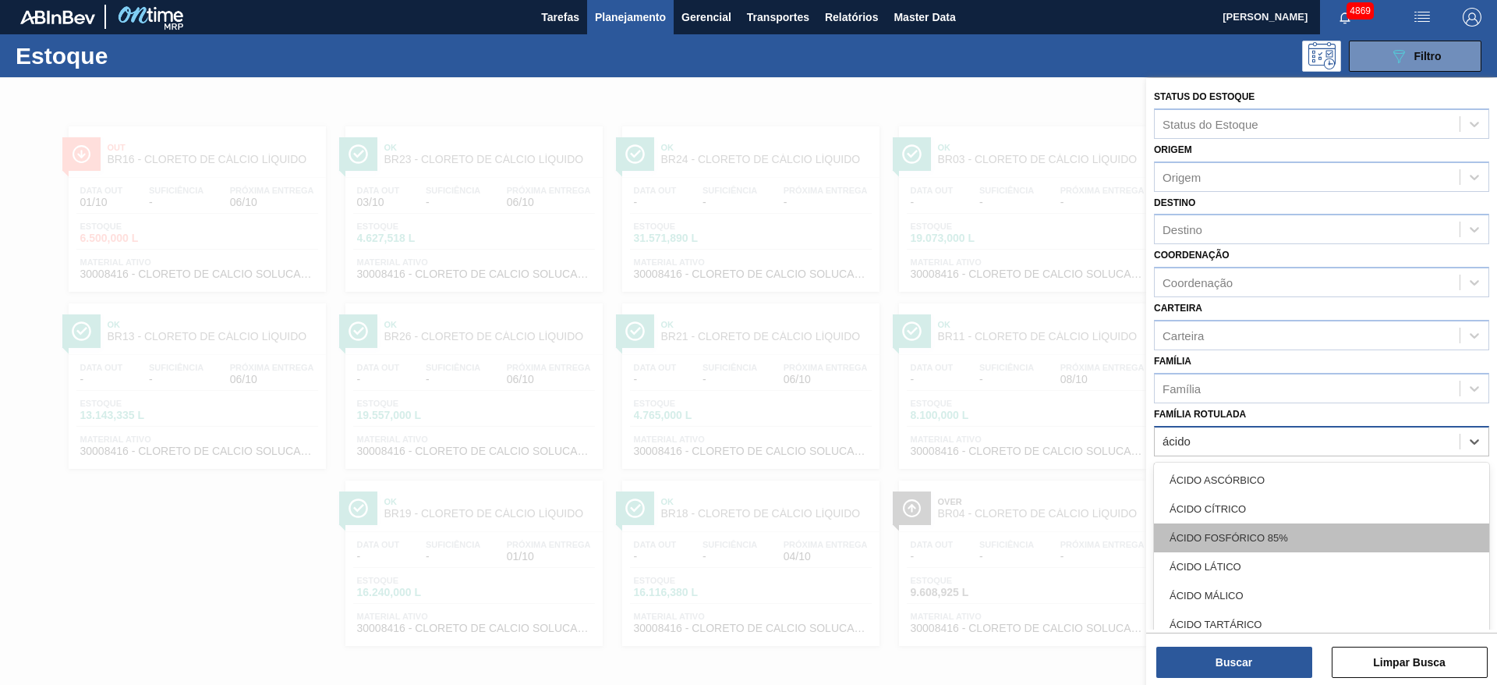
click at [1314, 527] on div "ÁCIDO FOSFÓRICO 85%" at bounding box center [1321, 537] width 335 height 29
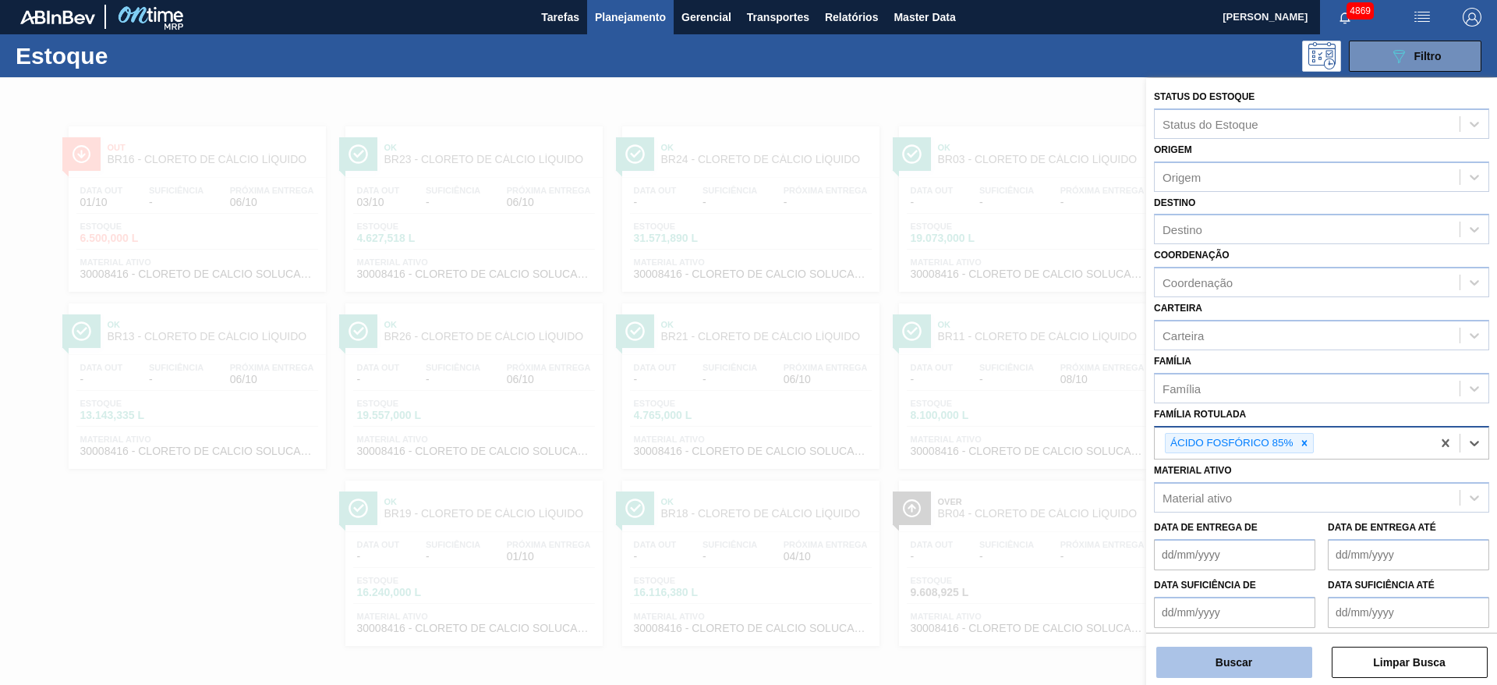
click at [1253, 655] on button "Buscar" at bounding box center [1234, 661] width 156 height 31
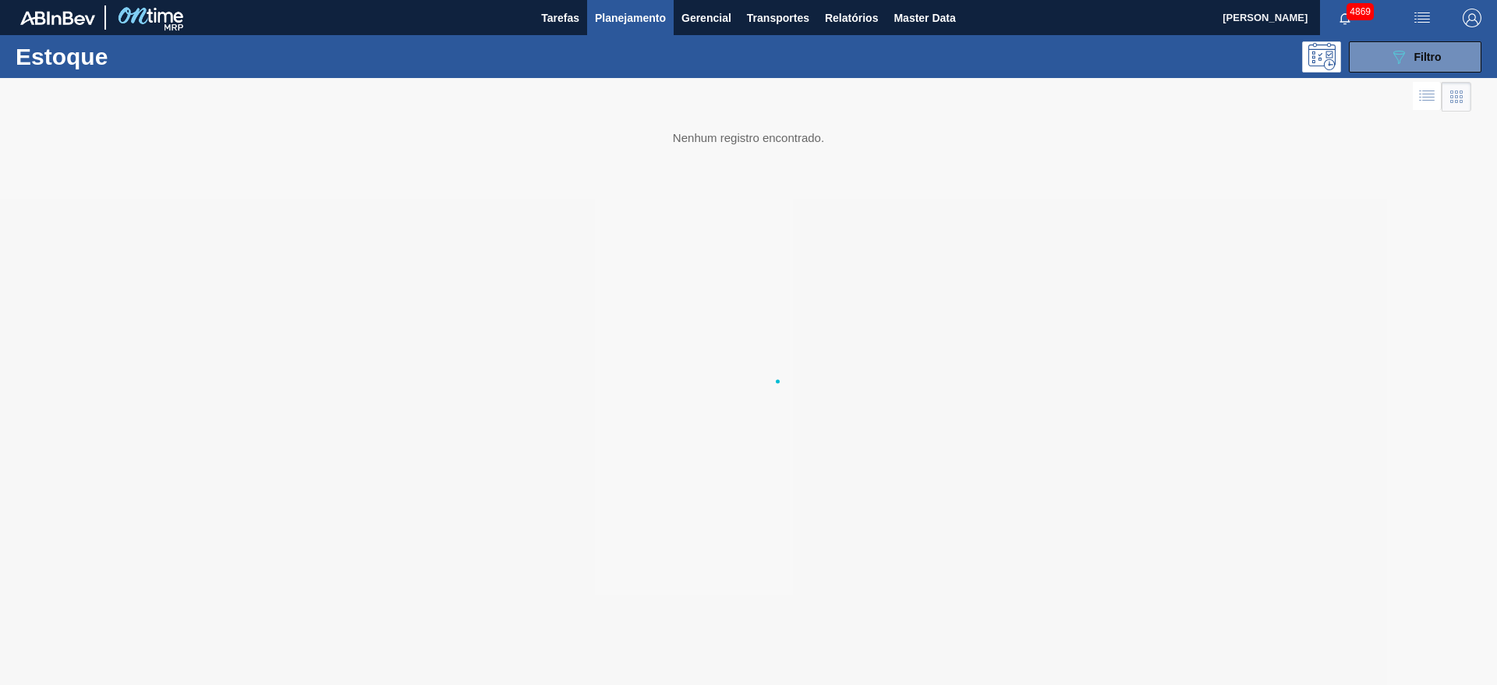
scroll to position [0, 0]
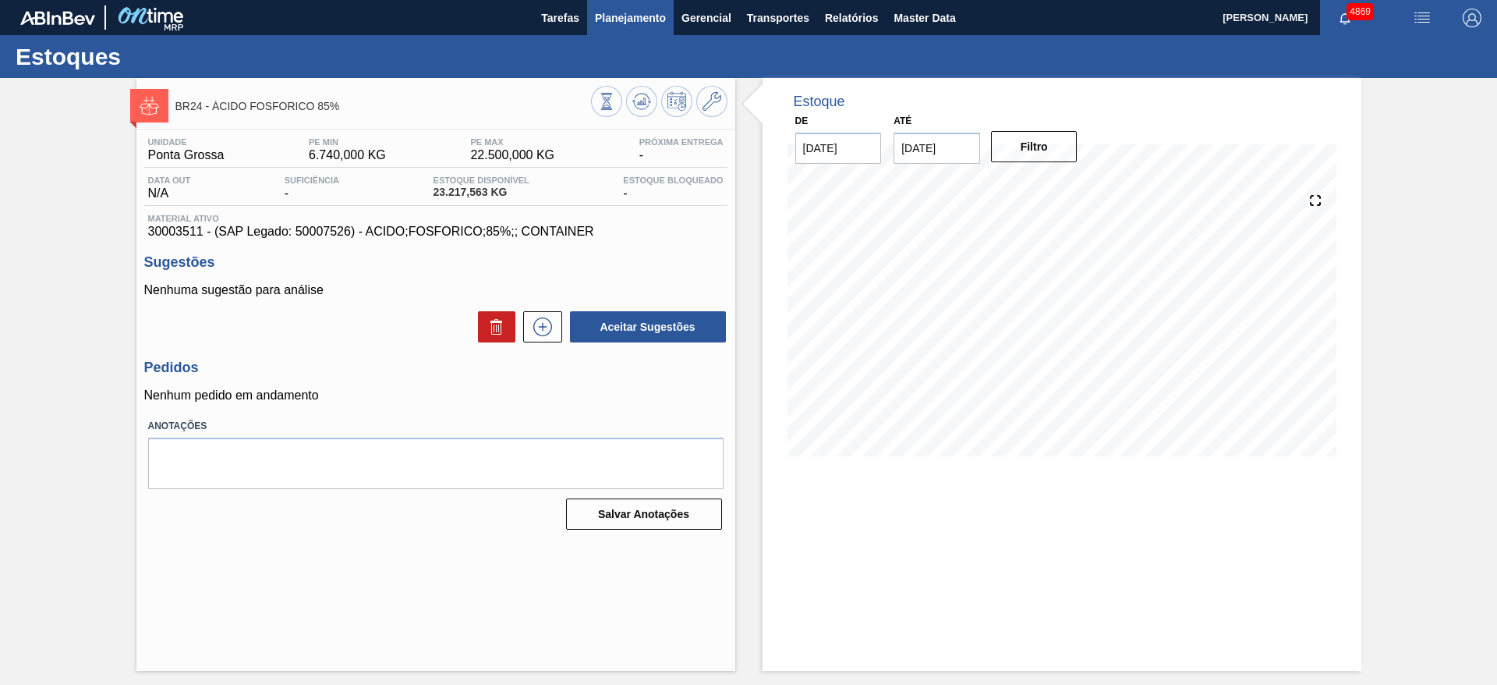
click at [631, 17] on span "Planejamento" at bounding box center [630, 18] width 71 height 19
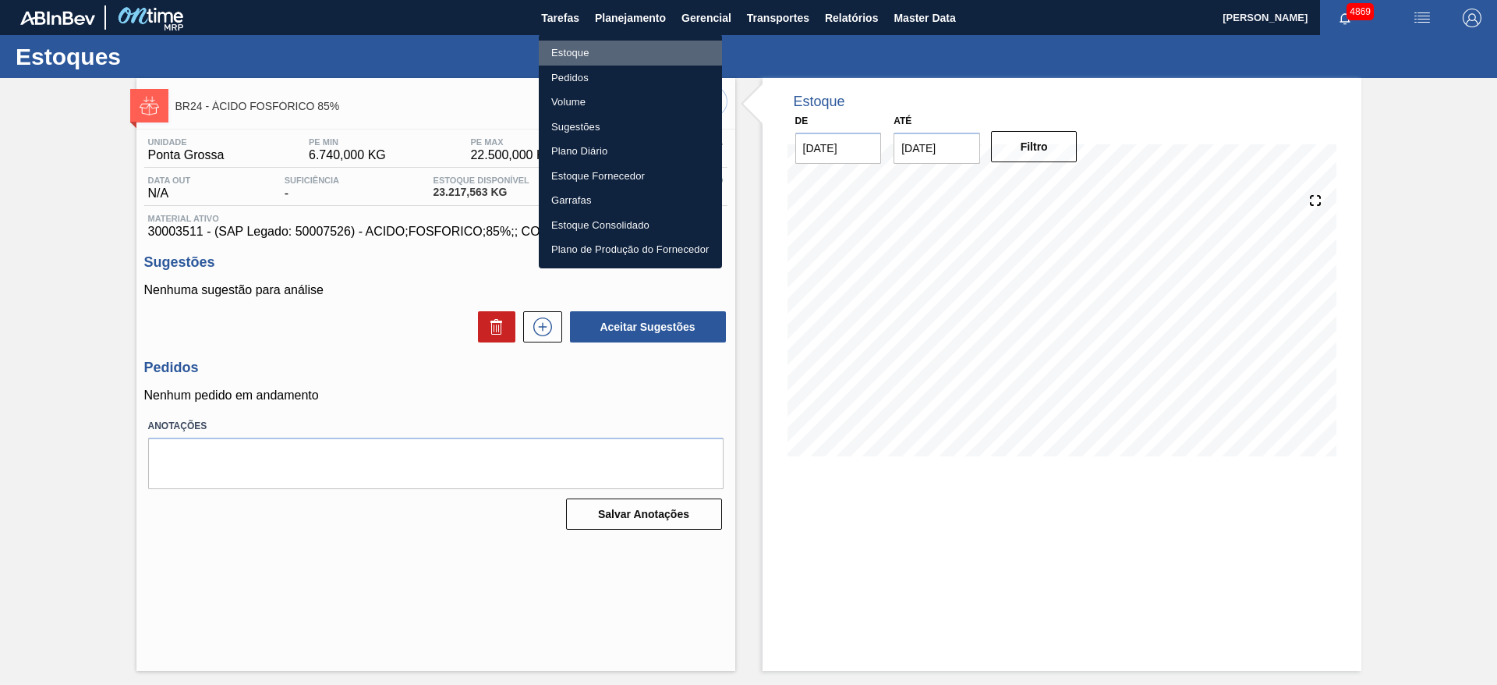
click at [603, 52] on li "Estoque" at bounding box center [630, 53] width 183 height 25
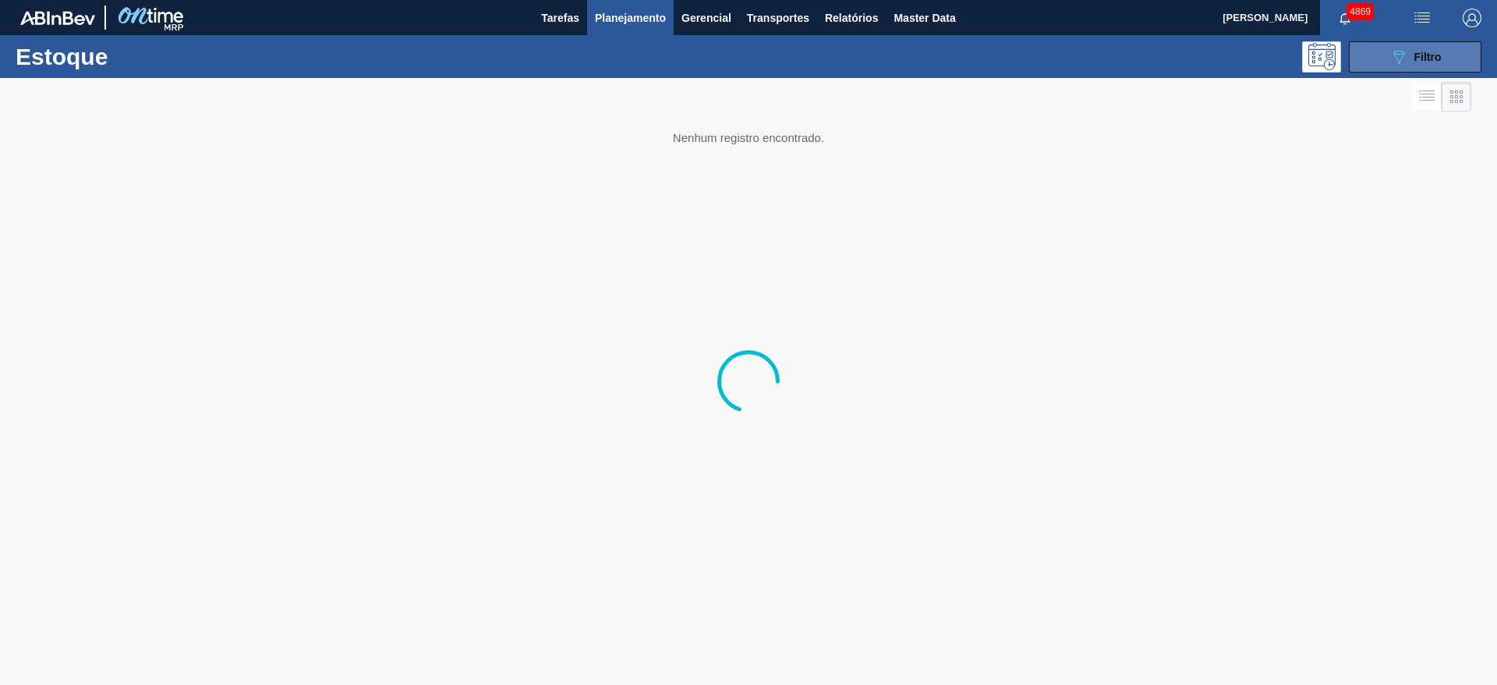
click at [1385, 49] on button "089F7B8B-B2A5-4AFE-B5C0-19BA573D28AC Filtro" at bounding box center [1415, 56] width 133 height 31
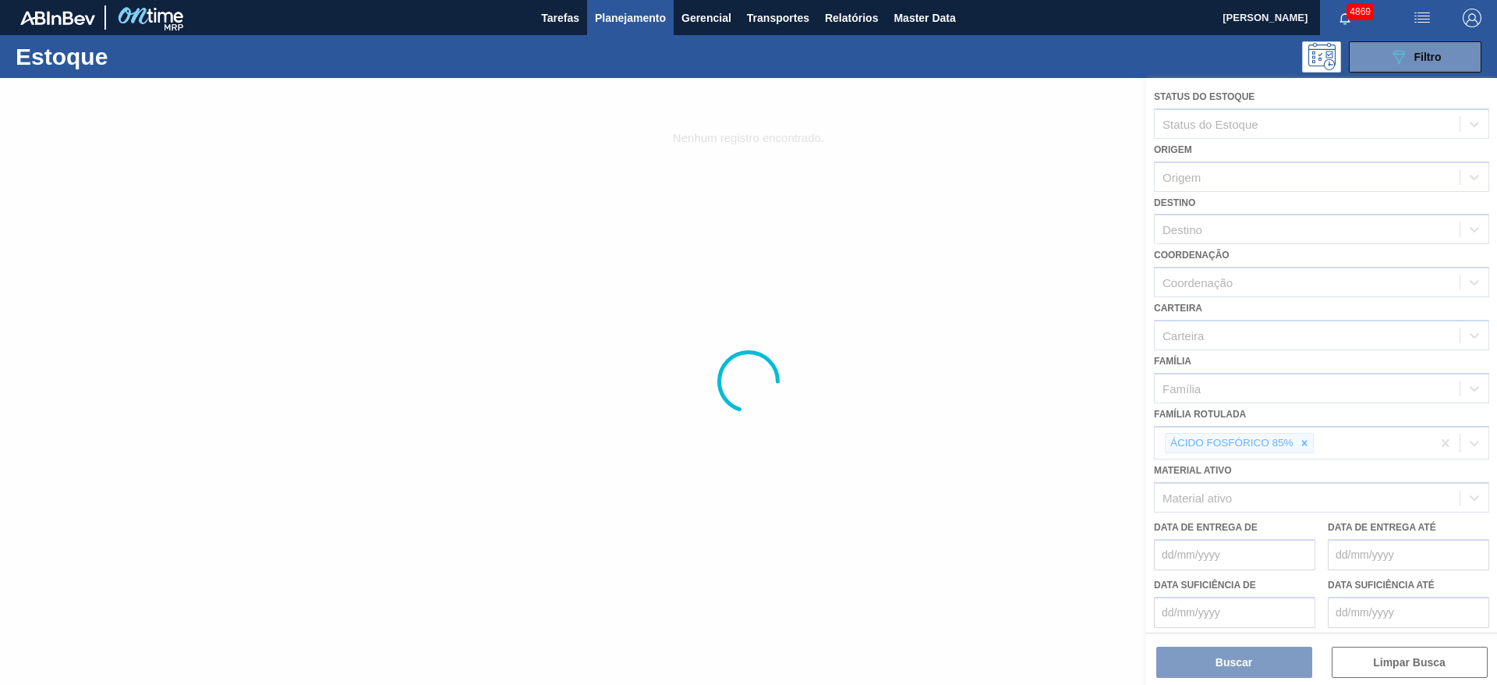
click at [1308, 444] on div at bounding box center [748, 381] width 1497 height 607
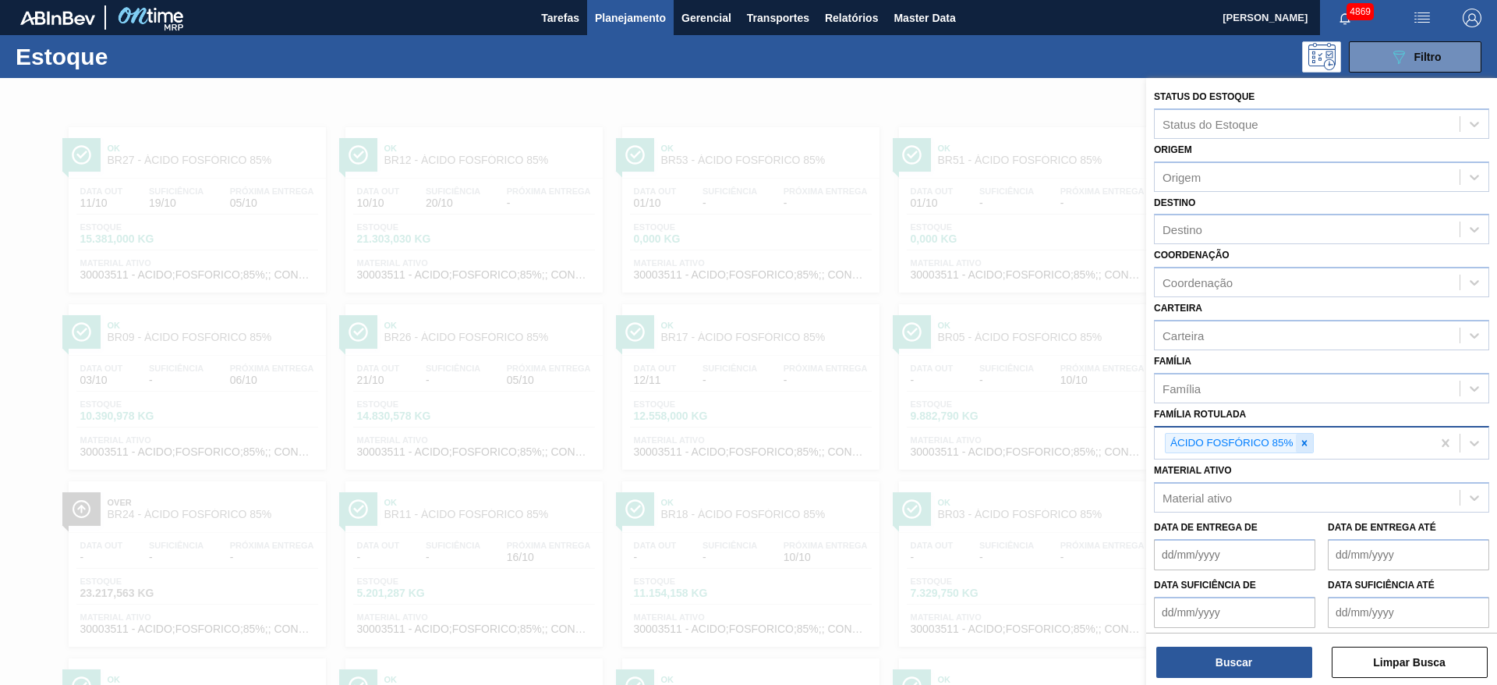
click at [1308, 444] on icon at bounding box center [1304, 442] width 11 height 11
type Rotulada "lumis"
drag, startPoint x: 1308, startPoint y: 444, endPoint x: 1114, endPoint y: 447, distance: 194.2
click at [1146, 447] on div "Status do Estoque Status do Estoque Origem Origem Destino Destino Coordenação C…" at bounding box center [1321, 420] width 351 height 685
type Rotulada "lu"
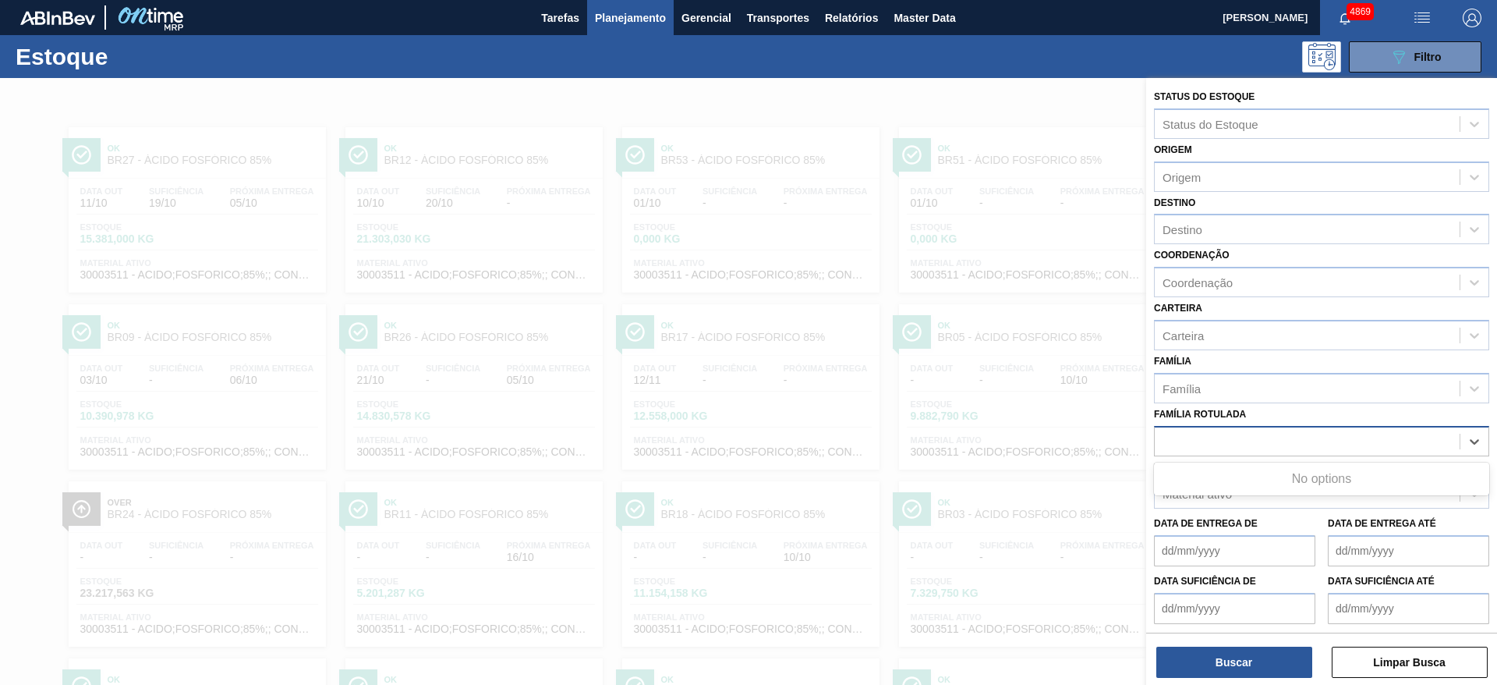
click at [1245, 432] on div "lu" at bounding box center [1307, 441] width 305 height 23
click at [1245, 432] on div "Família Rotulada" at bounding box center [1307, 441] width 305 height 23
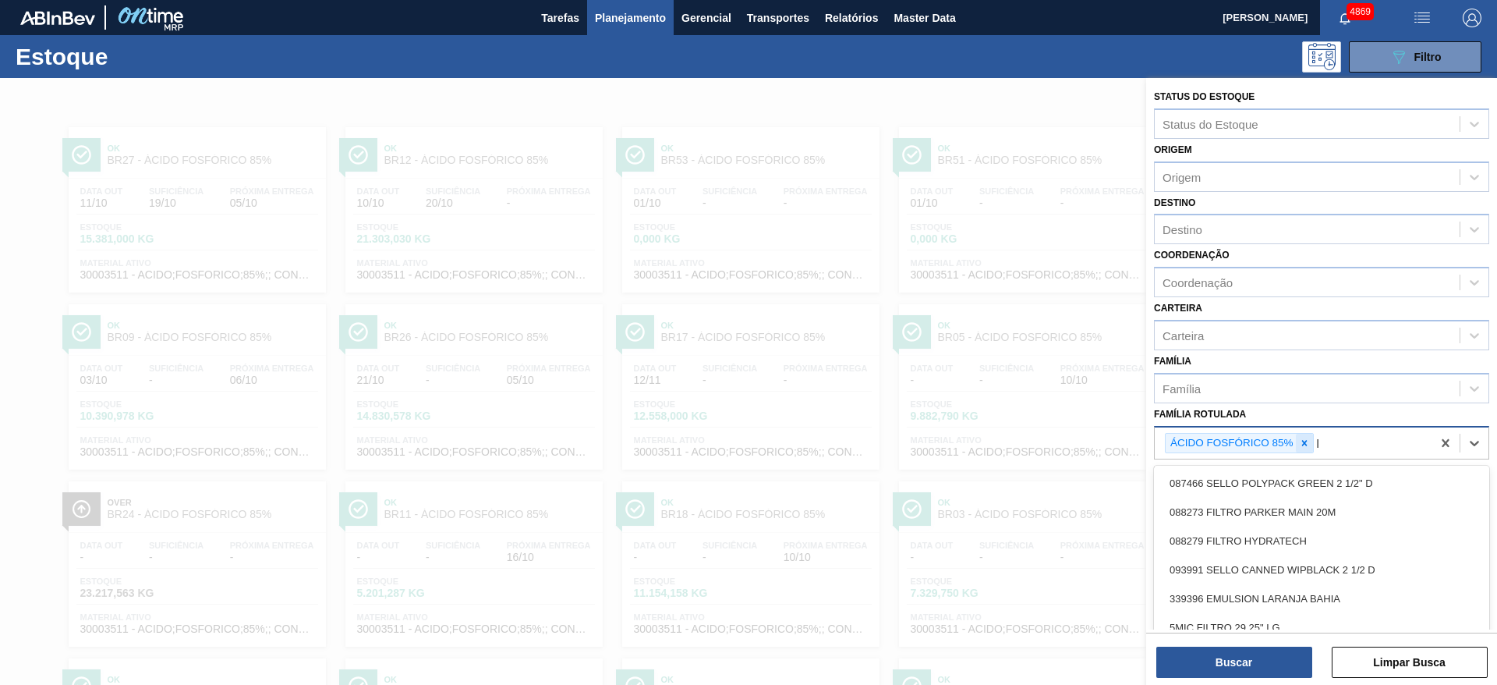
type Rotulada "lu"
click at [1309, 438] on icon at bounding box center [1304, 442] width 11 height 11
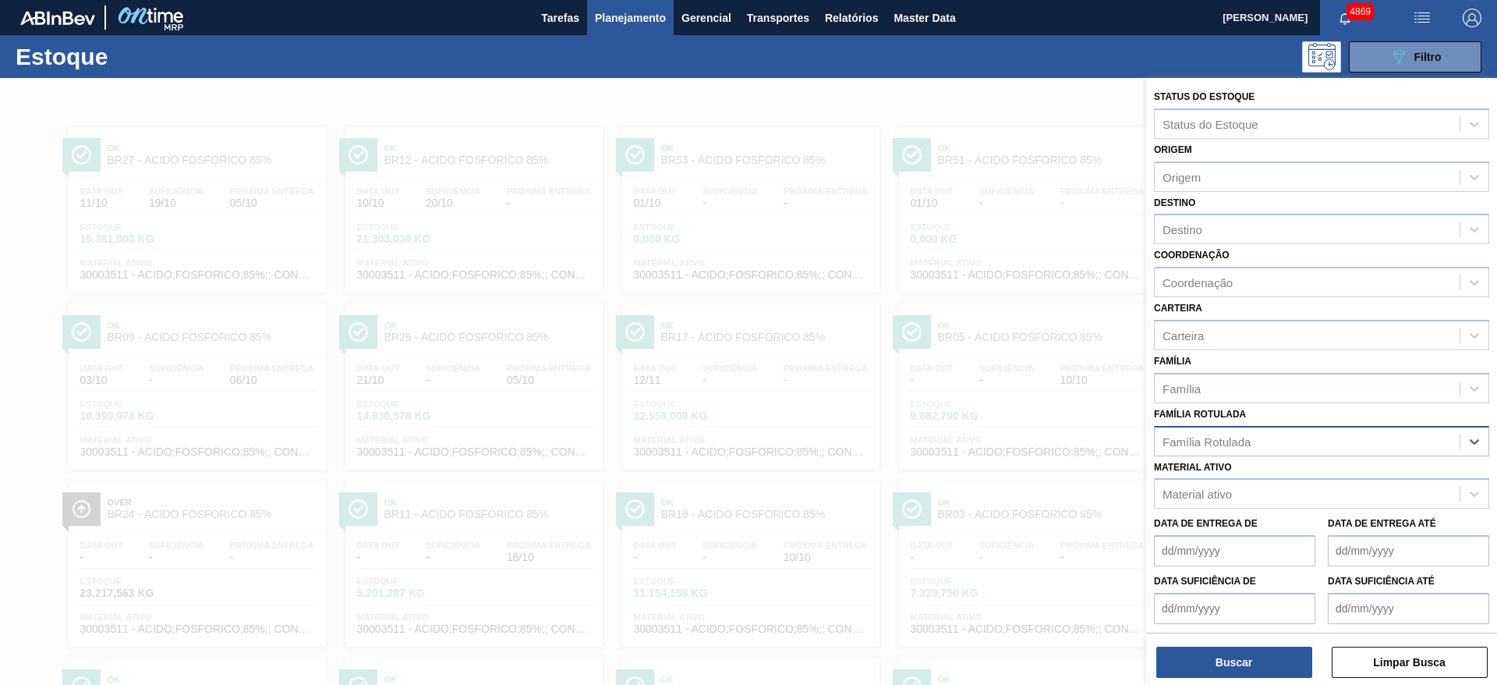
click at [1309, 438] on div "Família Rotulada" at bounding box center [1307, 441] width 305 height 23
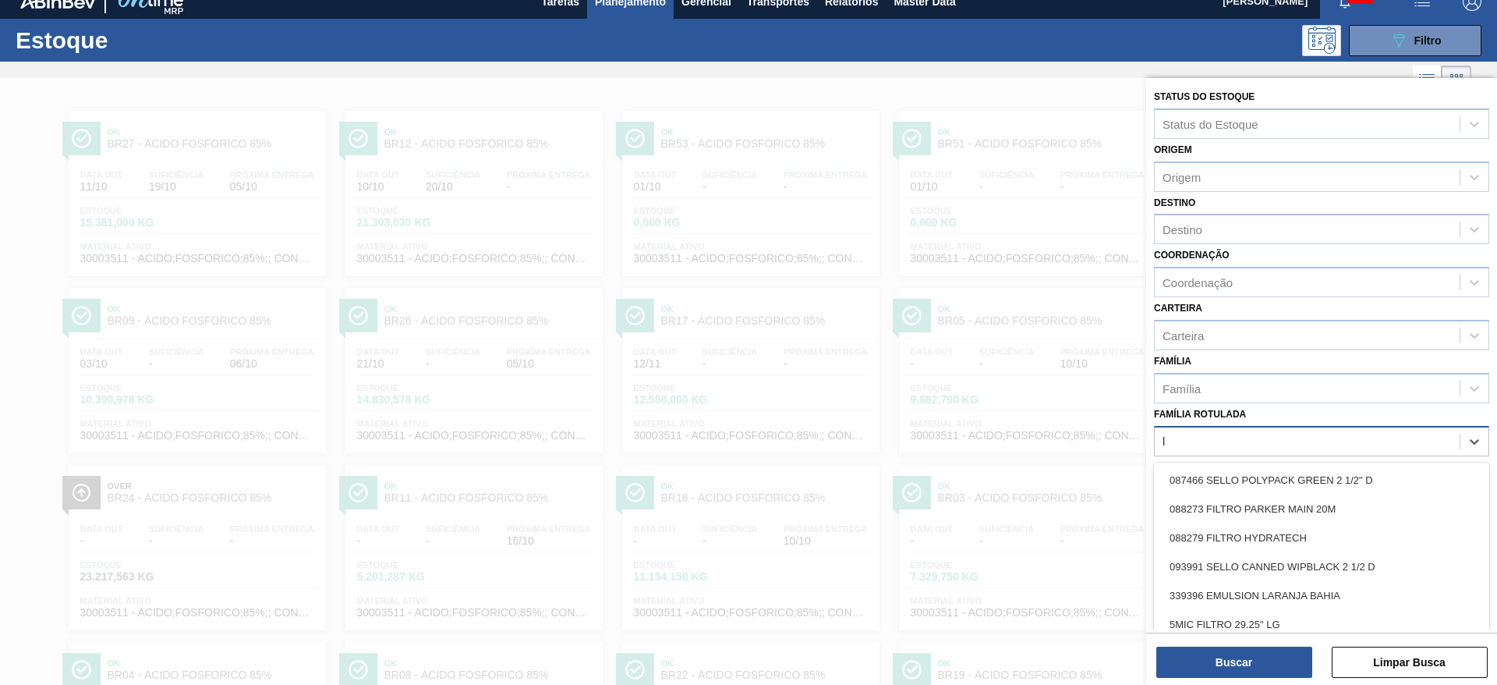
scroll to position [18, 0]
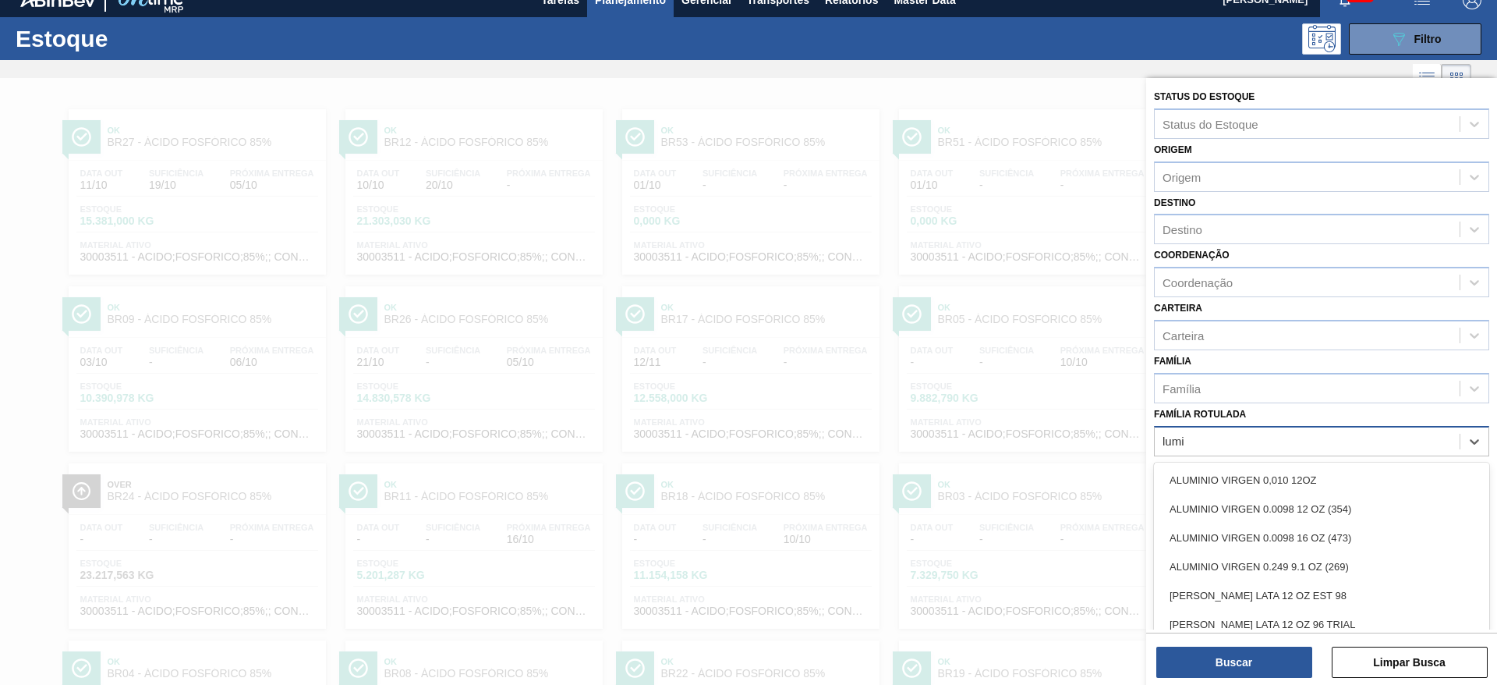
type Rotulada "lumis"
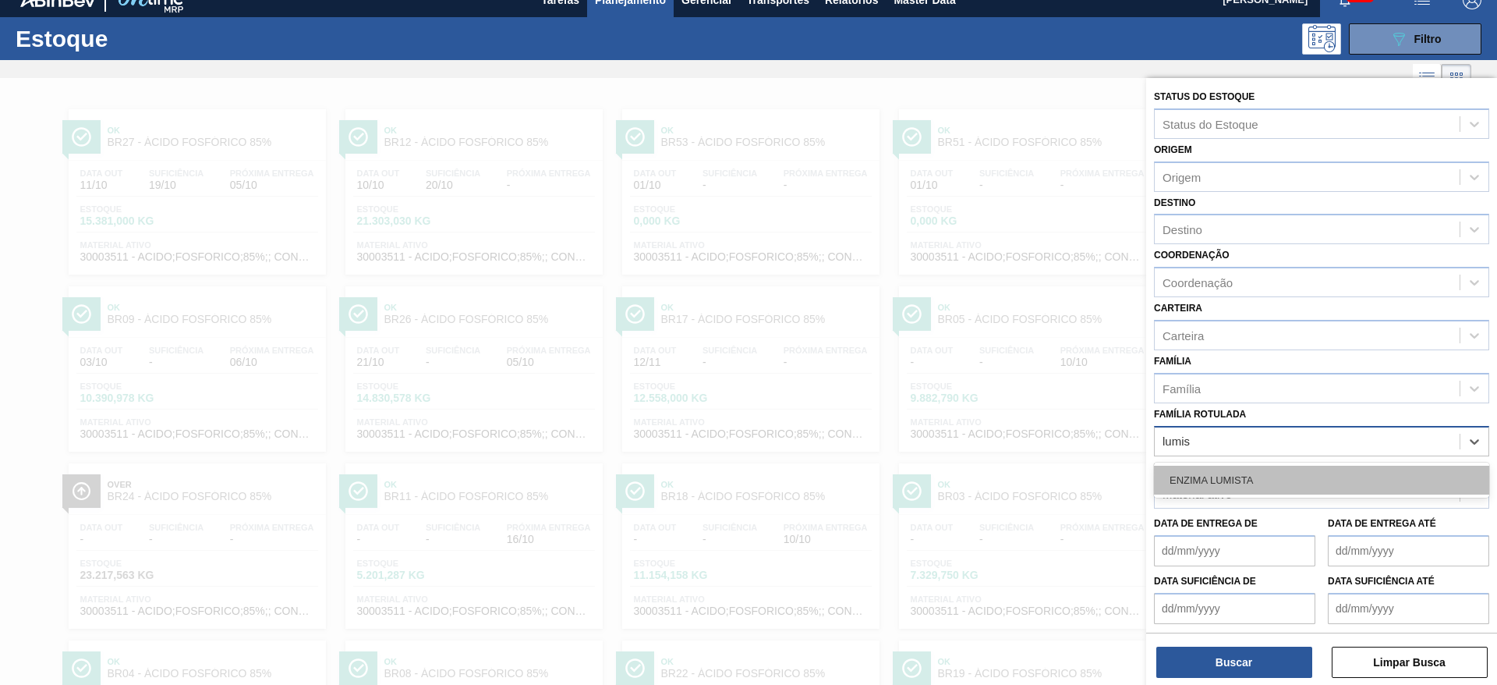
click at [1284, 480] on div "ENZIMA LUMISTA" at bounding box center [1321, 480] width 335 height 29
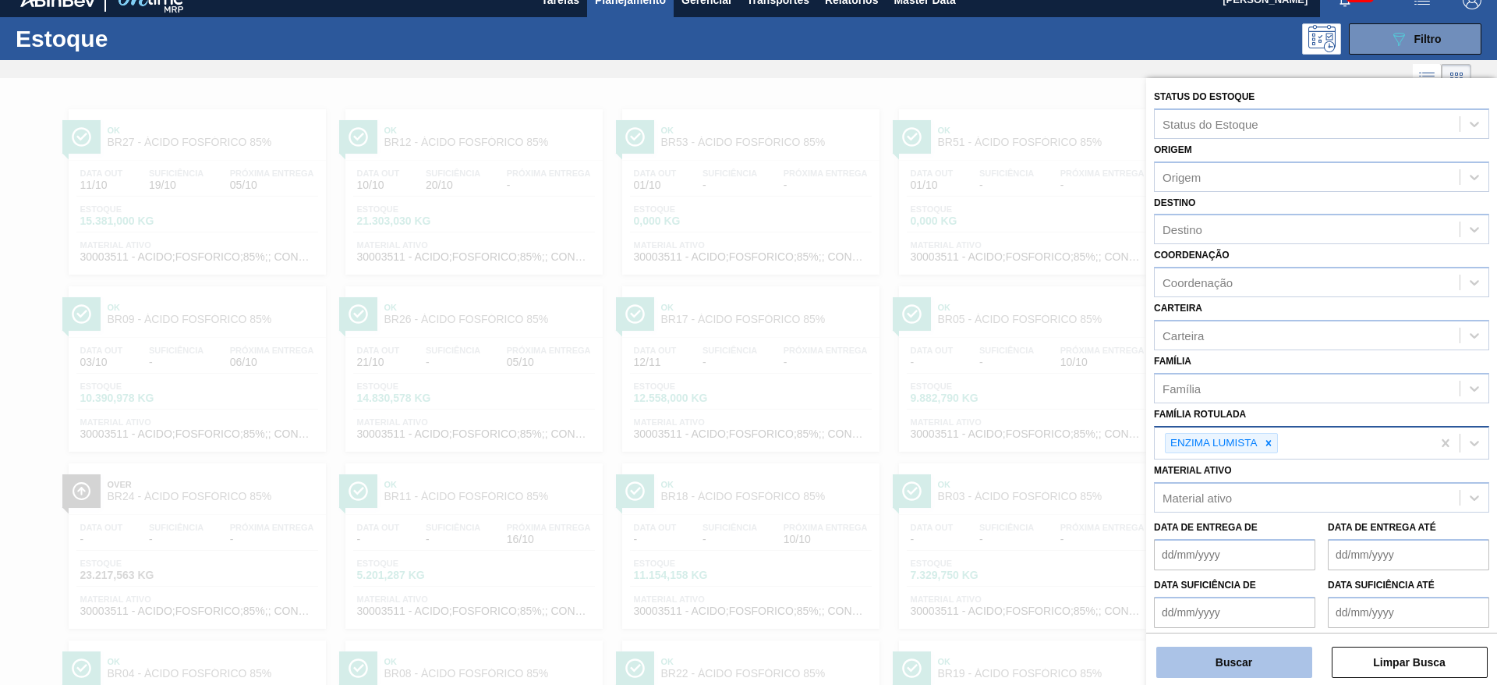
click at [1267, 664] on button "Buscar" at bounding box center [1234, 661] width 156 height 31
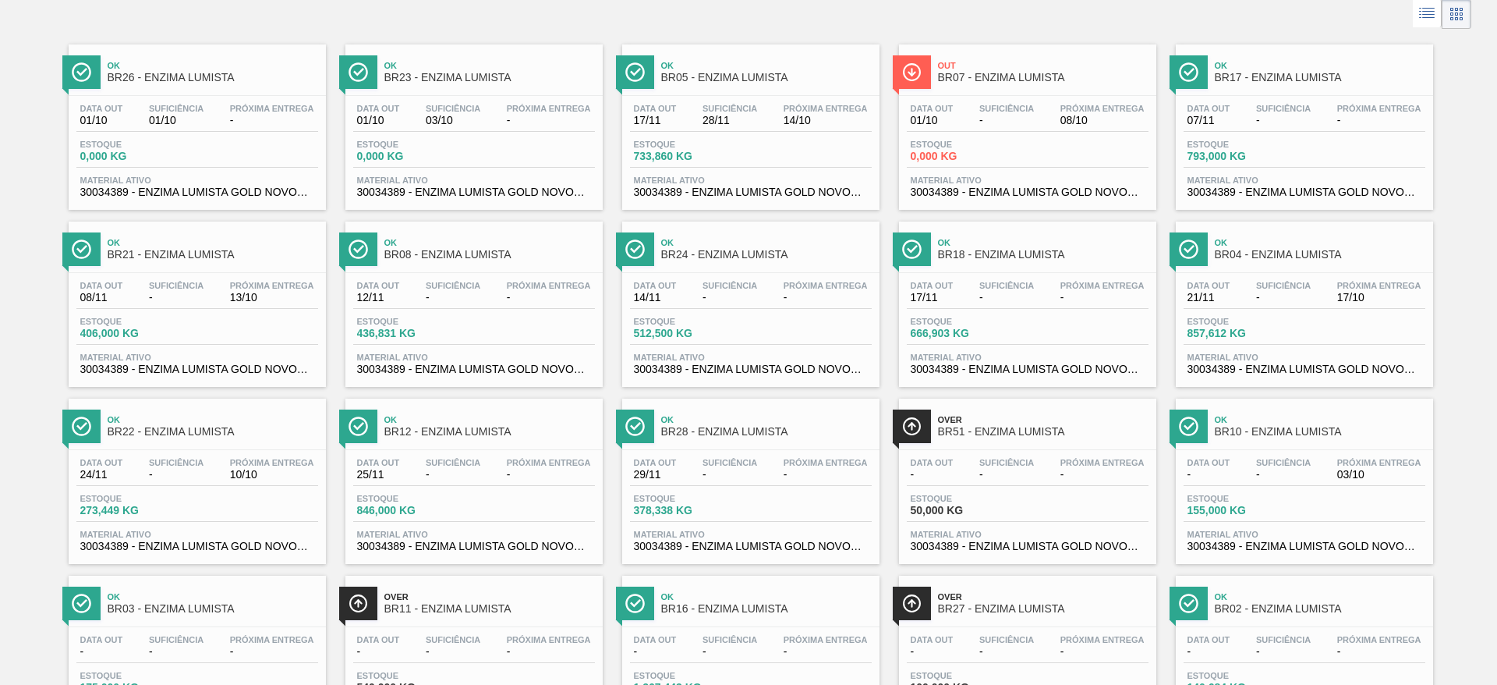
scroll to position [117, 0]
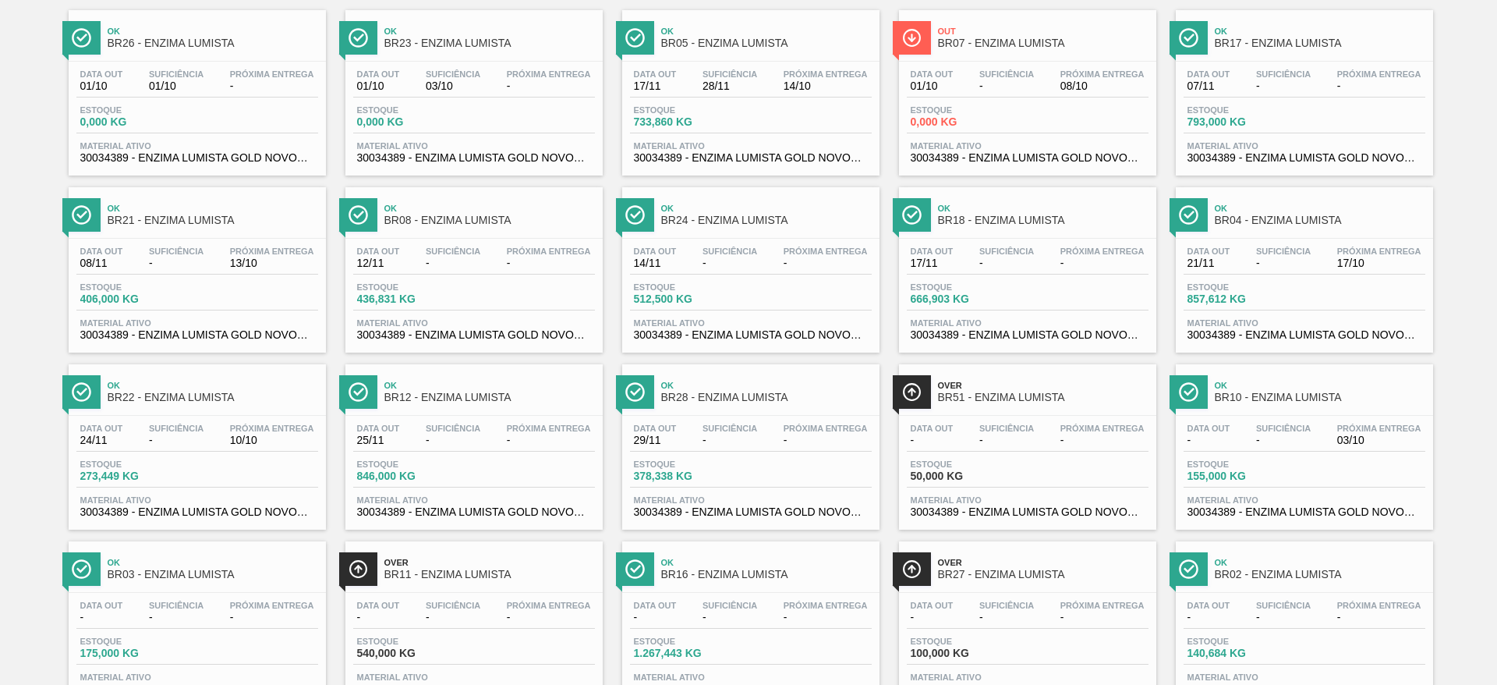
click at [727, 625] on div "Data out - Suficiência - Próxima Entrega -" at bounding box center [751, 614] width 242 height 28
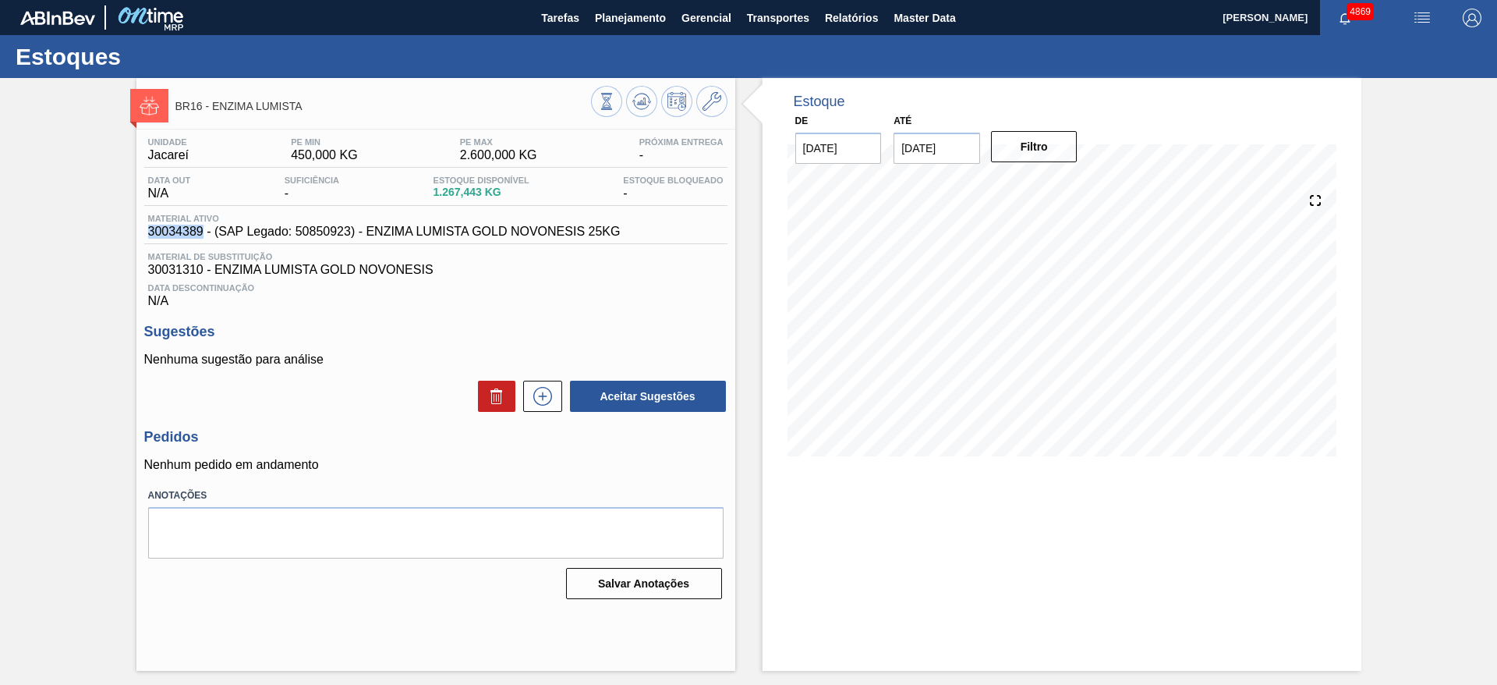
drag, startPoint x: 146, startPoint y: 227, endPoint x: 204, endPoint y: 227, distance: 57.7
click at [204, 227] on div "Material ativo 30034389 - (SAP Legado: 50850923) - ENZIMA LUMISTA GOLD NOVONESI…" at bounding box center [384, 226] width 480 height 25
copy span "30034389"
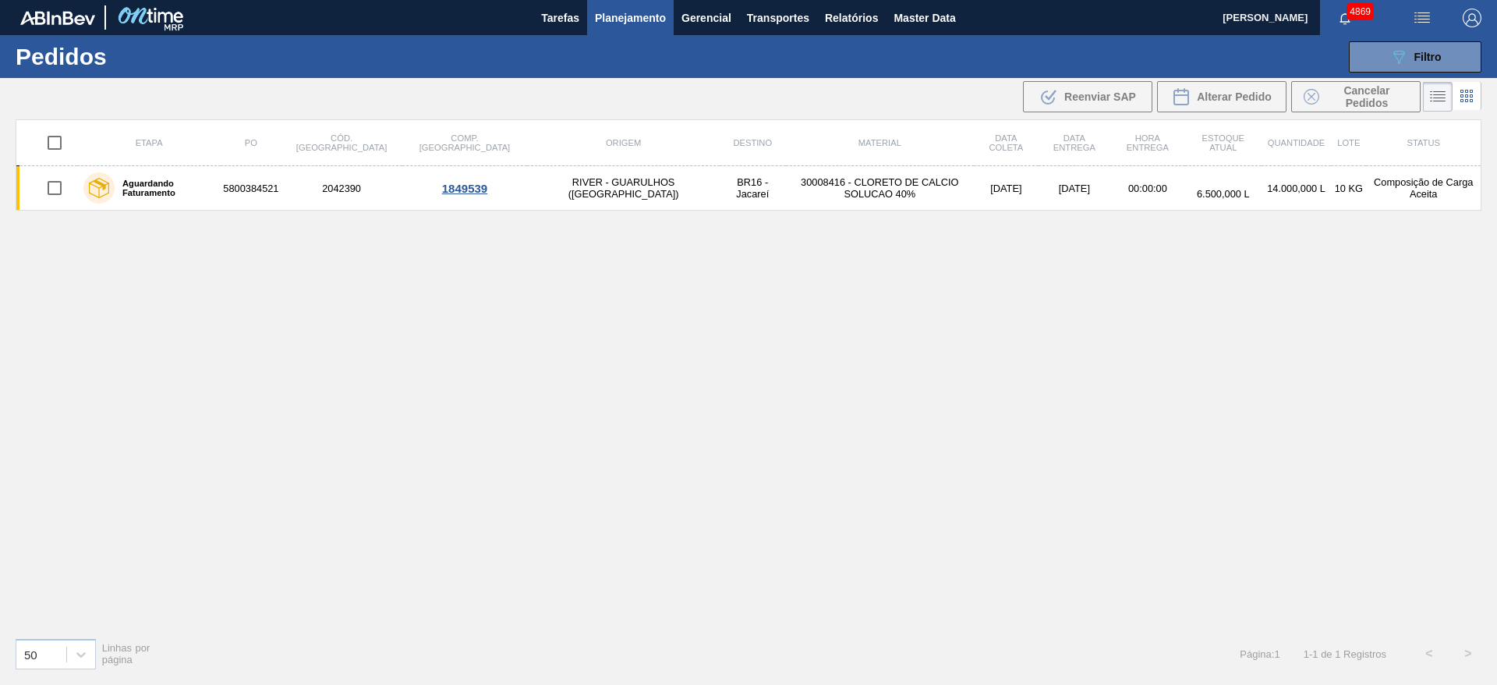
click at [1354, 359] on div "Etapa PO Cód. Pedido Comp. Carga Origem Destino Material Data coleta Data entre…" at bounding box center [749, 371] width 1466 height 505
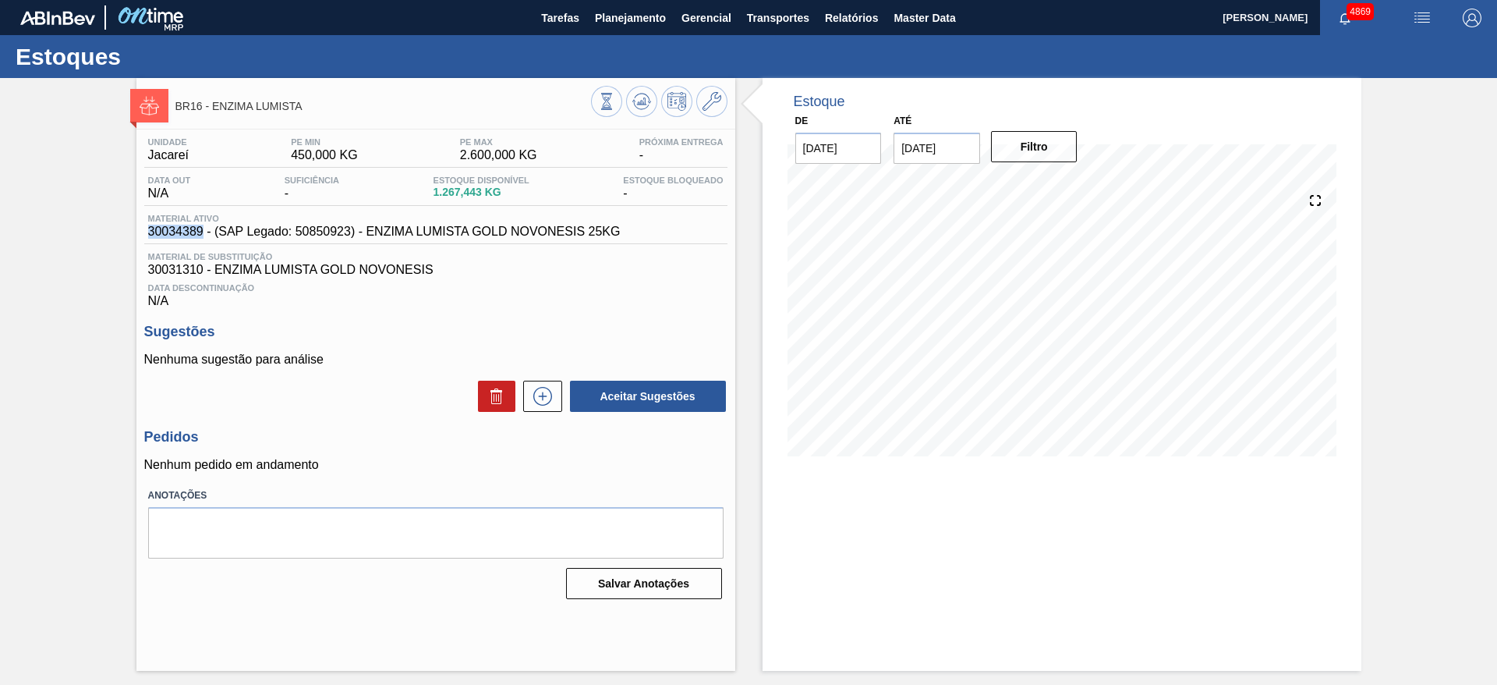
click at [143, 235] on div "Unidade Jacareí PE MIN 450,000 KG PE MAX 2.600,000 KG Próxima Entrega - Data ou…" at bounding box center [435, 366] width 599 height 475
drag, startPoint x: 143, startPoint y: 235, endPoint x: 639, endPoint y: 234, distance: 495.9
click at [639, 234] on div "Unidade Jacareí PE MIN 450,000 KG PE MAX 2.600,000 KG Próxima Entrega - Data ou…" at bounding box center [435, 366] width 599 height 475
